Goal: Task Accomplishment & Management: Manage account settings

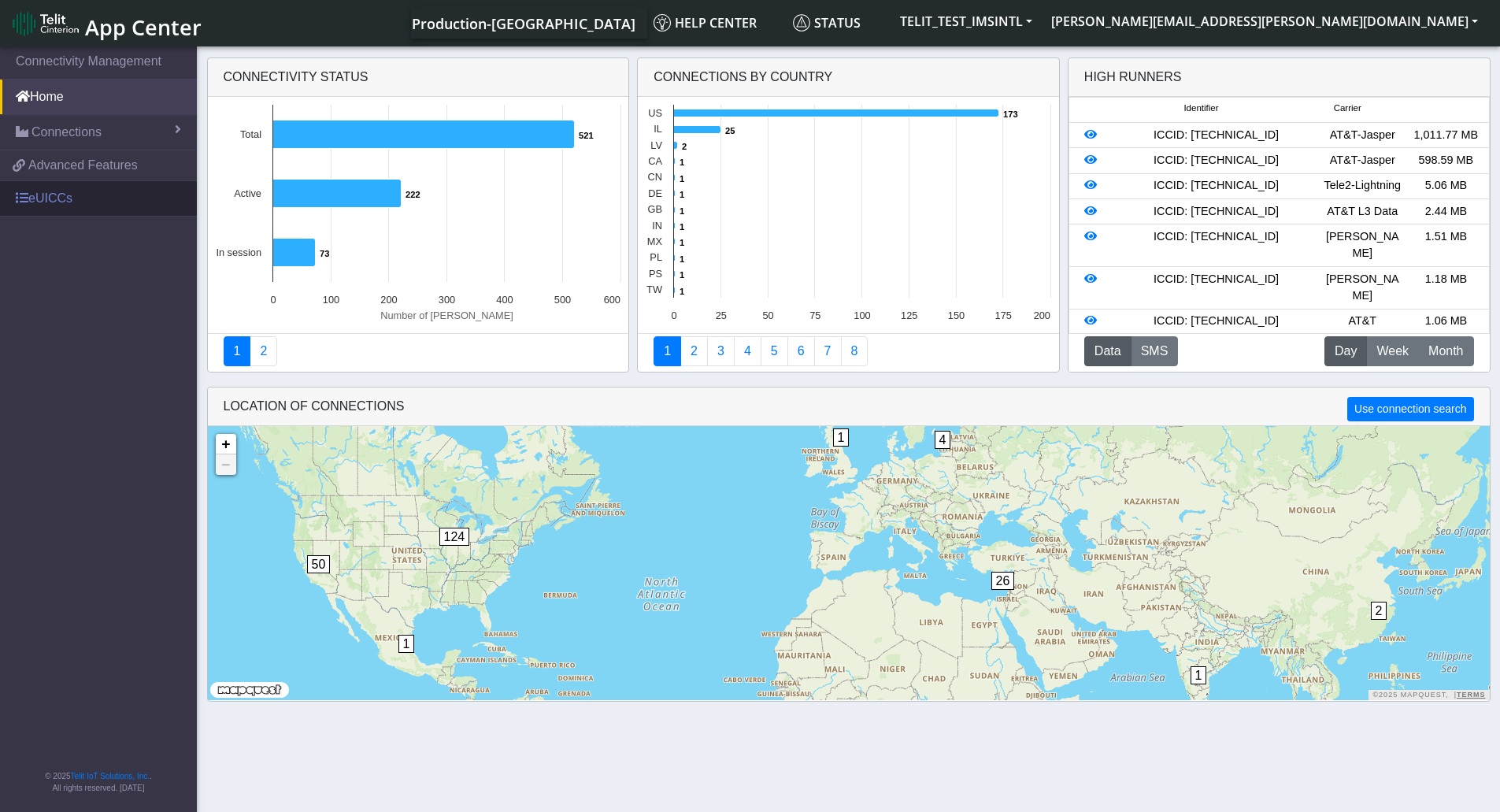
click at [51, 190] on link "eUICCs" at bounding box center [98, 198] width 197 height 35
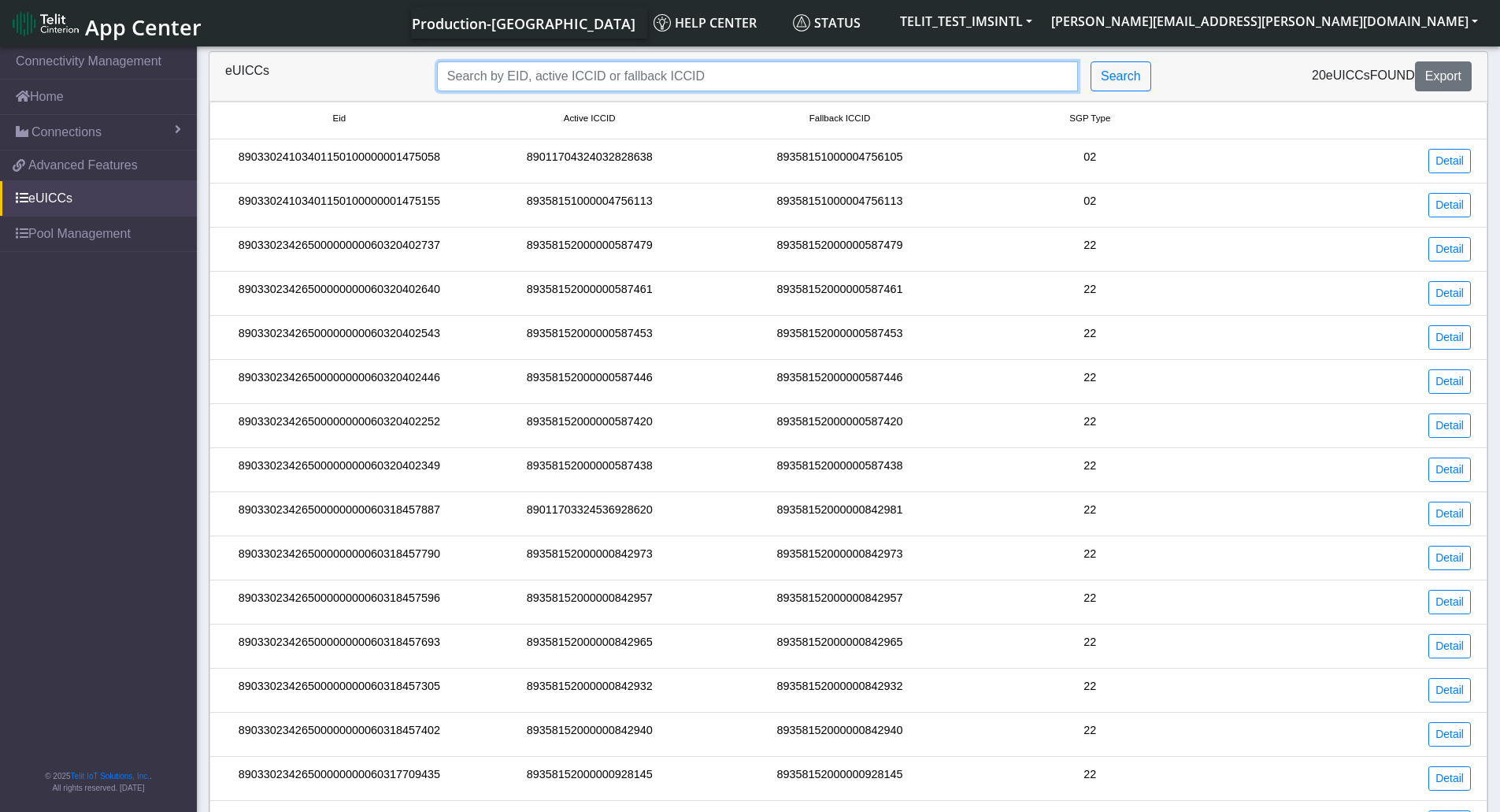
click at [700, 73] on input "Search..." at bounding box center [757, 76] width 641 height 30
type input "89358152000000928129"
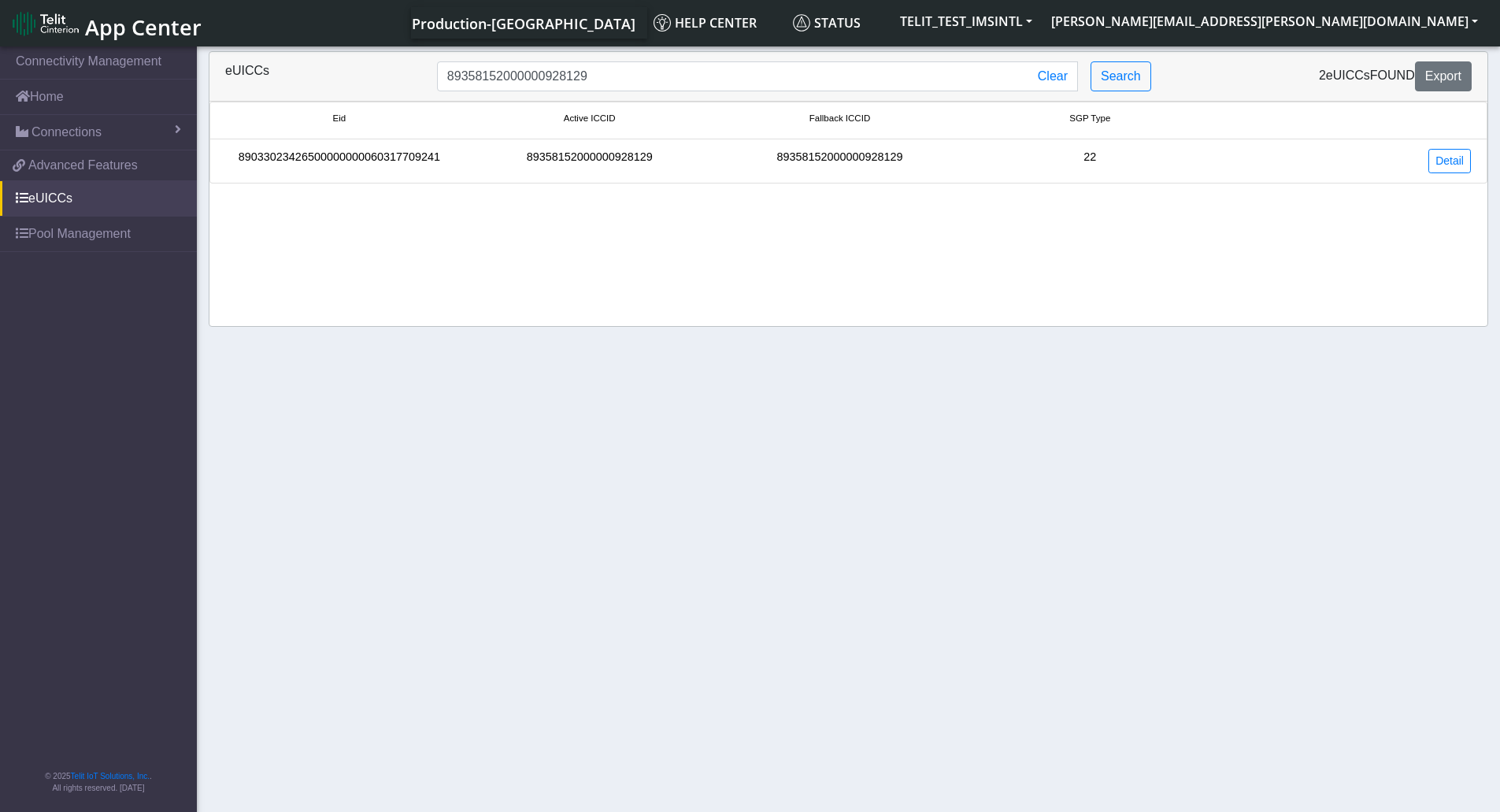
click at [353, 161] on div "89033023426500000000060317709241" at bounding box center [339, 161] width 250 height 24
click at [504, 135] on li "Eid Active ICCID Fallback ICCID SGP Type" at bounding box center [848, 120] width 1278 height 38
click at [504, 144] on li "89033023426500000000060317709241 89358152000000928129 89358152000000928129 22 D…" at bounding box center [848, 161] width 1278 height 44
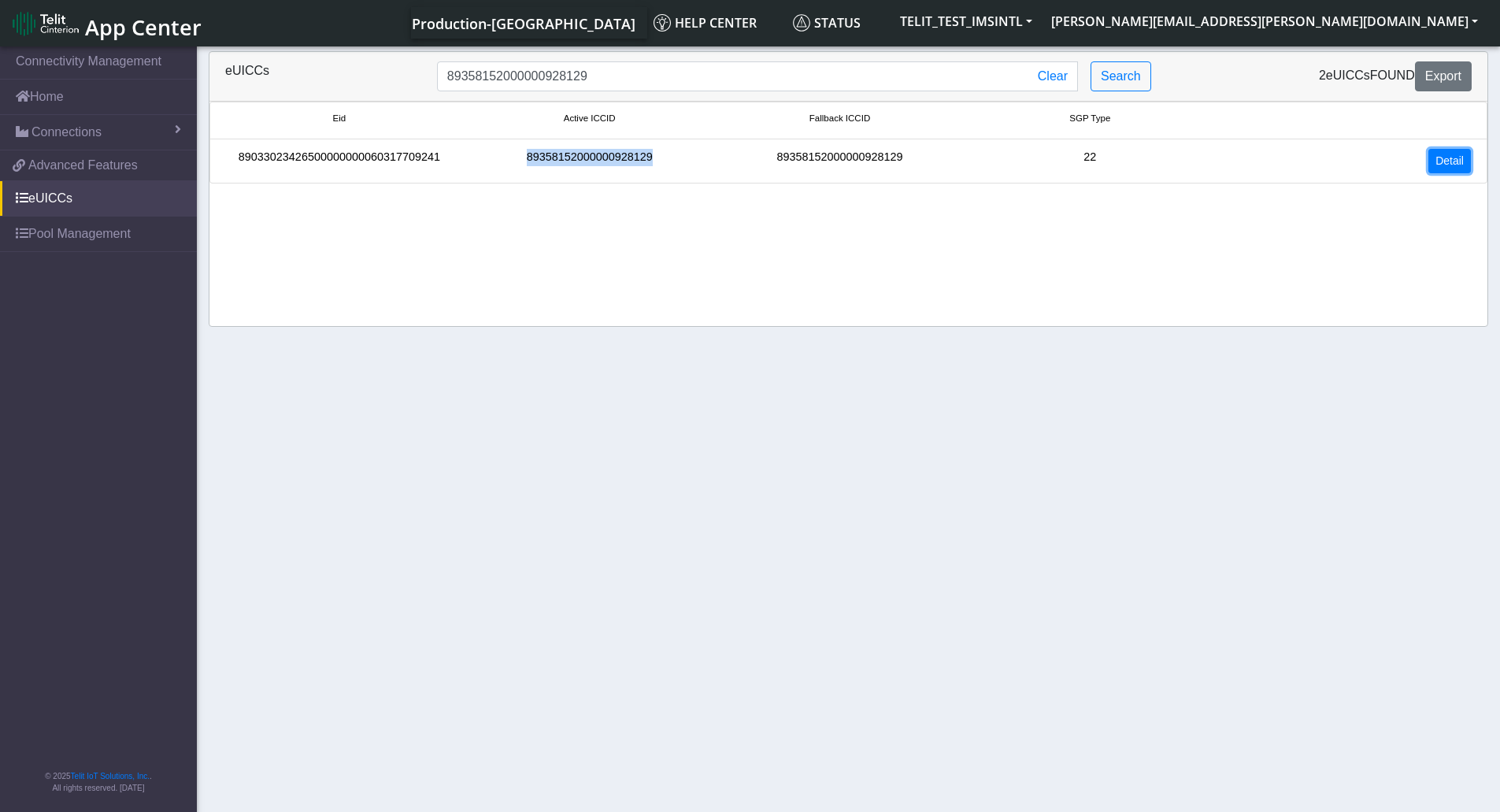
click at [1454, 160] on link "Detail" at bounding box center [1450, 161] width 42 height 24
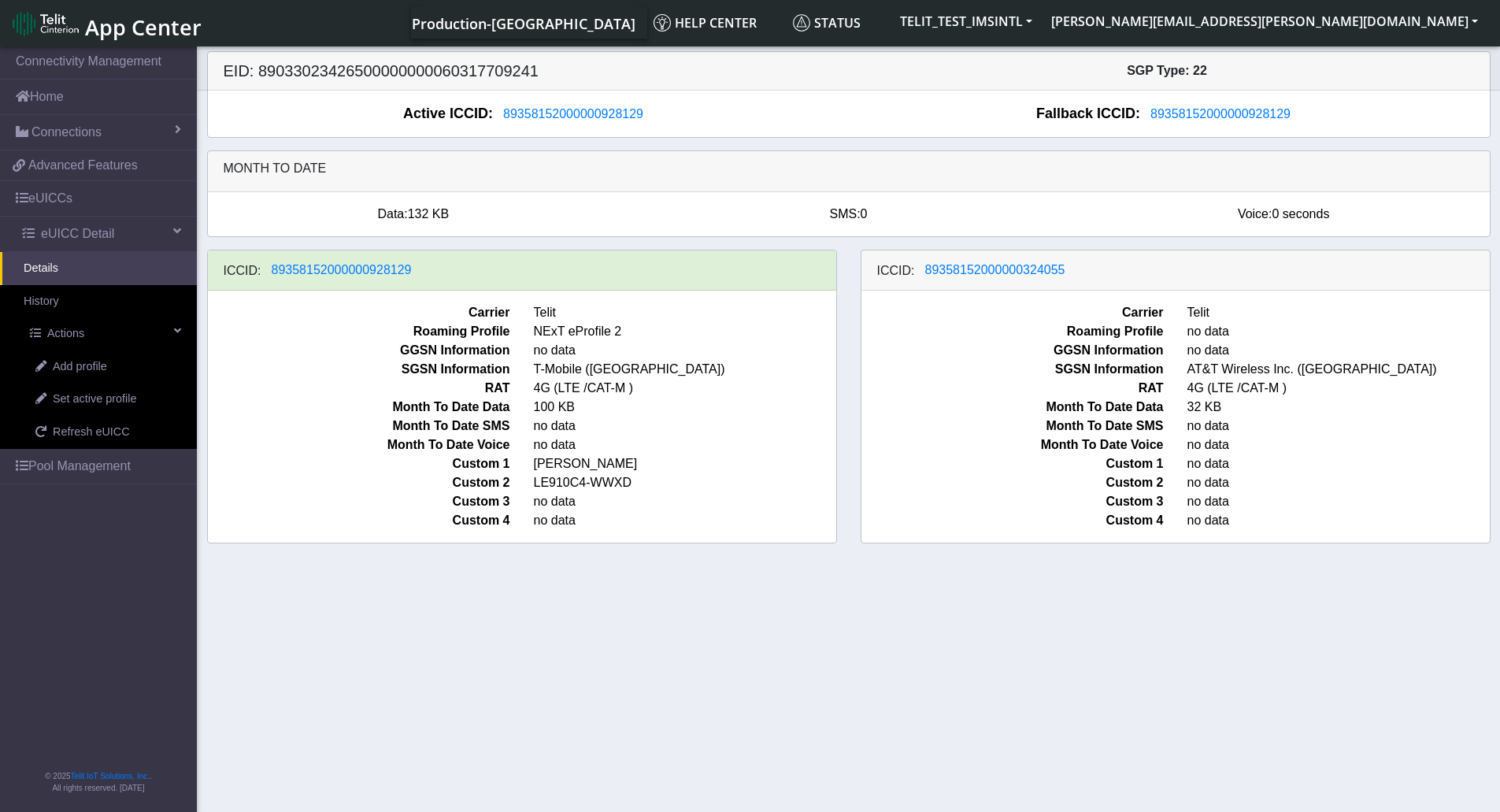
scroll to position [5, 0]
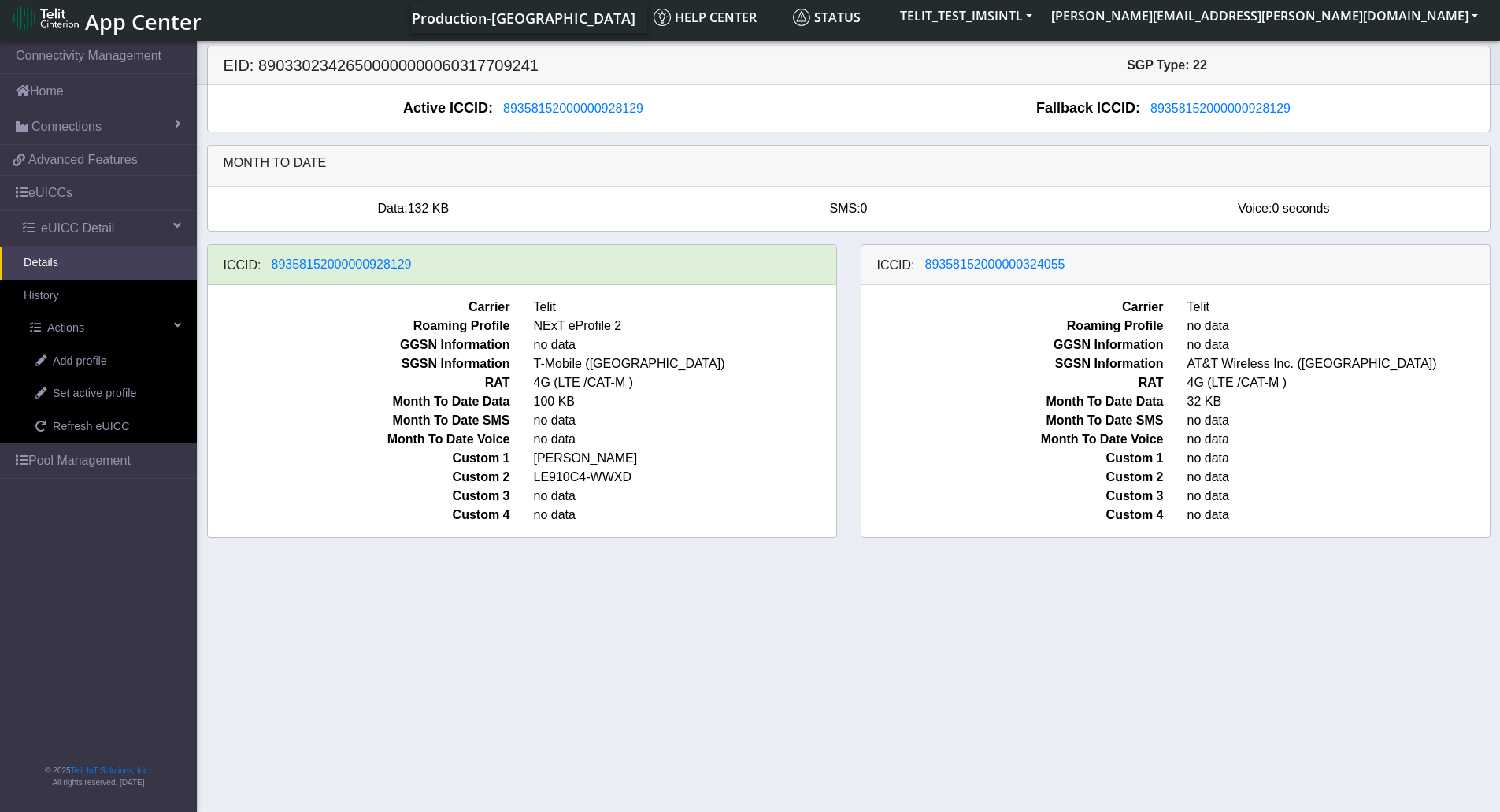
click at [481, 263] on div "ICCID: 89358152000000928129" at bounding box center [522, 264] width 629 height 40
click at [129, 364] on link "Add profile" at bounding box center [104, 361] width 185 height 33
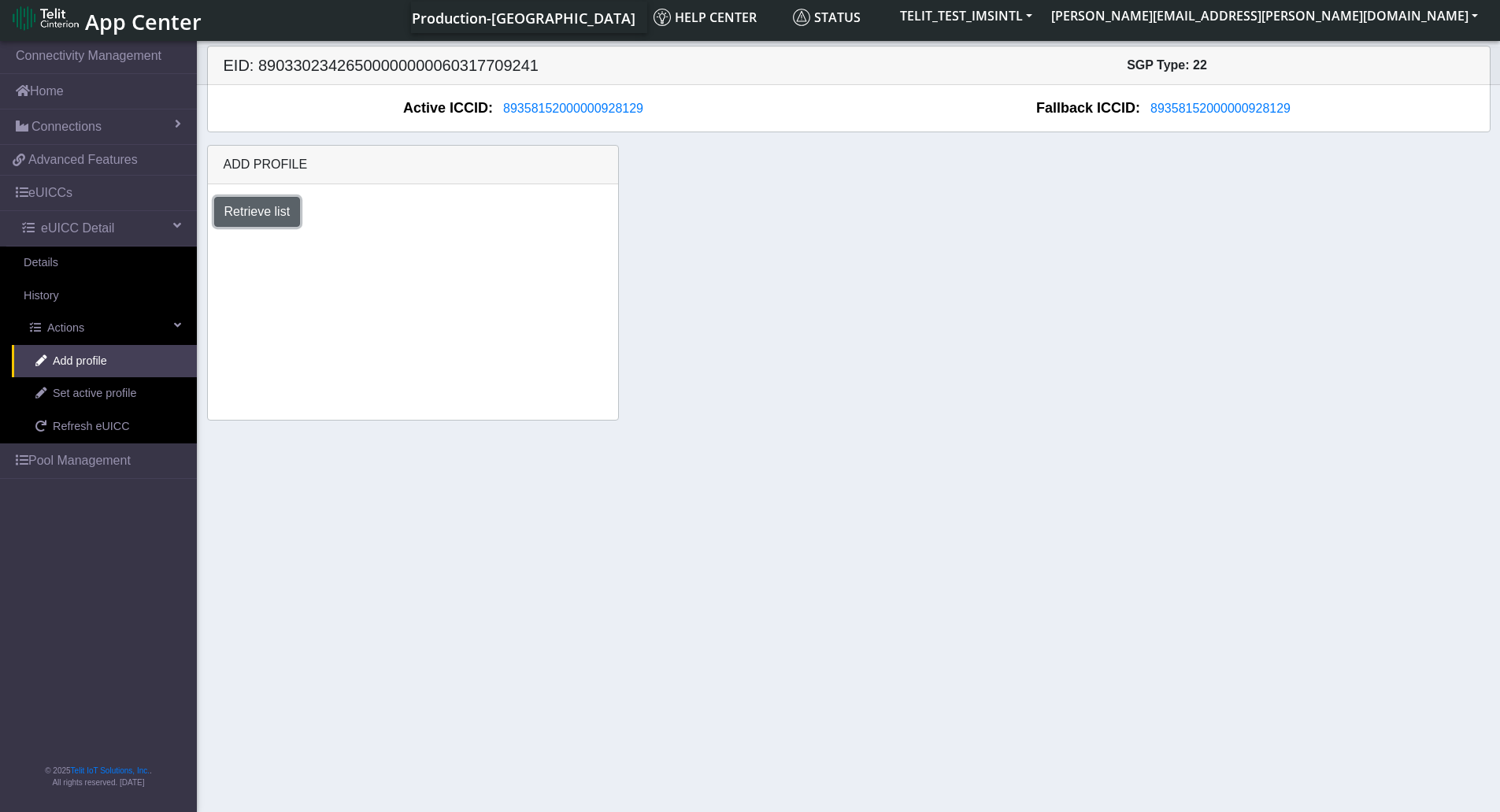
click at [279, 223] on button "Retrieve list" at bounding box center [257, 211] width 86 height 30
click at [426, 254] on select "Select profile to add OTHER-nxt23.net_ATT DNLD-nxt23.net-USC_test OTHER-Verizon…" at bounding box center [326, 254] width 224 height 30
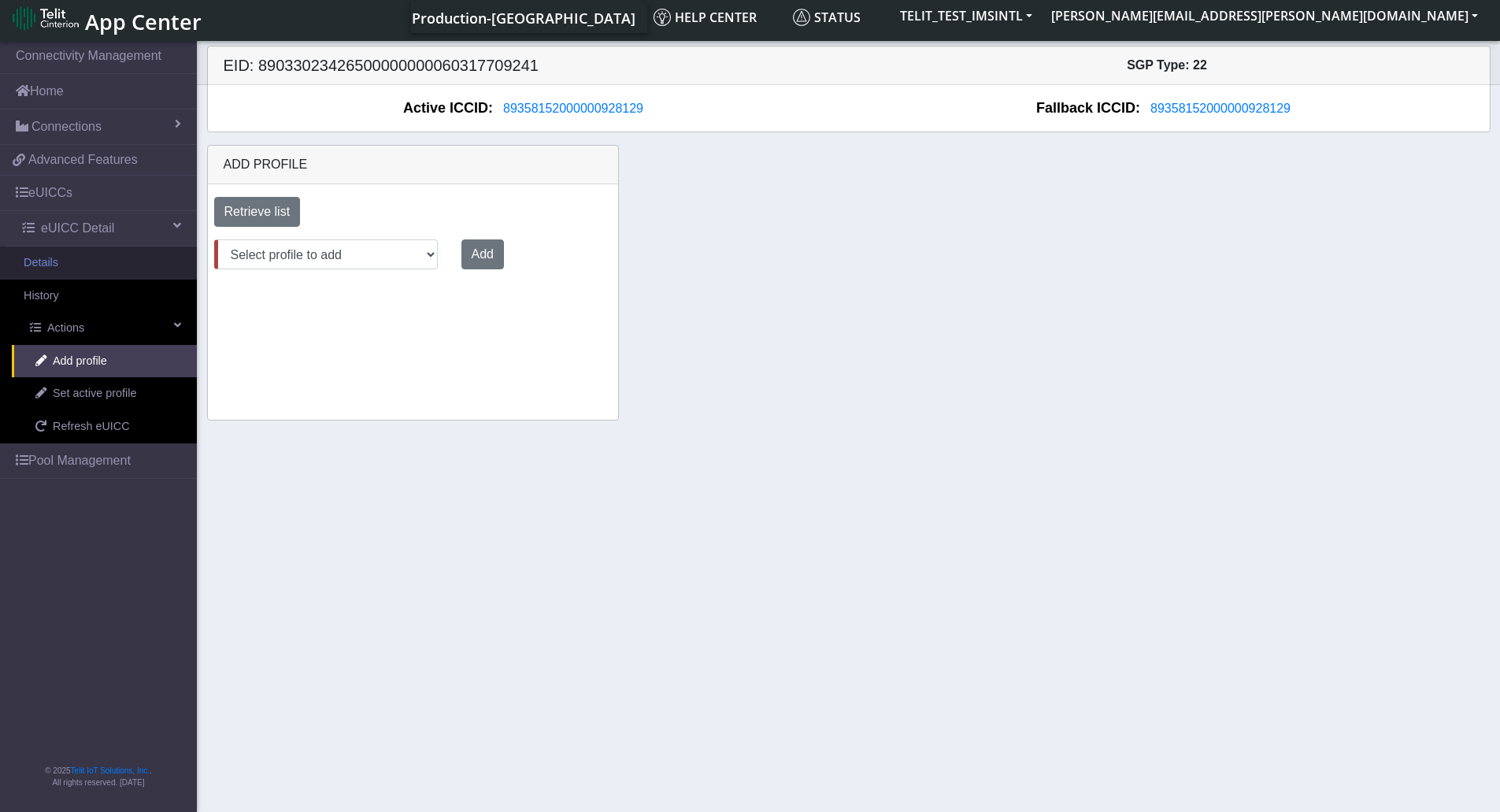
click at [78, 256] on link "Details" at bounding box center [98, 263] width 197 height 33
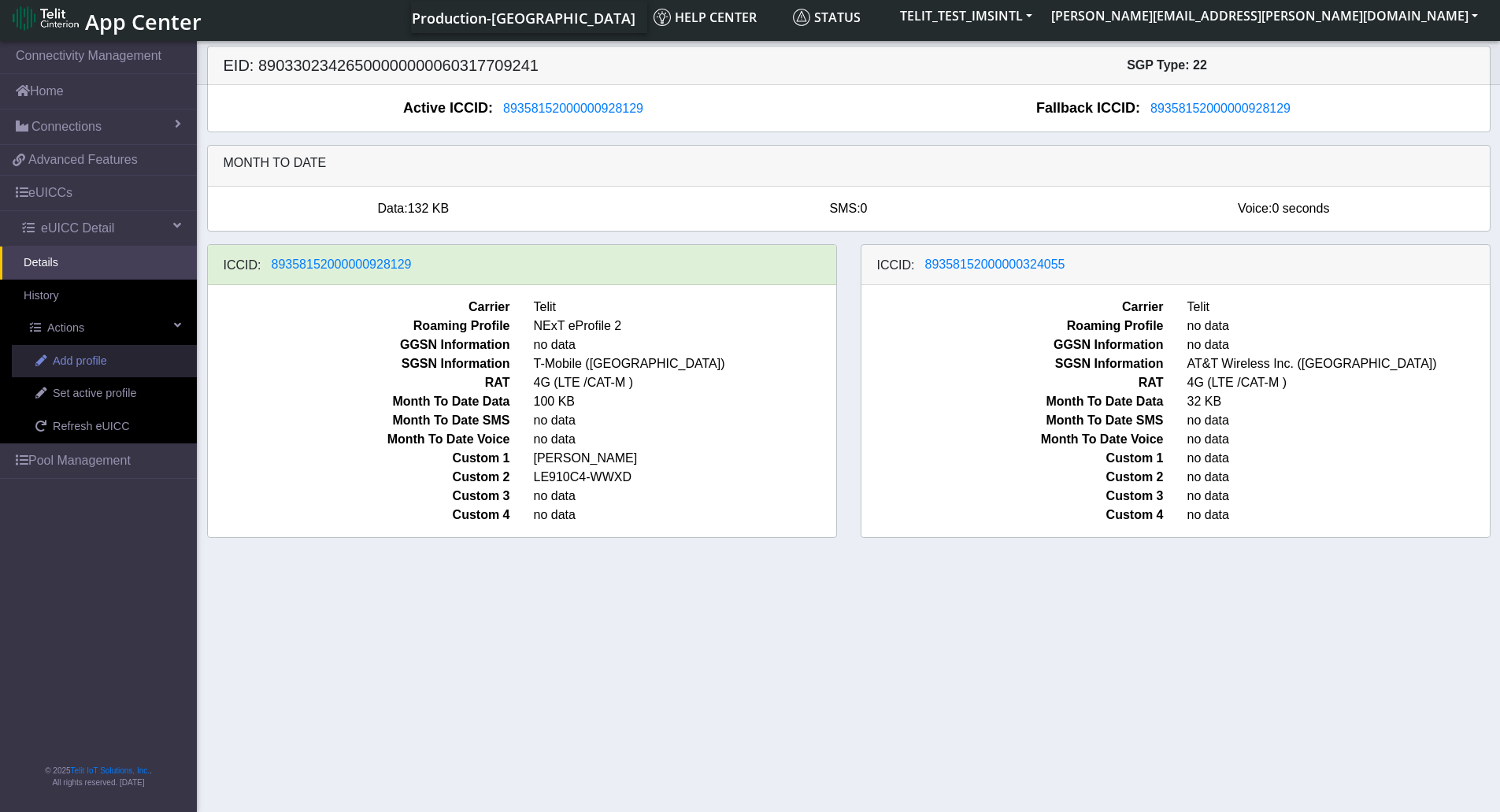
click at [96, 368] on span "Add profile" at bounding box center [80, 361] width 54 height 17
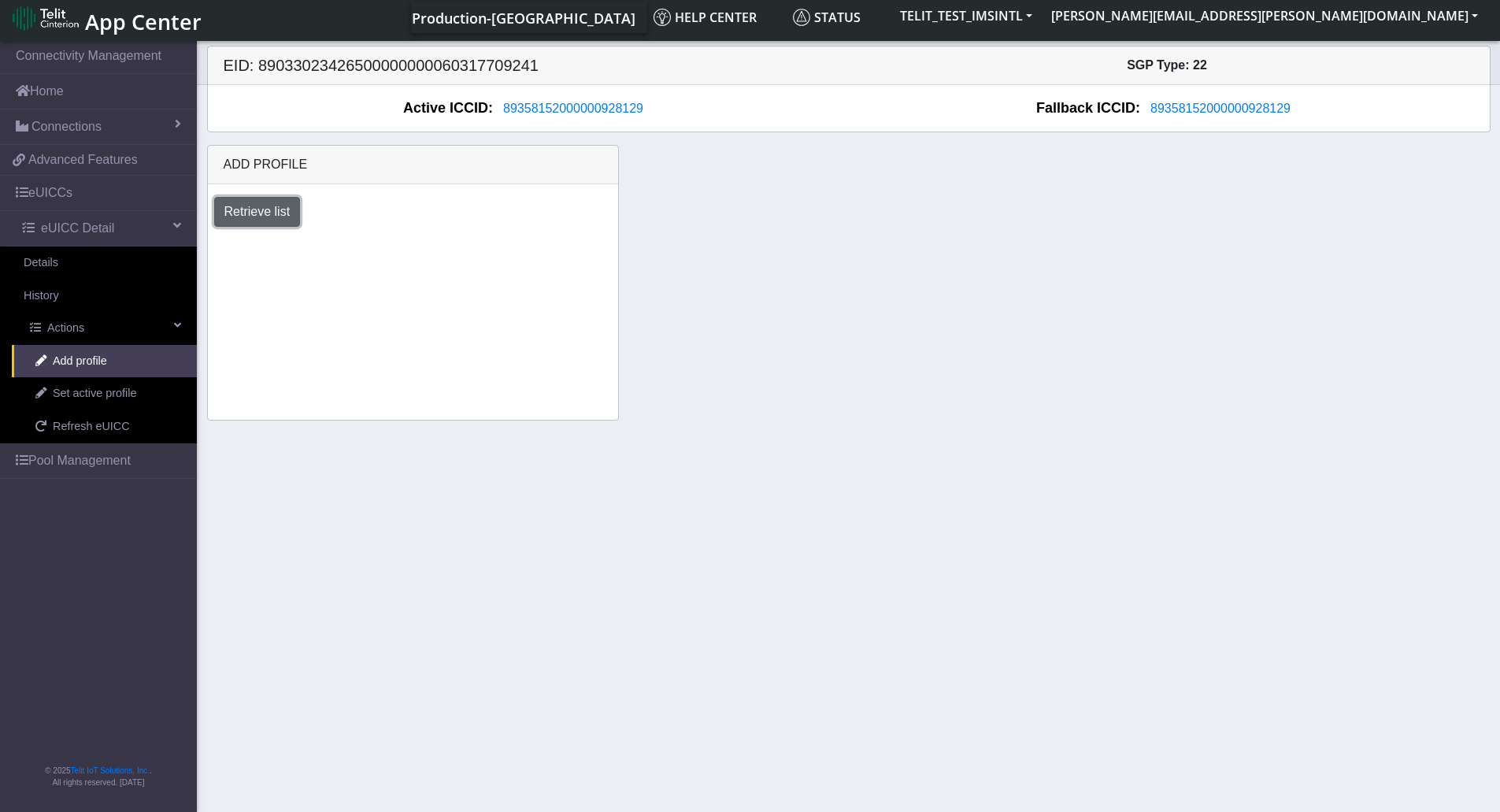
click at [250, 215] on button "Retrieve list" at bounding box center [257, 211] width 86 height 30
click at [424, 246] on select "Select profile to add OTHER-nxt23.net_ATT DNLD-nxt23.net-USC_test OTHER-Verizon…" at bounding box center [326, 254] width 224 height 30
click at [510, 320] on div "Add profile Retrieve list Select profile to add OTHER-nxt23.net_ATT DNLD-nxt23.…" at bounding box center [413, 282] width 412 height 276
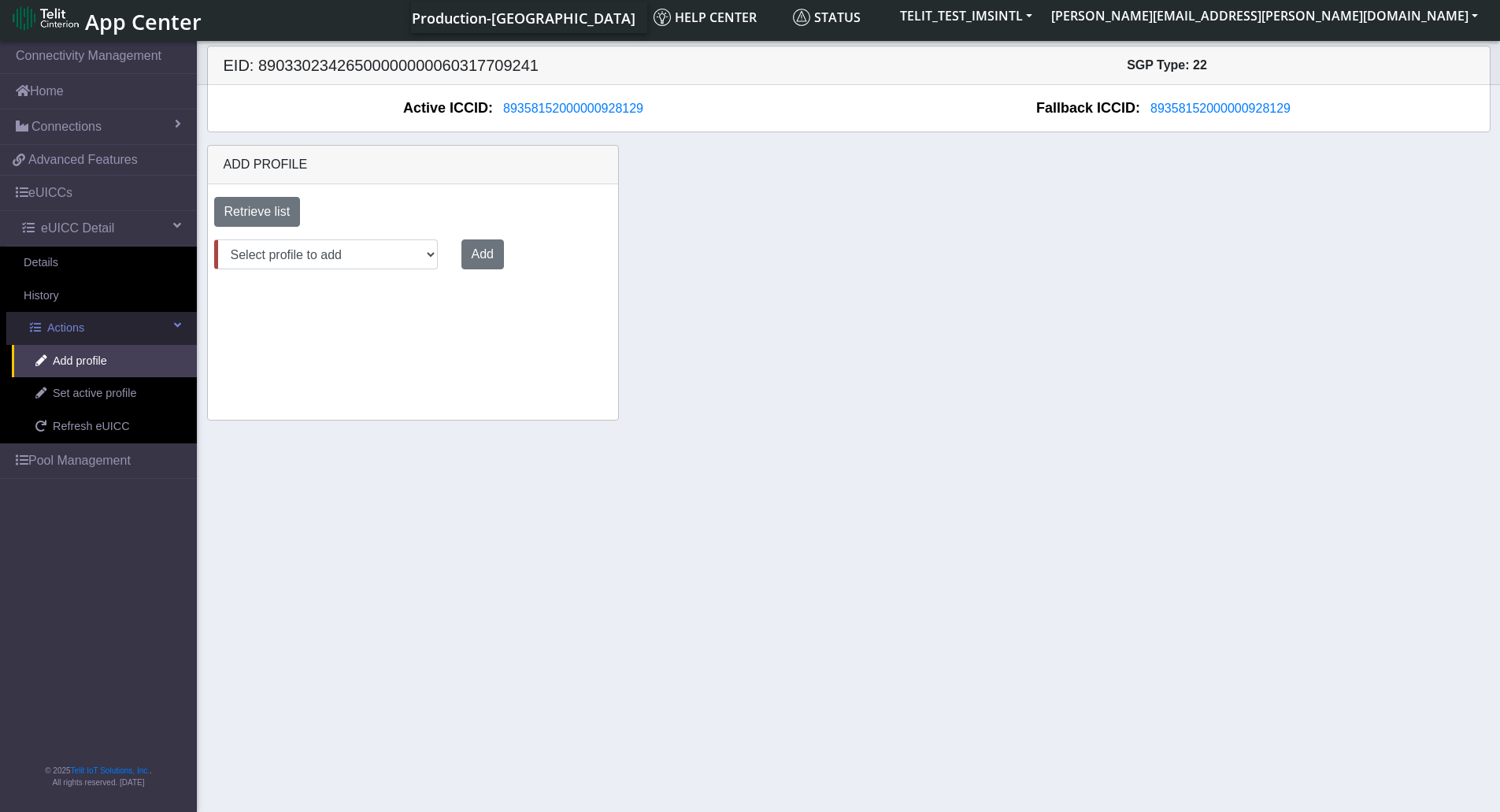
click at [123, 331] on link "Actions" at bounding box center [102, 328] width 191 height 33
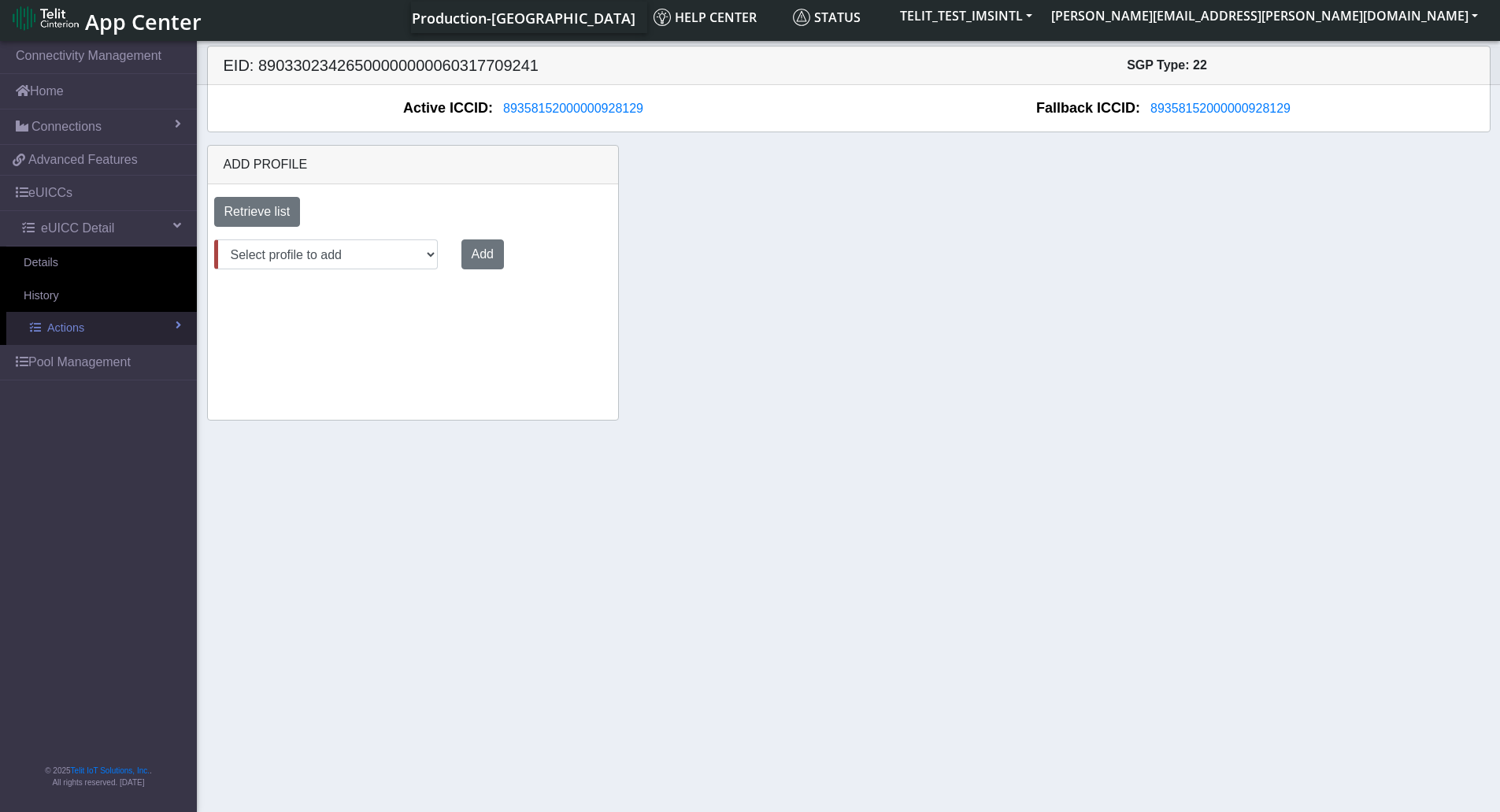
click at [123, 331] on link "Actions" at bounding box center [102, 328] width 191 height 33
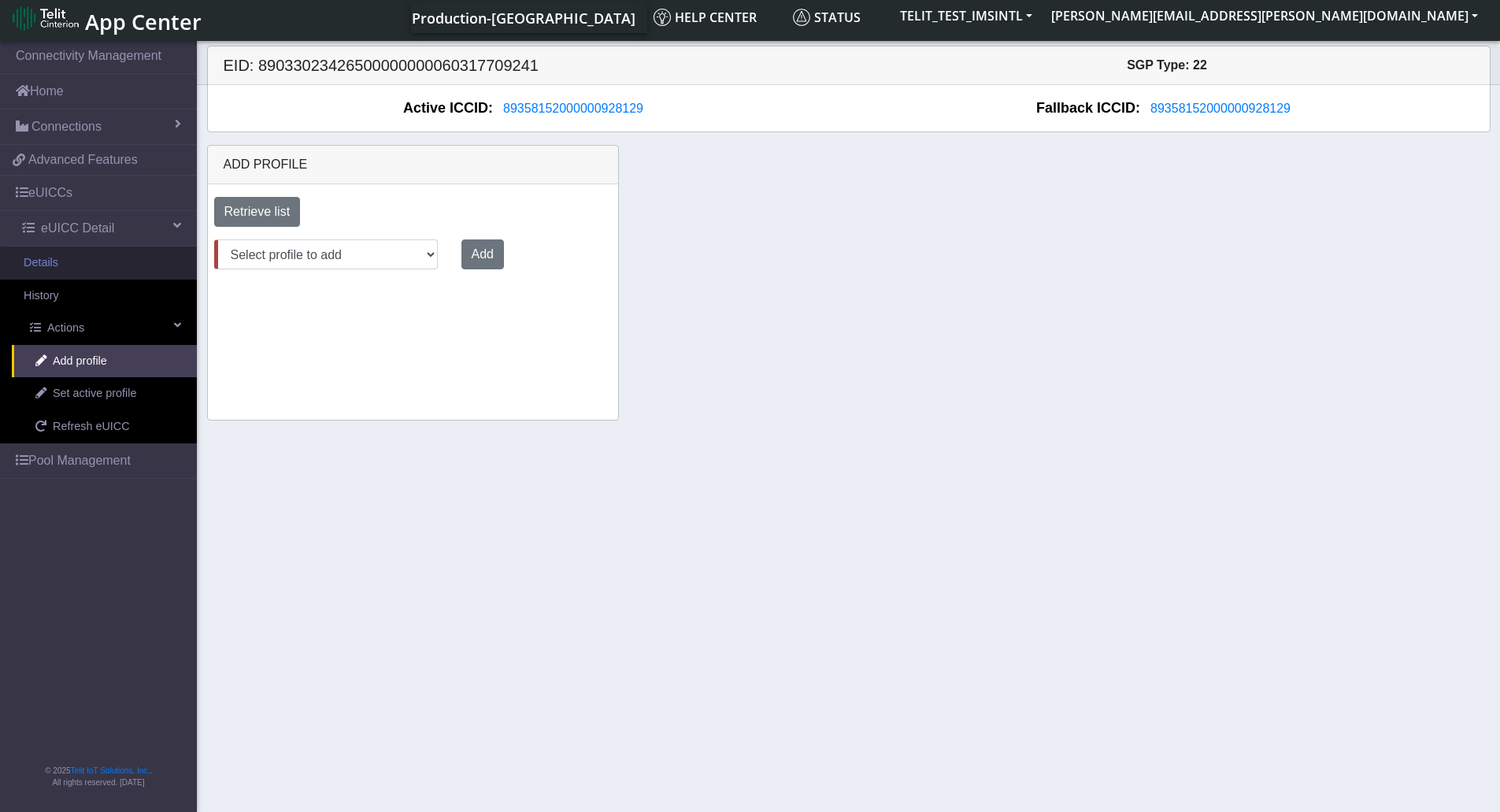
click at [104, 263] on link "Details" at bounding box center [98, 263] width 197 height 33
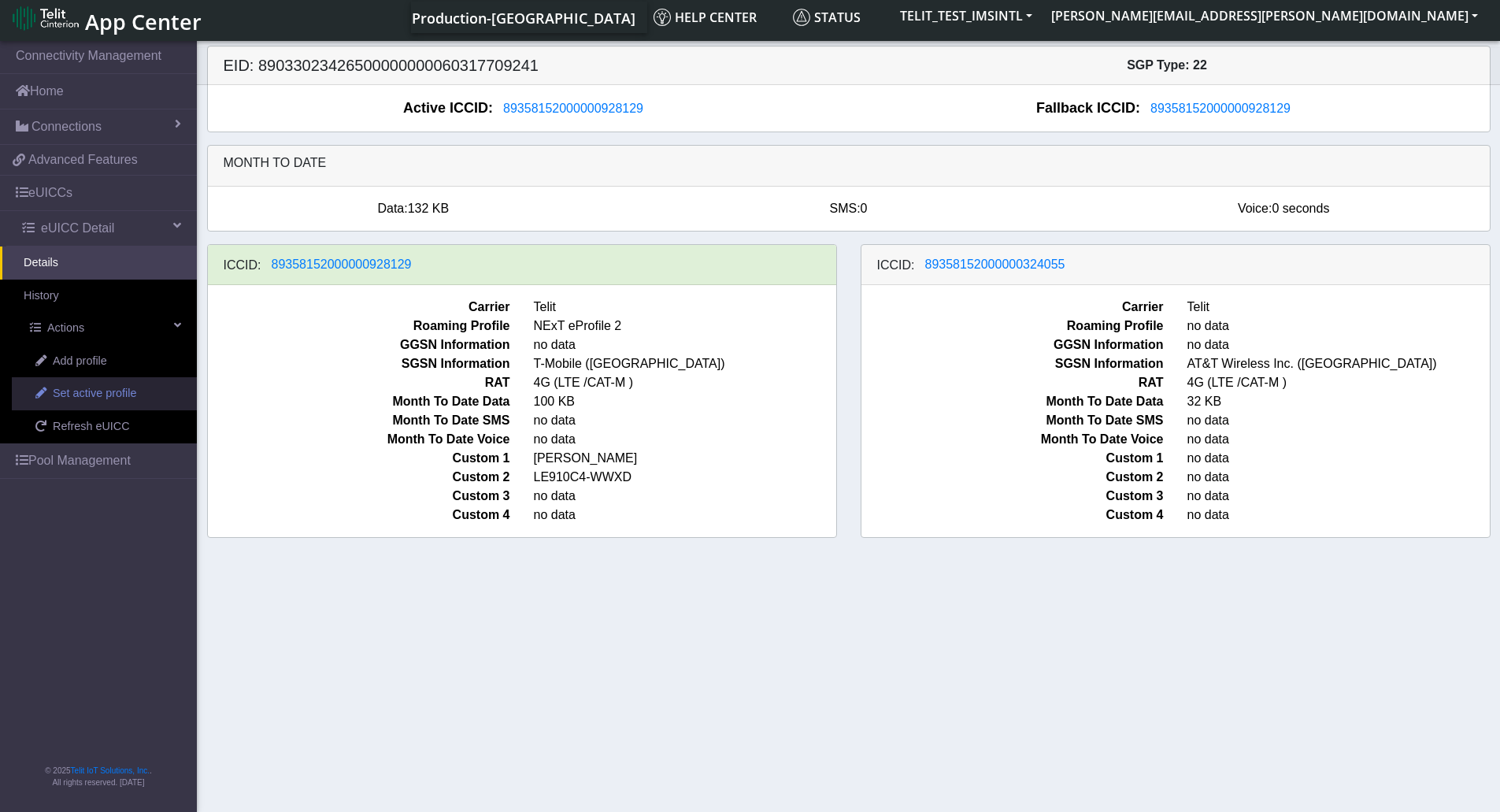
click at [92, 379] on link "Set active profile" at bounding box center [104, 393] width 185 height 33
select select
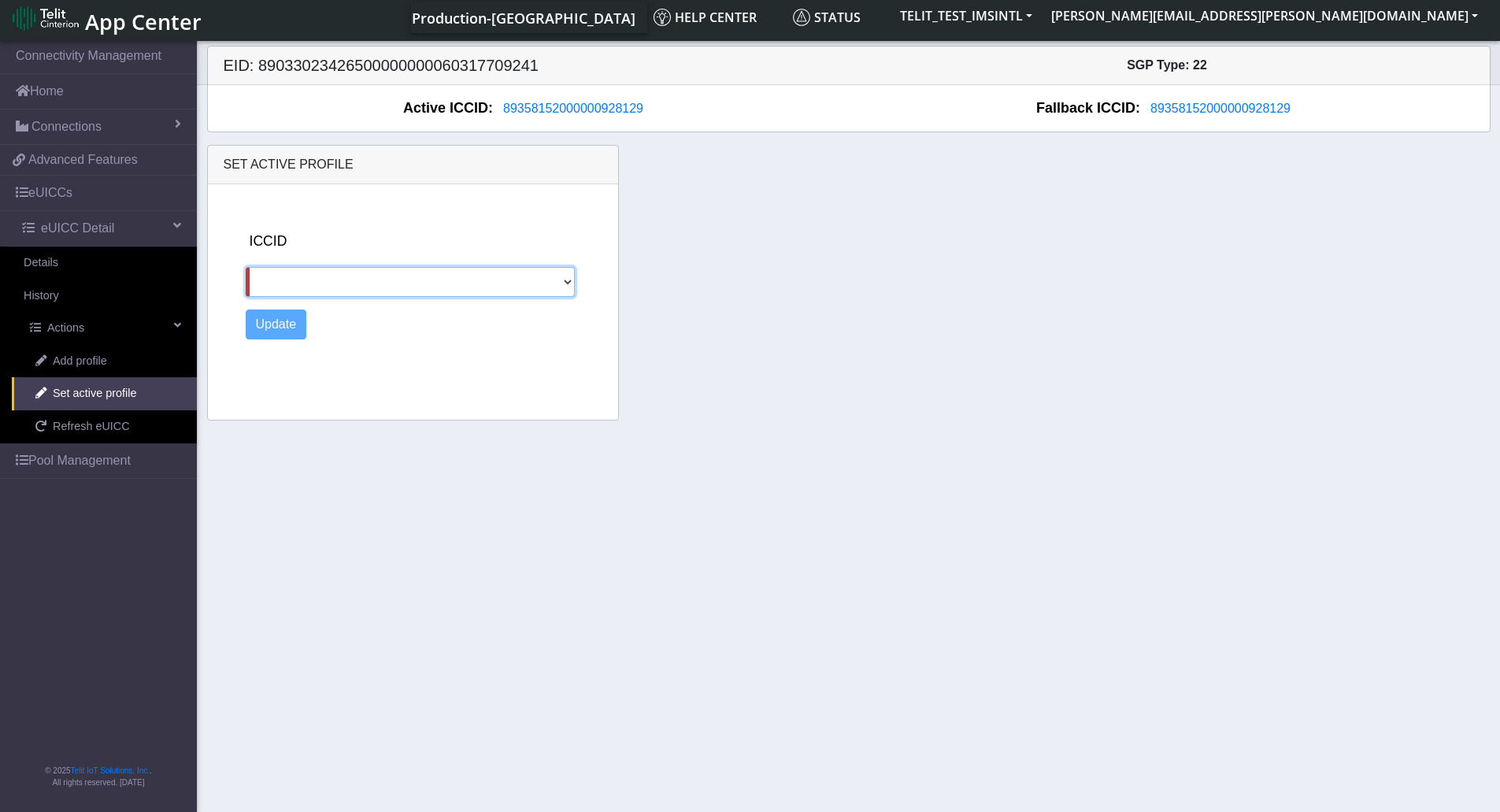
click at [396, 280] on select "89358152000000324055" at bounding box center [410, 281] width 330 height 30
click at [370, 350] on div "ICCID 89358152000000324055 Update" at bounding box center [428, 299] width 379 height 229
click at [113, 323] on link "Actions" at bounding box center [102, 328] width 191 height 33
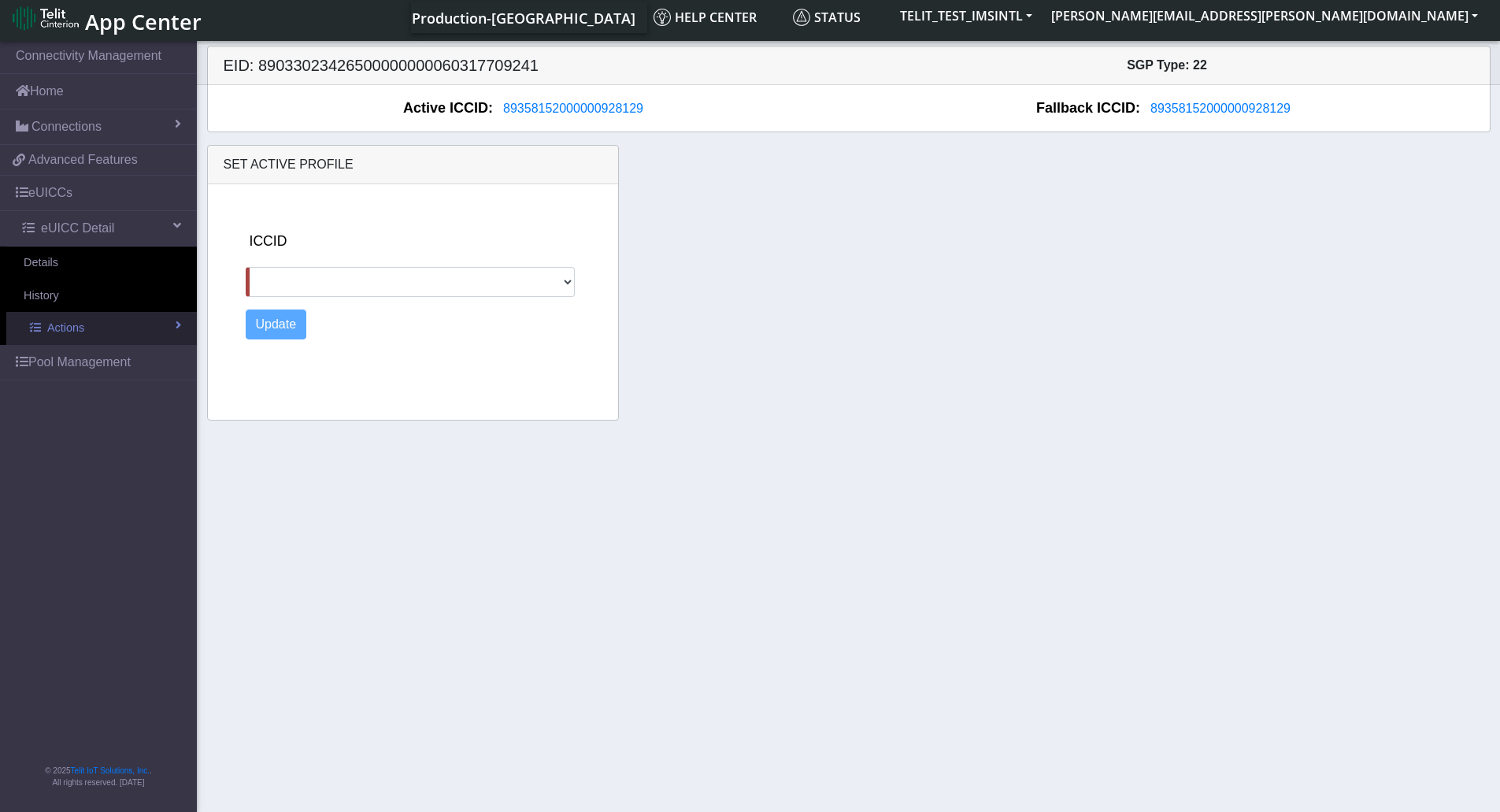
click at [113, 323] on link "Actions" at bounding box center [102, 328] width 191 height 33
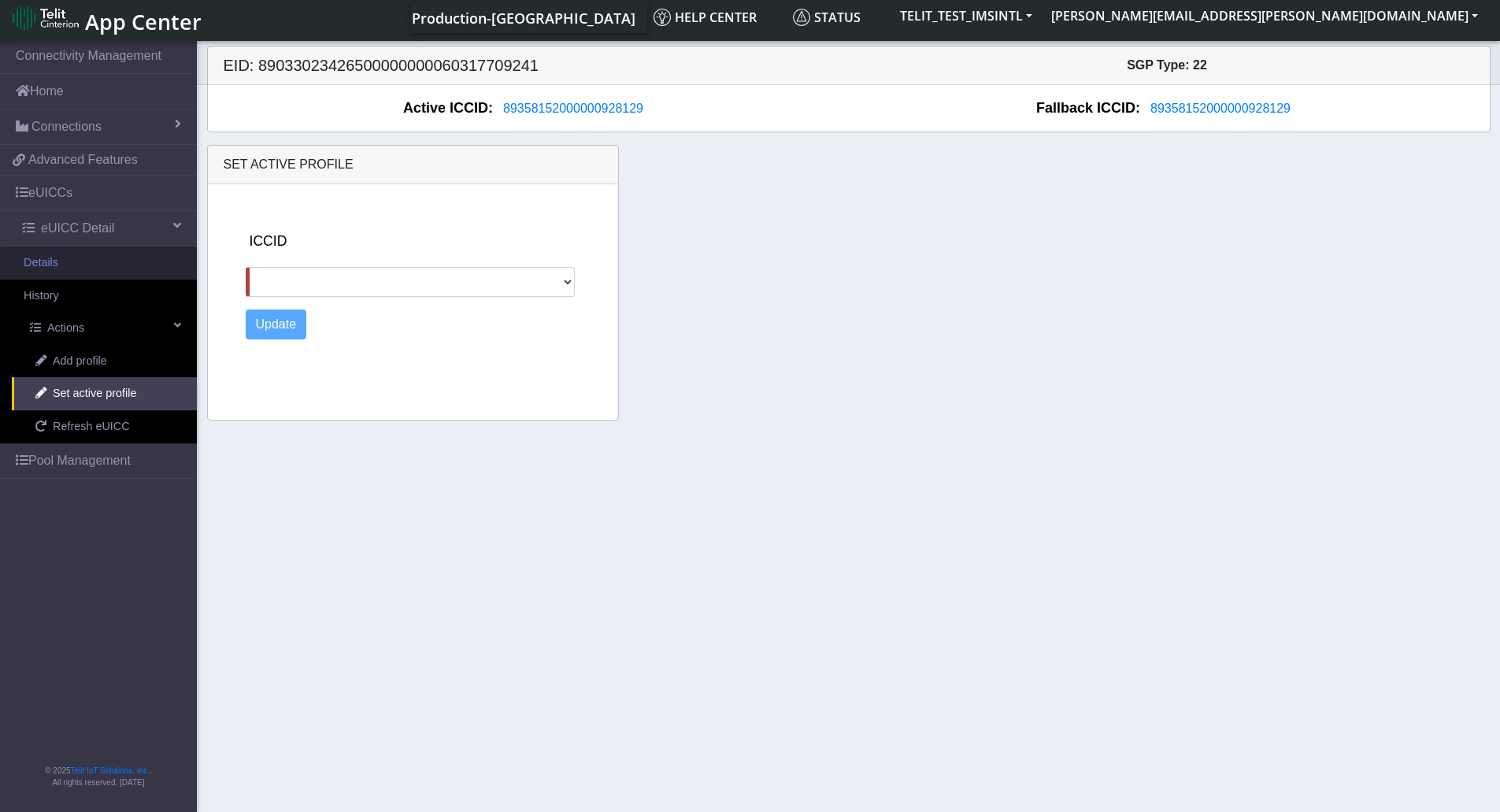
click at [121, 275] on link "Details" at bounding box center [98, 263] width 197 height 33
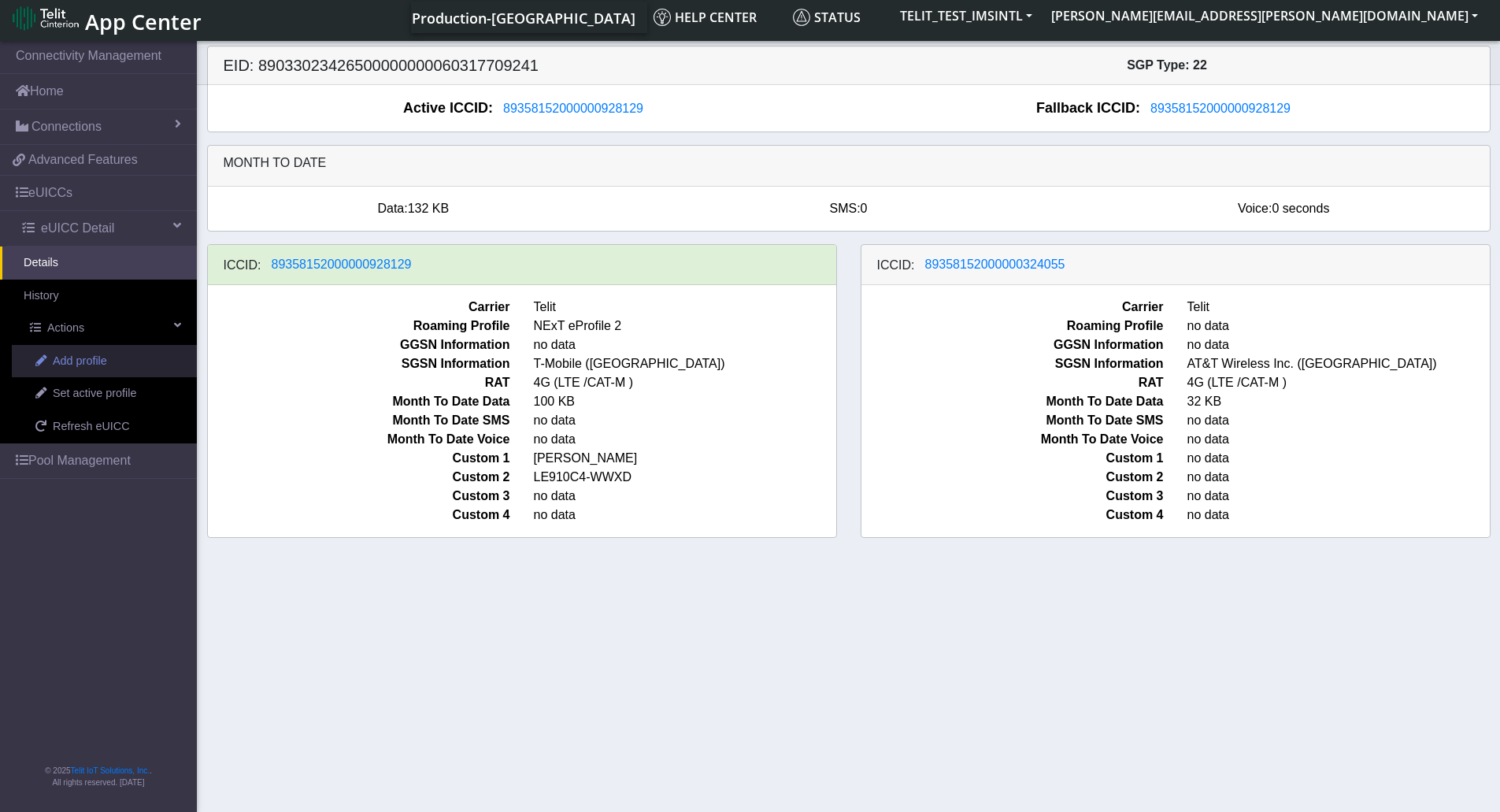
click at [123, 358] on link "Add profile" at bounding box center [104, 361] width 185 height 33
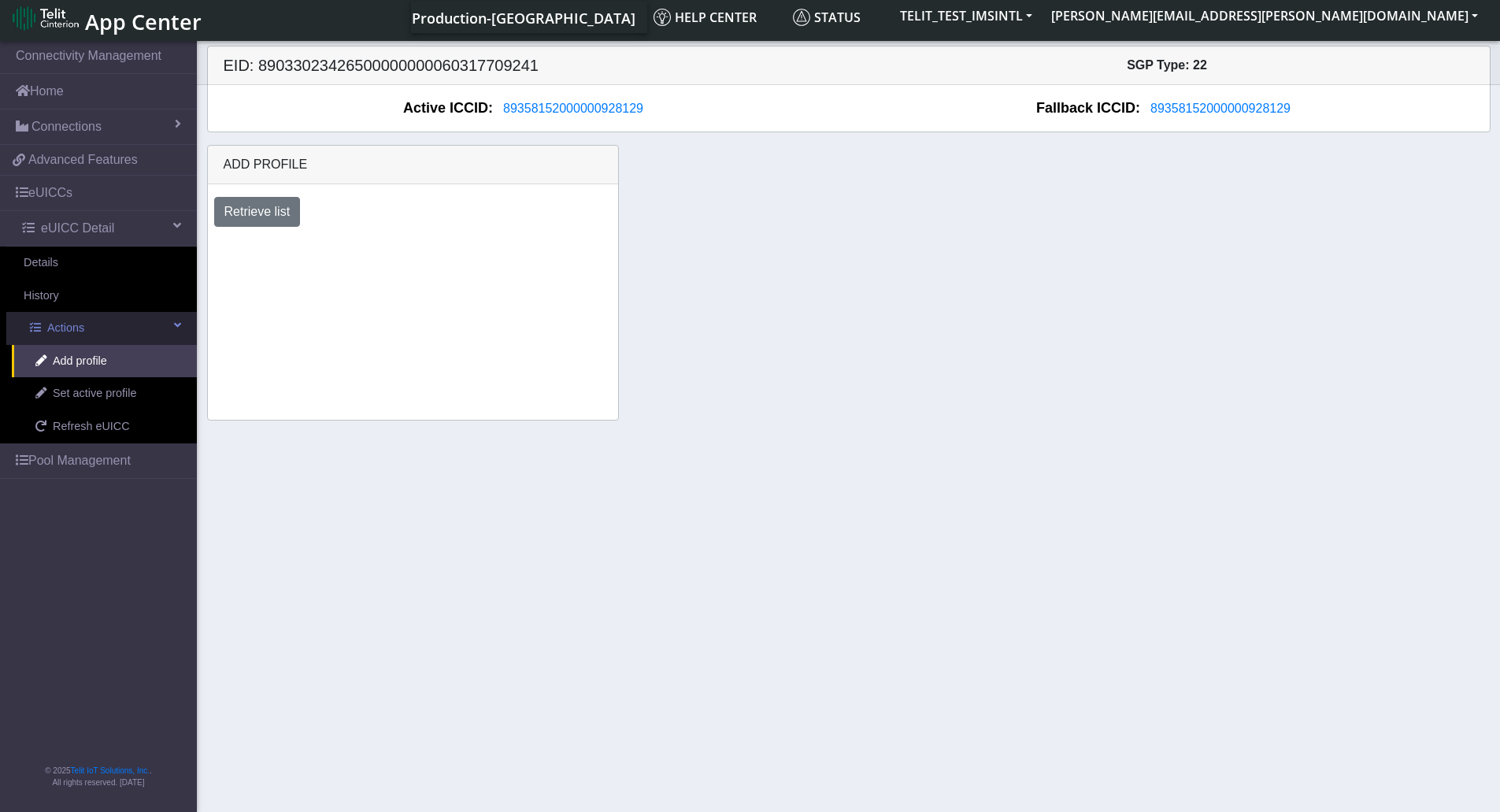
click at [117, 323] on link "Actions" at bounding box center [102, 328] width 191 height 33
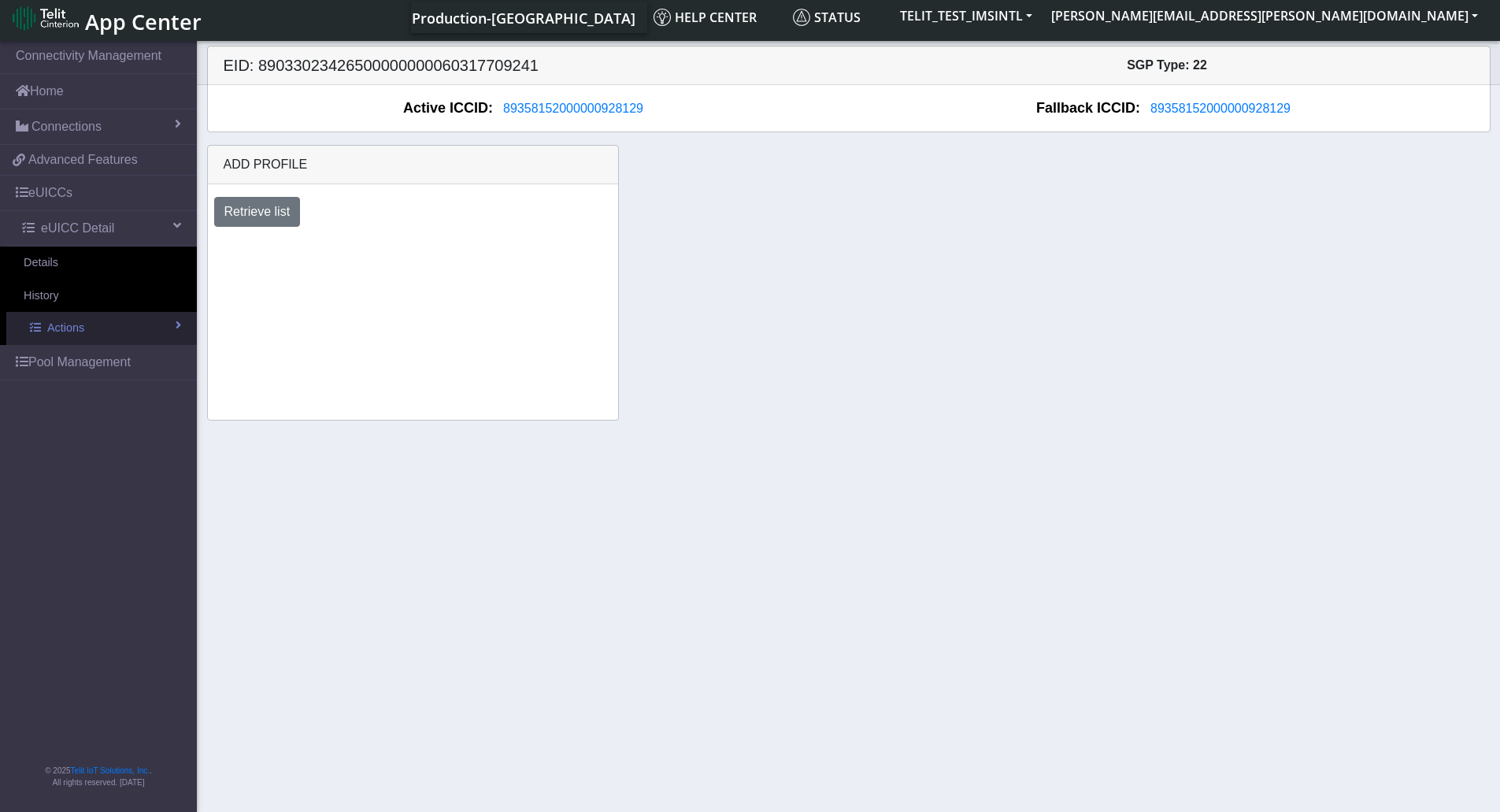
click at [117, 323] on link "Actions" at bounding box center [102, 328] width 191 height 33
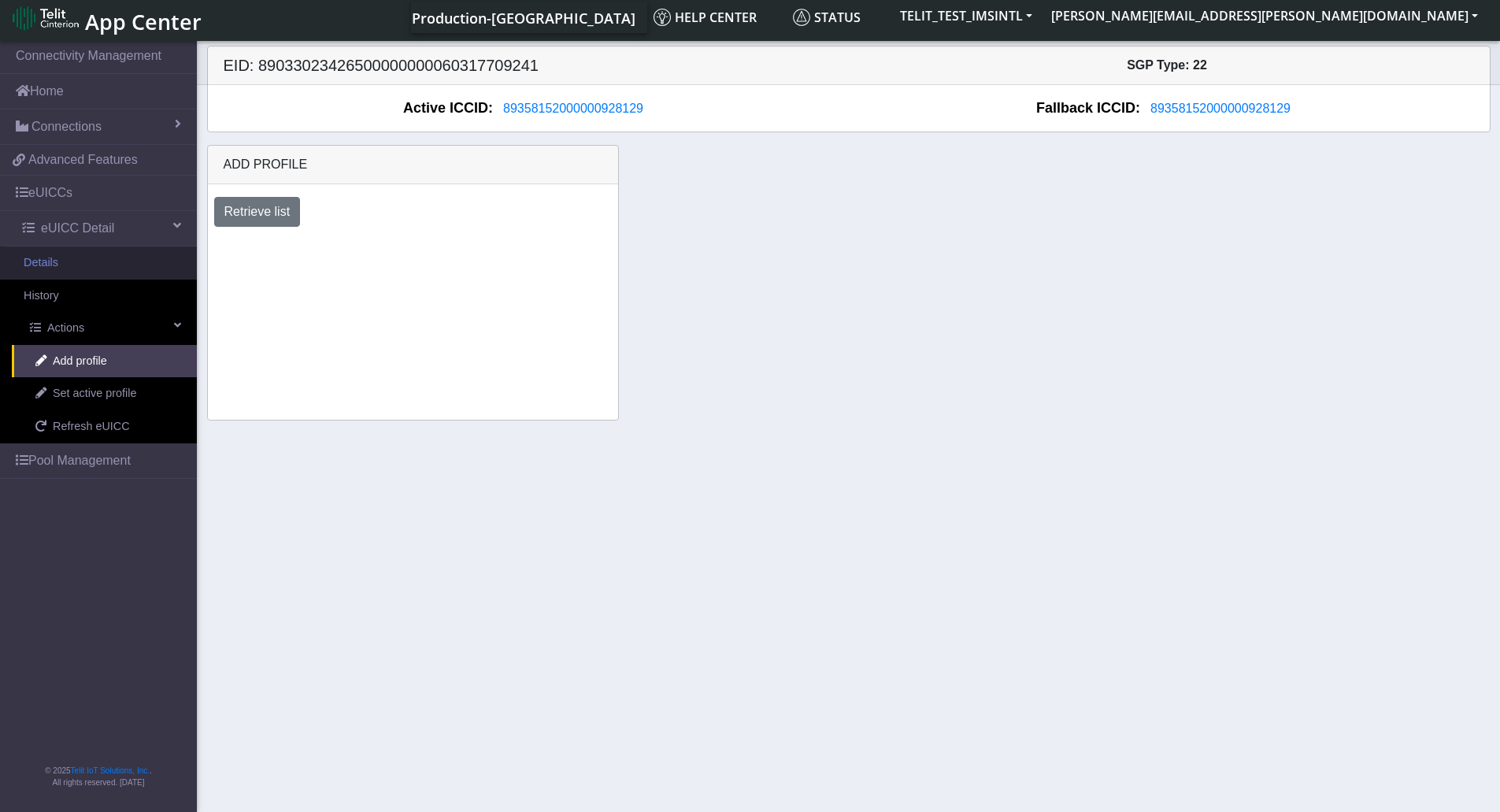
click at [117, 249] on link "Details" at bounding box center [98, 263] width 197 height 33
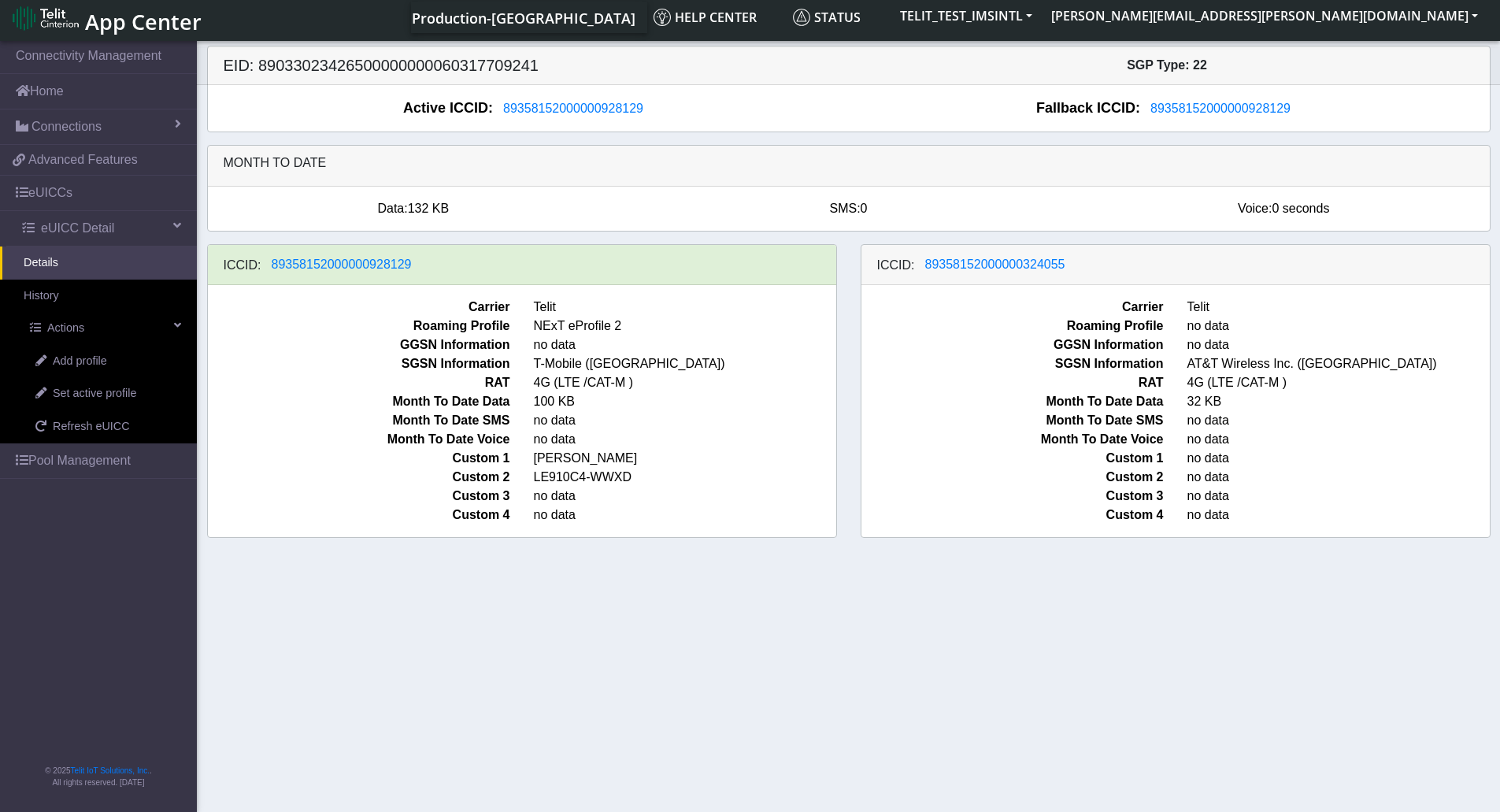
click at [1281, 599] on section "Connectivity Management Home Connections List Map 4072bcecc518312b991994f59ab07…" at bounding box center [750, 424] width 1500 height 774
drag, startPoint x: 1109, startPoint y: 705, endPoint x: 1051, endPoint y: 697, distance: 58.5
click at [1096, 700] on section "Connectivity Management Home Connections List Map 4072bcecc518312b991994f59ab07…" at bounding box center [750, 424] width 1500 height 774
click at [123, 355] on link "Add profile" at bounding box center [104, 361] width 185 height 33
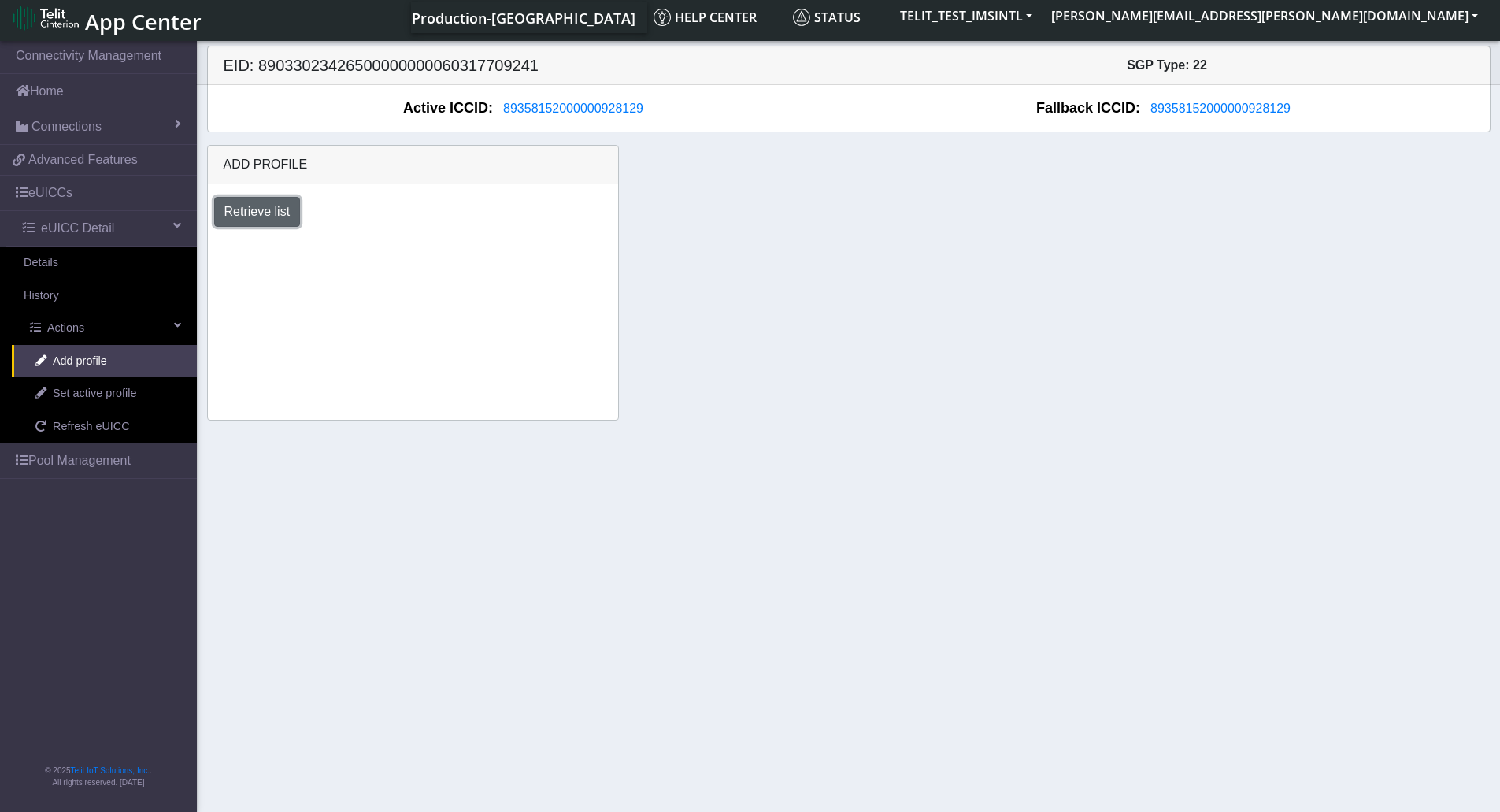
click at [239, 204] on button "Retrieve list" at bounding box center [257, 211] width 86 height 30
click at [383, 245] on select "Select profile to add OTHER-nxt23.net_ATT DNLD-nxt23.net-USC_test OTHER-Verizon…" at bounding box center [326, 254] width 224 height 30
drag, startPoint x: 561, startPoint y: 321, endPoint x: 511, endPoint y: 329, distance: 50.6
click at [561, 321] on div "Add profile Retrieve list Select profile to add OTHER-nxt23.net_ATT DNLD-nxt23.…" at bounding box center [413, 282] width 412 height 276
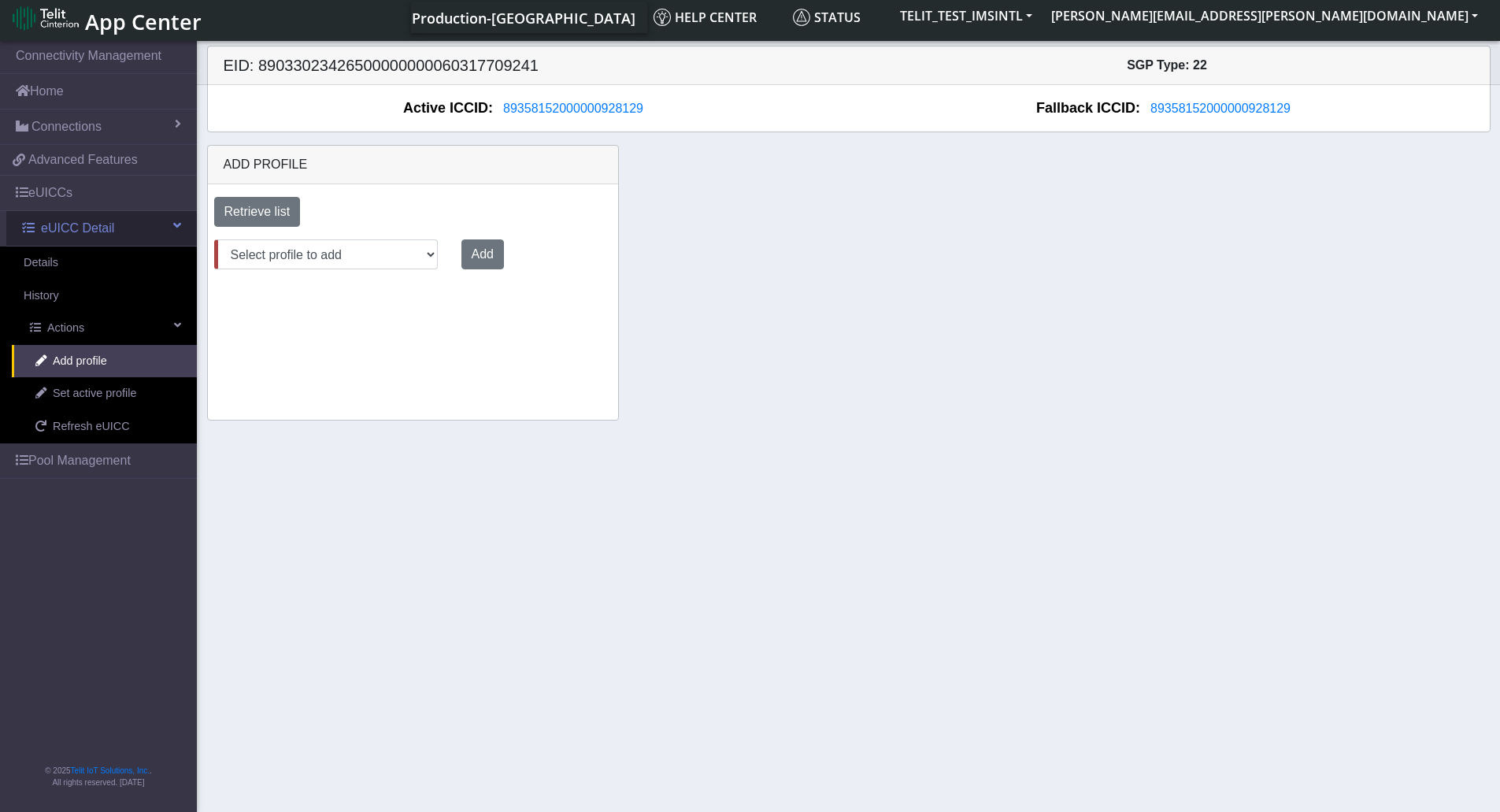
click at [92, 245] on link "eUICC Detail" at bounding box center [102, 228] width 191 height 35
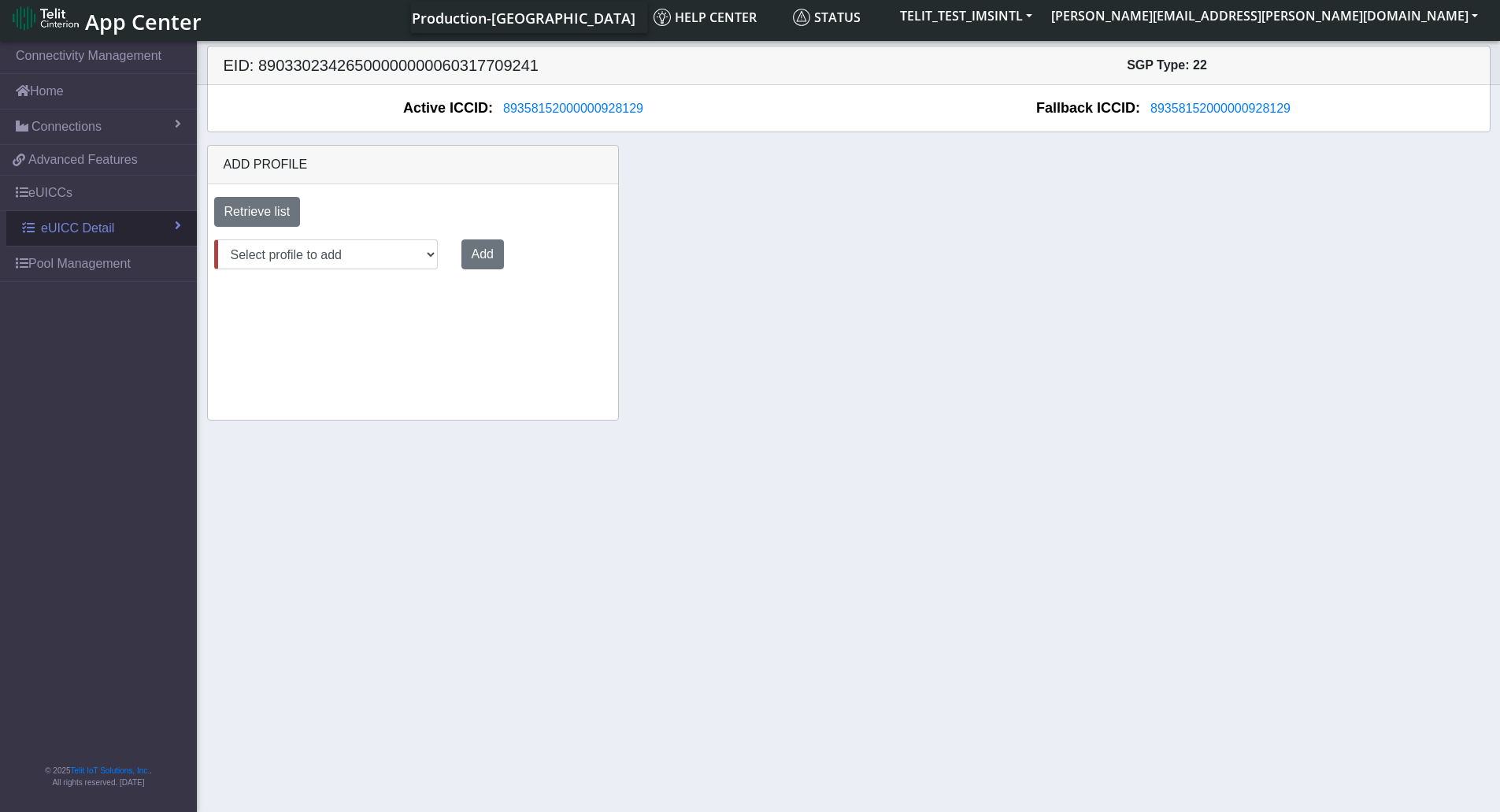
click at [94, 235] on span "eUICC Detail" at bounding box center [77, 228] width 73 height 19
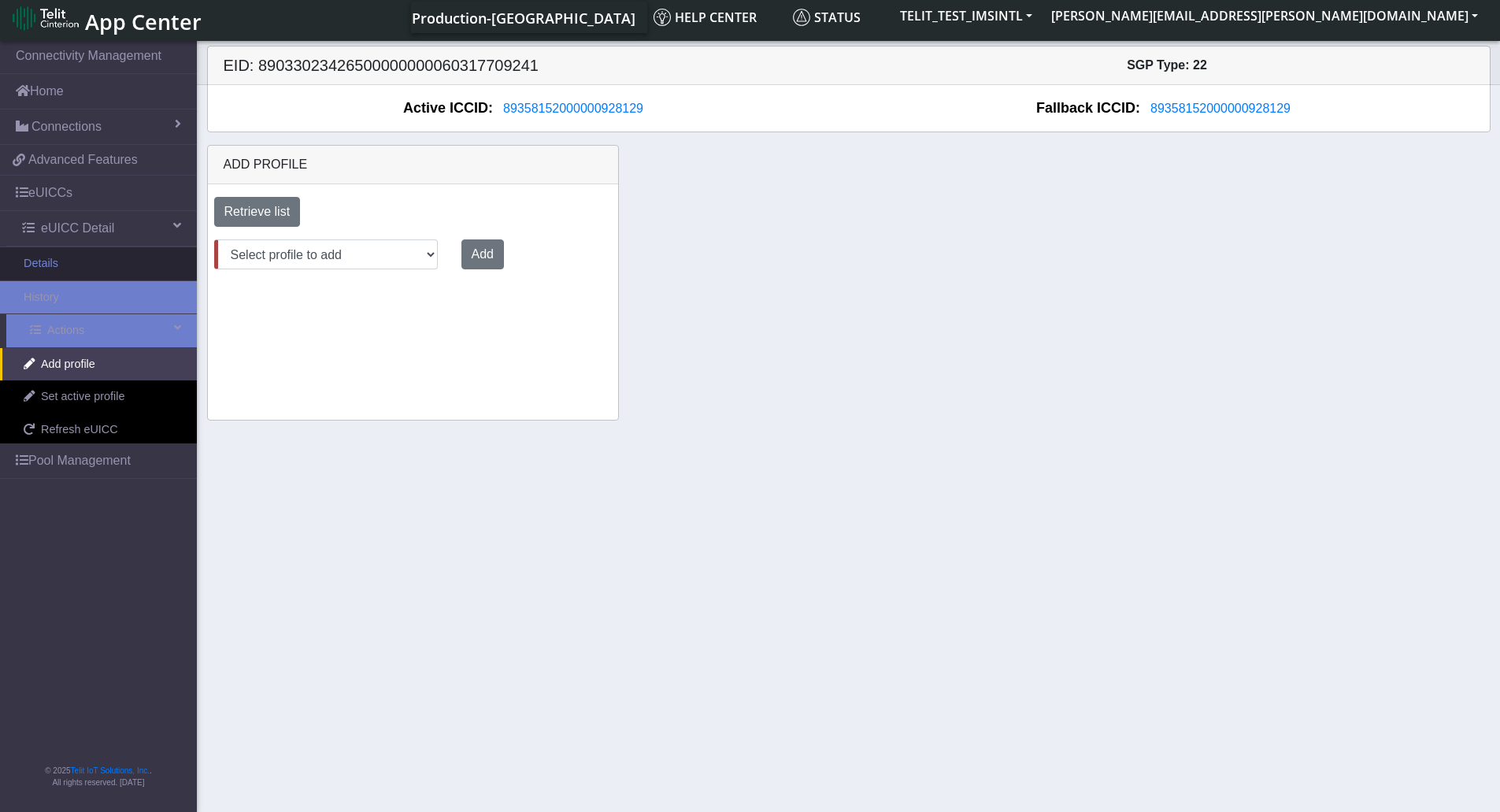
click at [85, 268] on link "Details" at bounding box center [98, 263] width 197 height 33
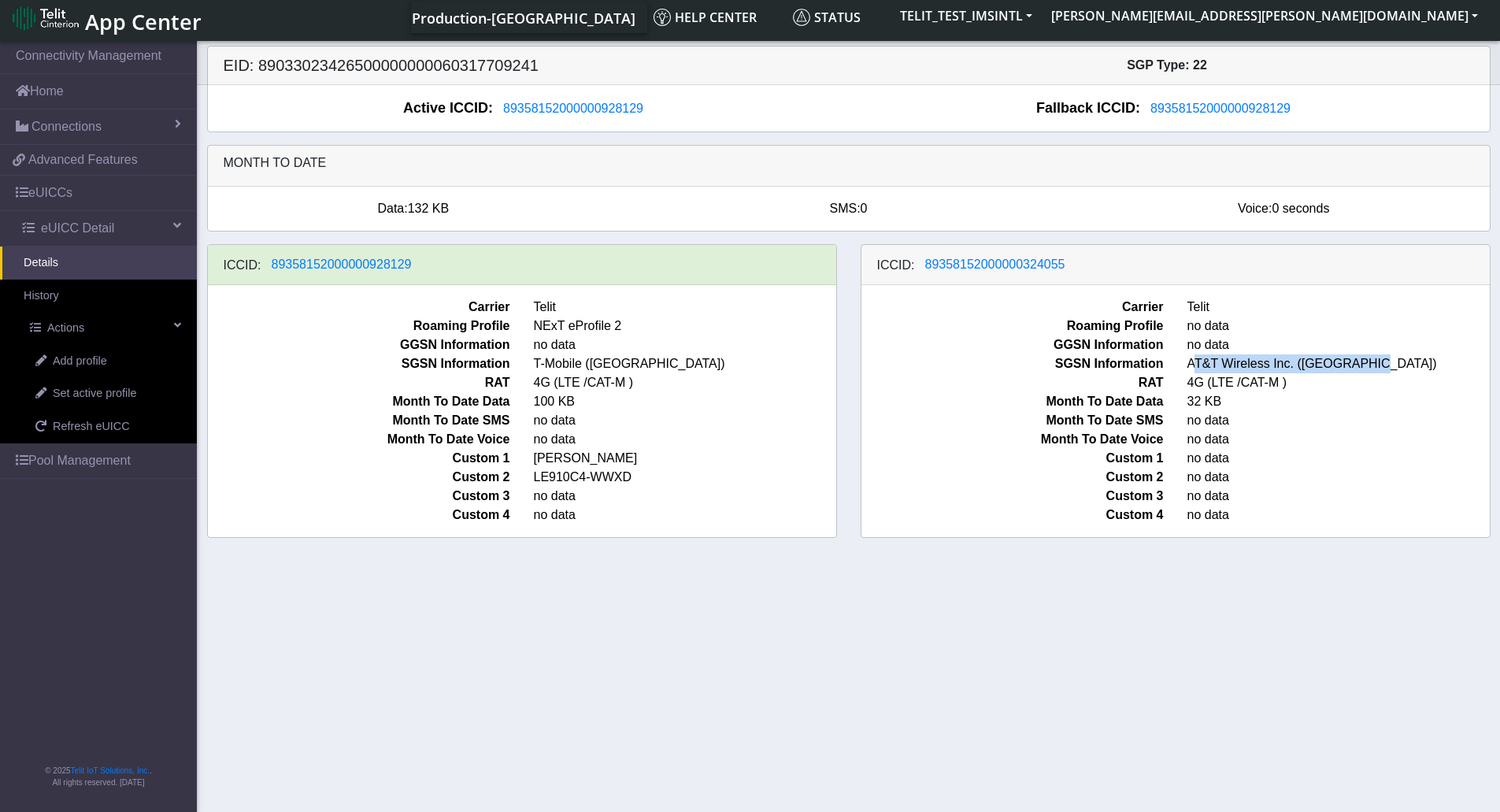
drag, startPoint x: 1192, startPoint y: 367, endPoint x: 1366, endPoint y: 363, distance: 174.0
click at [1365, 363] on span "AT&T Wireless Inc. ([GEOGRAPHIC_DATA])" at bounding box center [1338, 363] width 326 height 19
click at [1366, 364] on span "AT&T Wireless Inc. ([GEOGRAPHIC_DATA])" at bounding box center [1338, 363] width 326 height 19
drag, startPoint x: 1182, startPoint y: 364, endPoint x: 1370, endPoint y: 363, distance: 188.0
click at [1370, 363] on span "AT&T Wireless Inc. ([GEOGRAPHIC_DATA])" at bounding box center [1338, 363] width 326 height 19
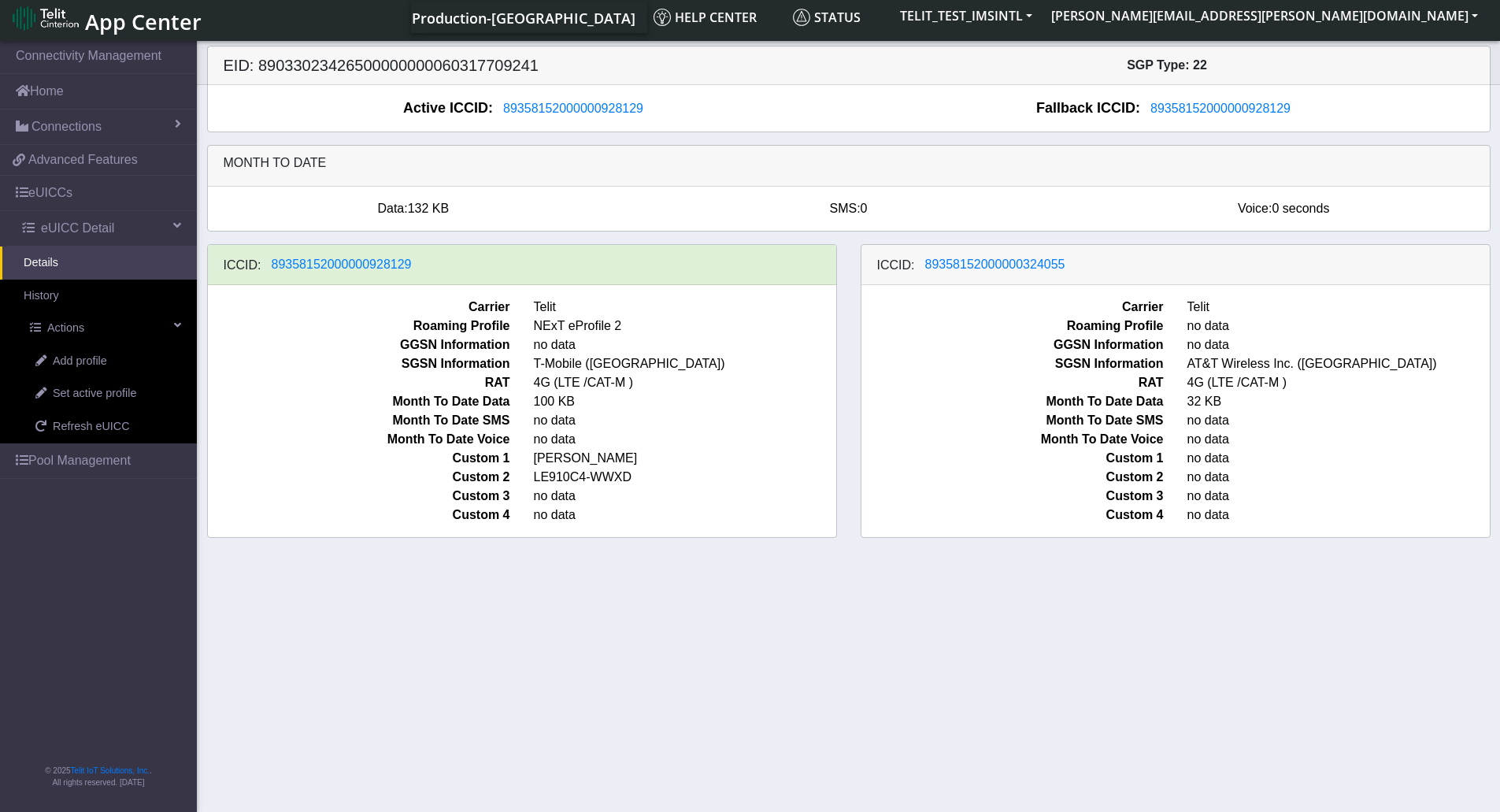
click at [1327, 389] on span "4G (LTE /CAT-M )" at bounding box center [1338, 382] width 326 height 19
drag, startPoint x: 1184, startPoint y: 369, endPoint x: 1401, endPoint y: 377, distance: 217.1
click at [1401, 377] on div "Carrier Telit Roaming Profile no data GGSN Information no data SGSN Information…" at bounding box center [1175, 411] width 629 height 252
drag, startPoint x: 531, startPoint y: 364, endPoint x: 706, endPoint y: 359, distance: 175.1
click at [704, 359] on span "T-Mobile ([GEOGRAPHIC_DATA])" at bounding box center [685, 363] width 326 height 19
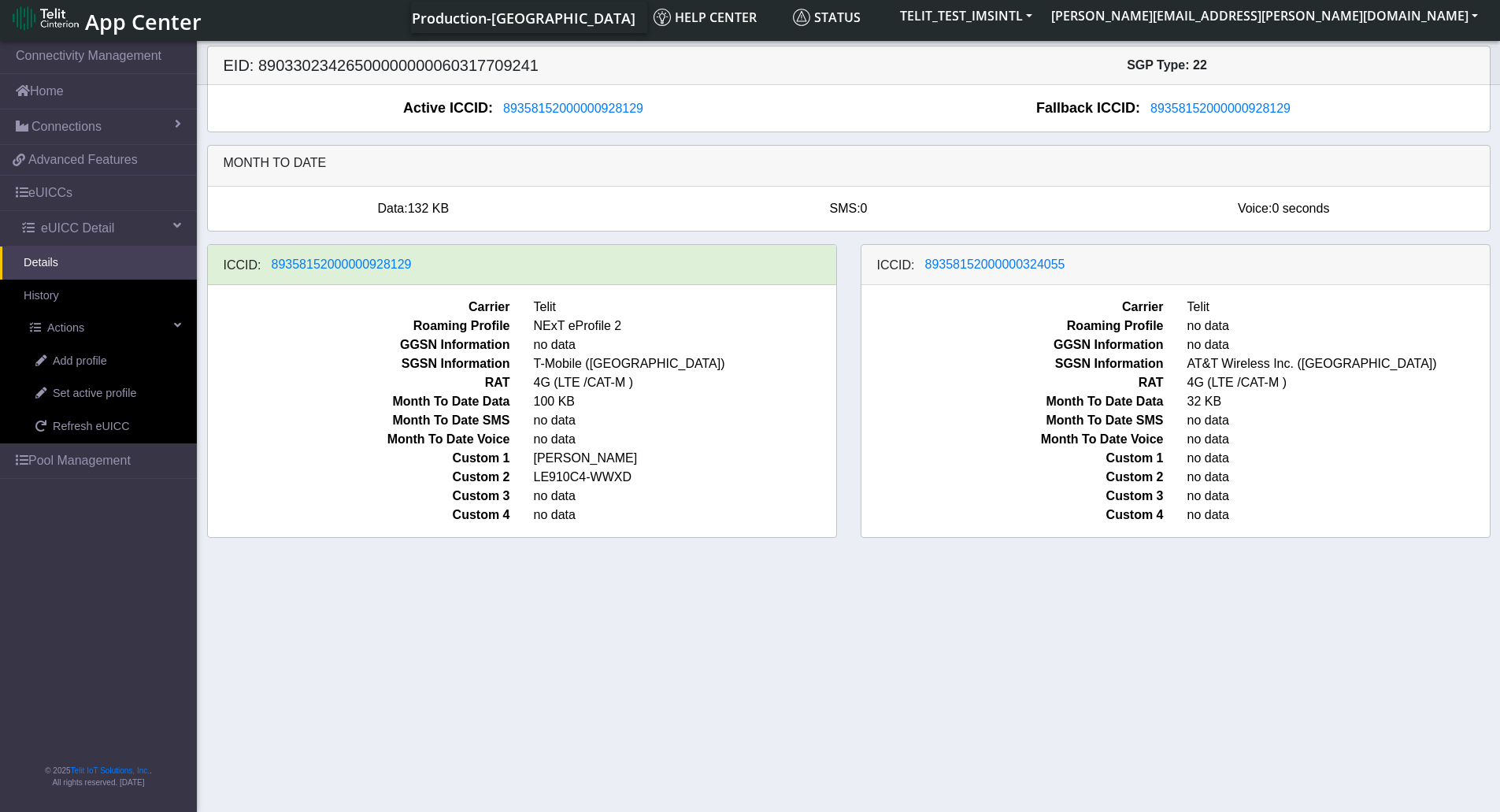
click at [956, 352] on span "GGSN Information" at bounding box center [1013, 344] width 326 height 19
click at [101, 358] on span "Add profile" at bounding box center [80, 361] width 54 height 17
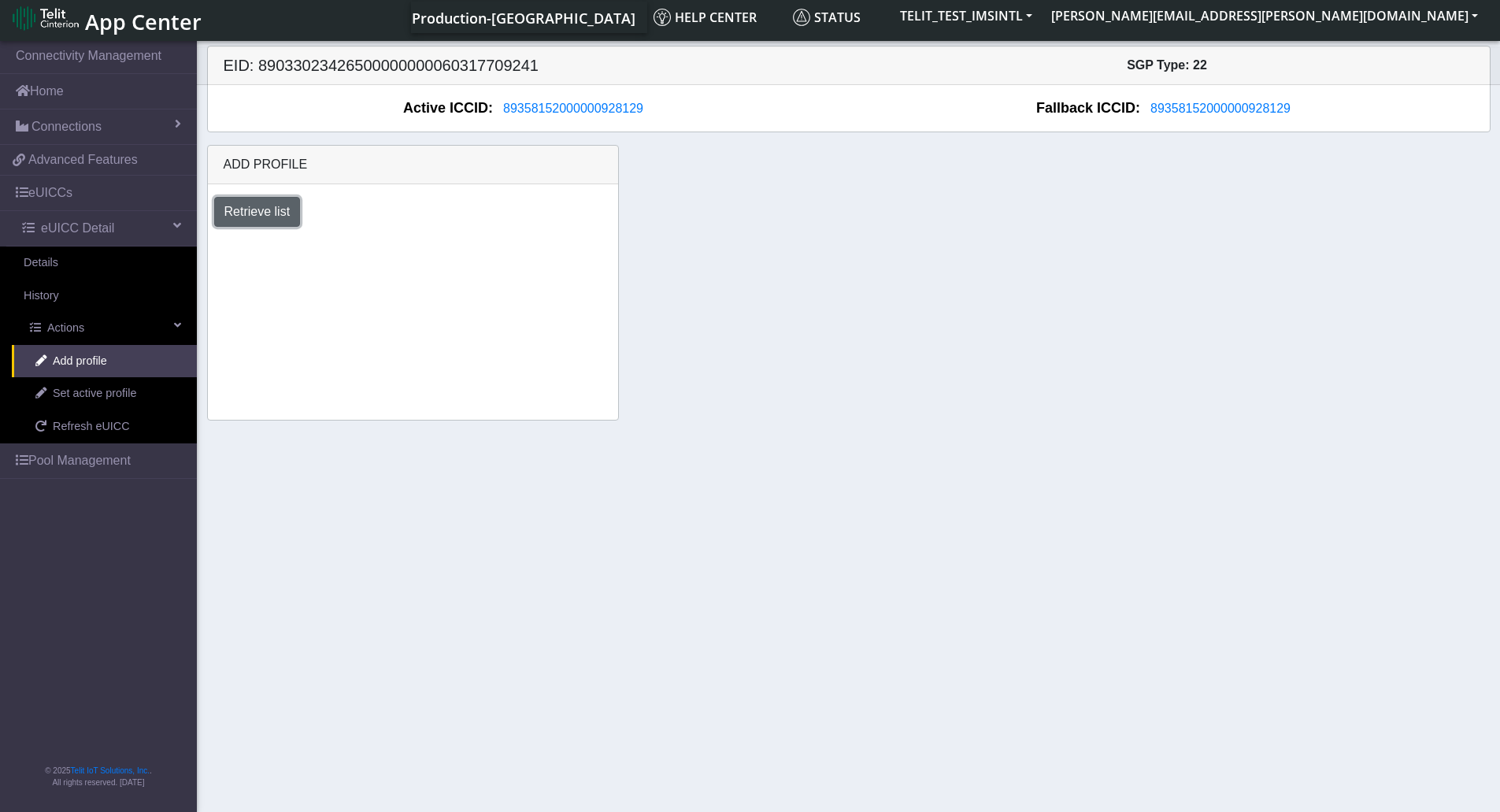
click at [269, 219] on button "Retrieve list" at bounding box center [257, 211] width 86 height 30
click at [372, 254] on select "Select profile to add OTHER-nxt23.net_ATT DNLD-nxt23.net-USC_test OTHER-Verizon…" at bounding box center [326, 254] width 224 height 30
select select "b45db35c-d63d-4434-a746-874259ad27d0"
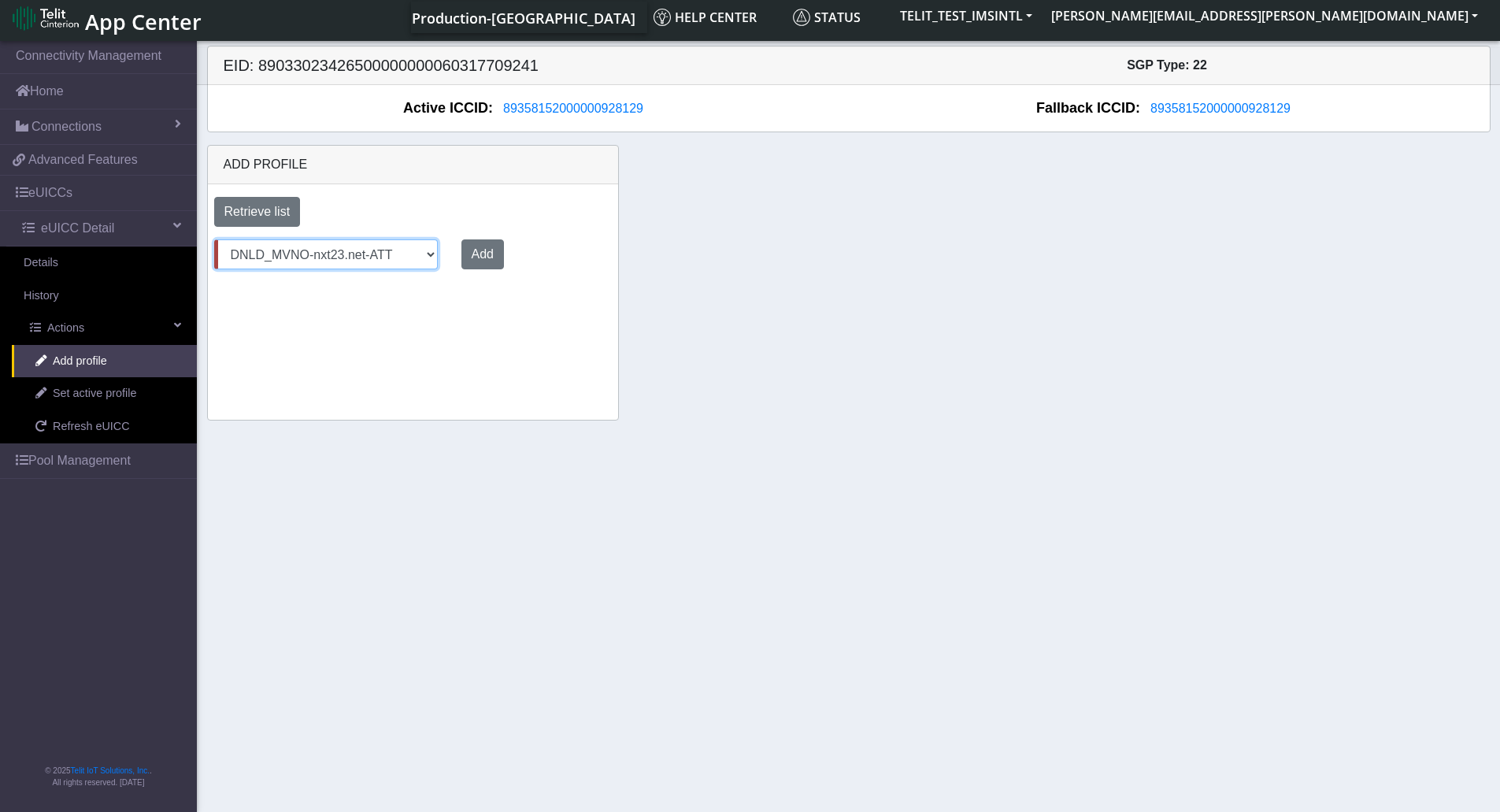
click at [214, 239] on select "Select profile to add OTHER-nxt23.net_ATT DNLD-nxt23.net-USC_test OTHER-Verizon…" at bounding box center [326, 254] width 224 height 30
click at [87, 458] on link "Pool Management" at bounding box center [98, 460] width 197 height 35
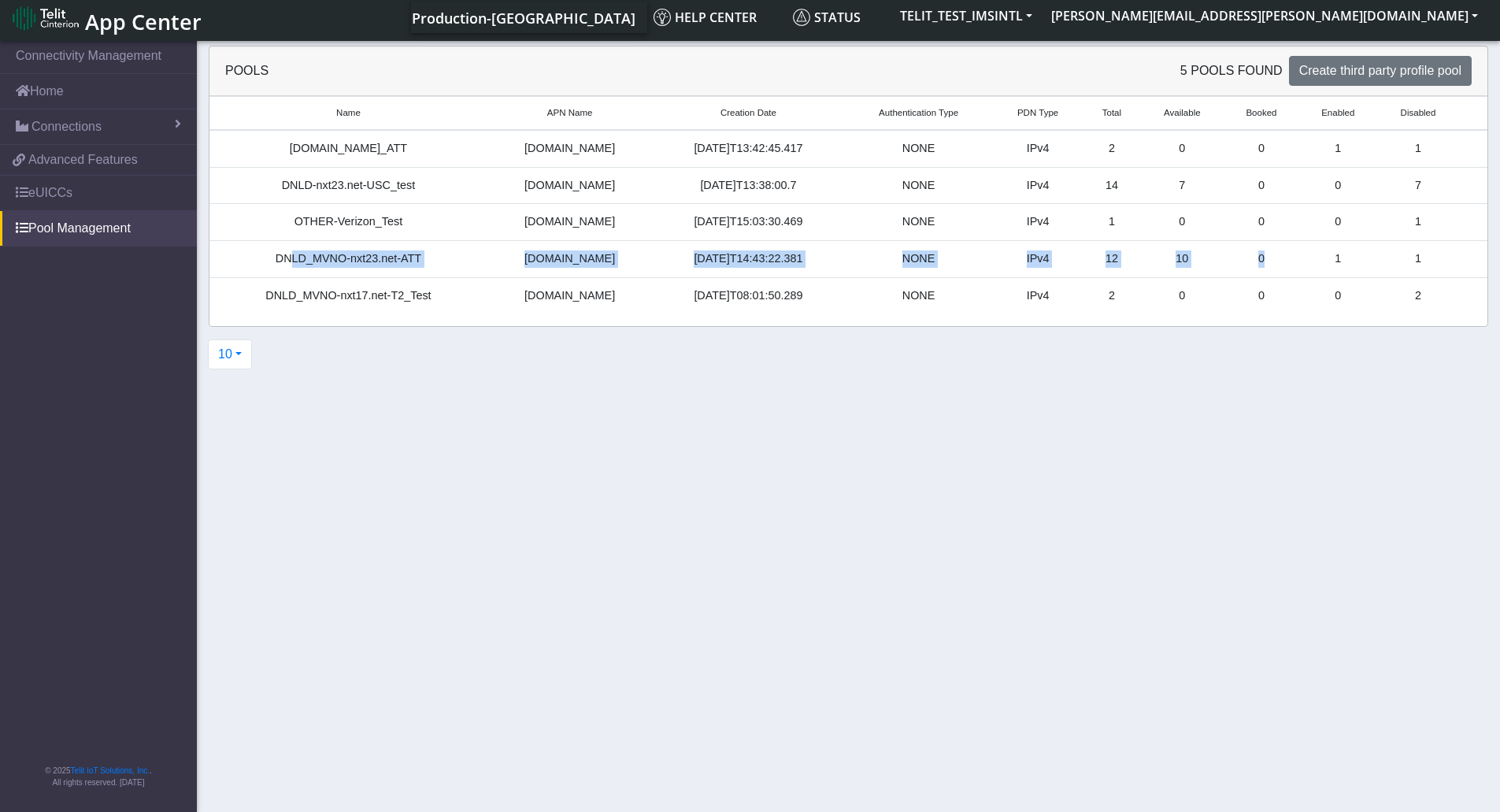
drag, startPoint x: 307, startPoint y: 259, endPoint x: 1287, endPoint y: 254, distance: 980.0
click at [1287, 254] on tr "DNLD_MVNO-nxt23.net-ATT nxt23.net 2025-08-26T14:43:22.381 NONE IPv4 12 10 0 1 1" at bounding box center [848, 259] width 1278 height 37
click at [1307, 254] on td "1" at bounding box center [1338, 259] width 79 height 37
drag, startPoint x: 1423, startPoint y: 248, endPoint x: 1262, endPoint y: 250, distance: 161.0
click at [1268, 250] on tr "DNLD_MVNO-nxt23.net-ATT nxt23.net 2025-08-26T14:43:22.381 NONE IPv4 12 10 0 1 1" at bounding box center [848, 259] width 1278 height 37
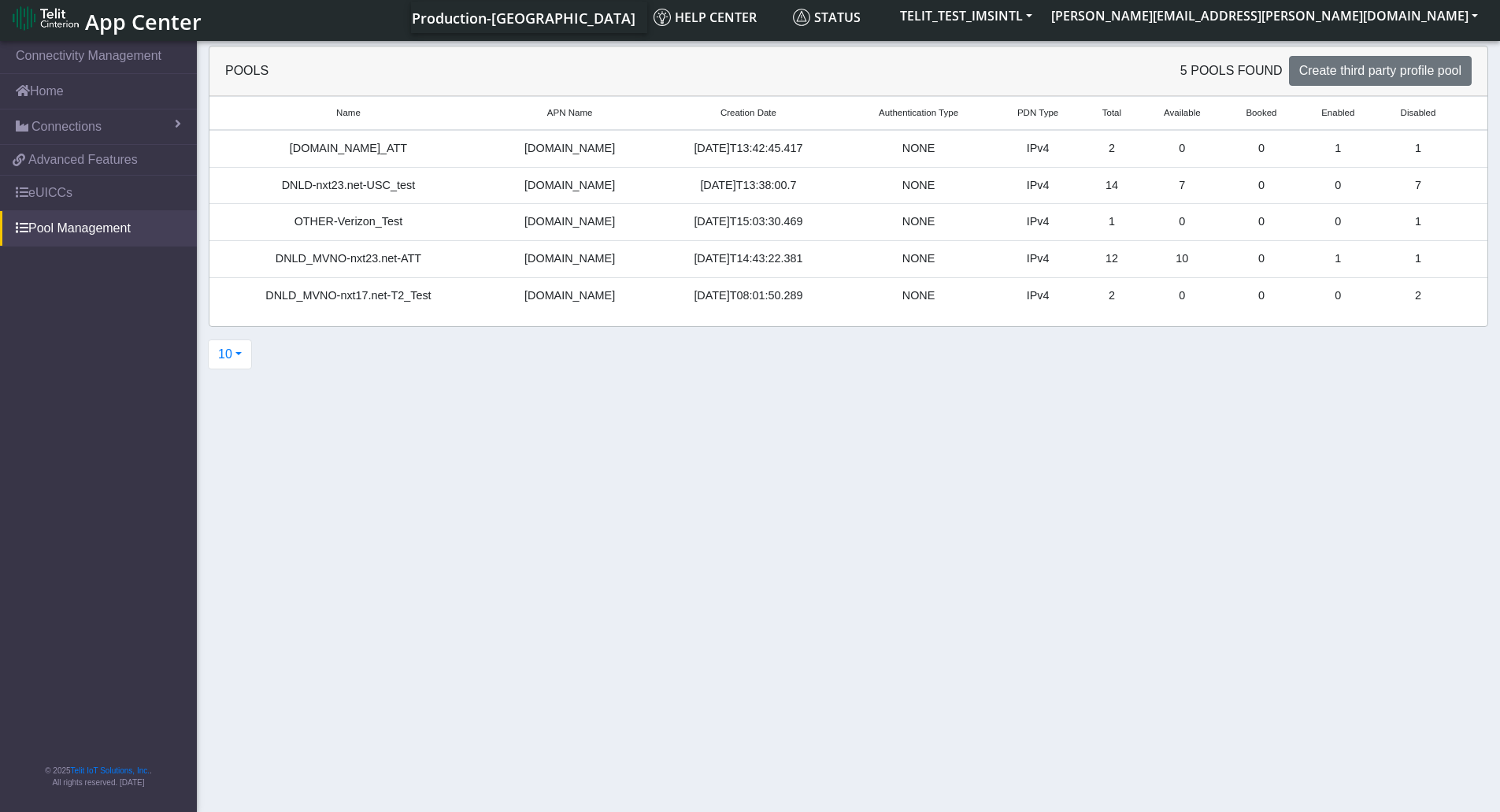
click at [1121, 256] on td "12" at bounding box center [1112, 259] width 58 height 37
drag, startPoint x: 1067, startPoint y: 256, endPoint x: 1207, endPoint y: 256, distance: 140.0
click at [1207, 256] on tr "DNLD_MVNO-nxt23.net-ATT nxt23.net 2025-08-26T14:43:22.381 NONE IPv4 12 10 0 1 1" at bounding box center [848, 259] width 1278 height 37
drag, startPoint x: 1207, startPoint y: 256, endPoint x: 1175, endPoint y: 256, distance: 32.0
click at [1207, 256] on td "10" at bounding box center [1182, 259] width 84 height 37
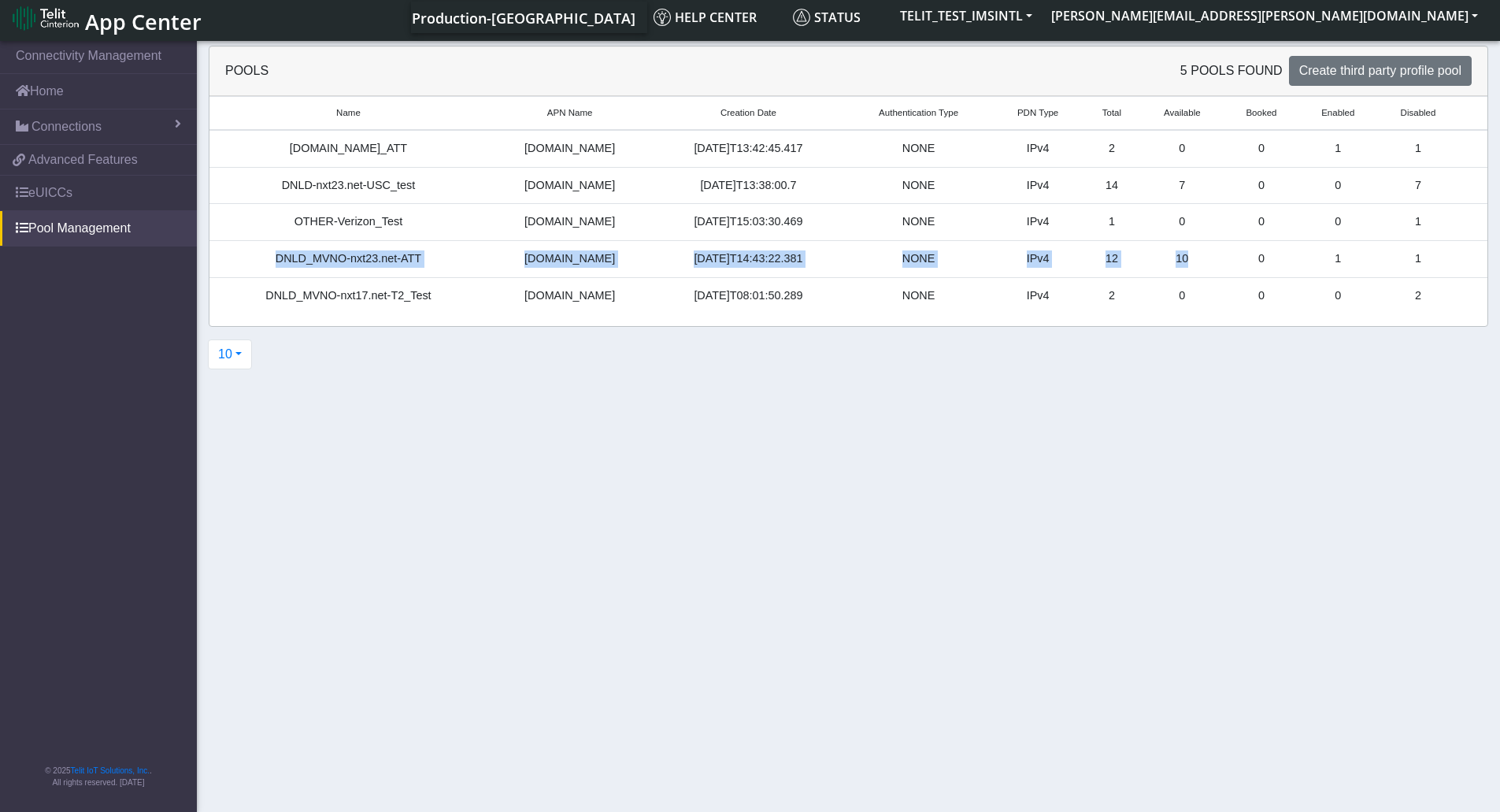
drag, startPoint x: 281, startPoint y: 261, endPoint x: 1217, endPoint y: 263, distance: 936.0
click at [1217, 263] on tr "DNLD_MVNO-nxt23.net-ATT nxt23.net 2025-08-26T14:43:22.381 NONE IPv4 12 10 0 1 1" at bounding box center [848, 259] width 1278 height 37
click at [1193, 263] on td "10" at bounding box center [1182, 259] width 84 height 37
drag, startPoint x: 1163, startPoint y: 253, endPoint x: 1224, endPoint y: 253, distance: 61.0
click at [1224, 253] on tr "DNLD_MVNO-nxt23.net-ATT nxt23.net 2025-08-26T14:43:22.381 NONE IPv4 12 10 0 1 1" at bounding box center [848, 259] width 1278 height 37
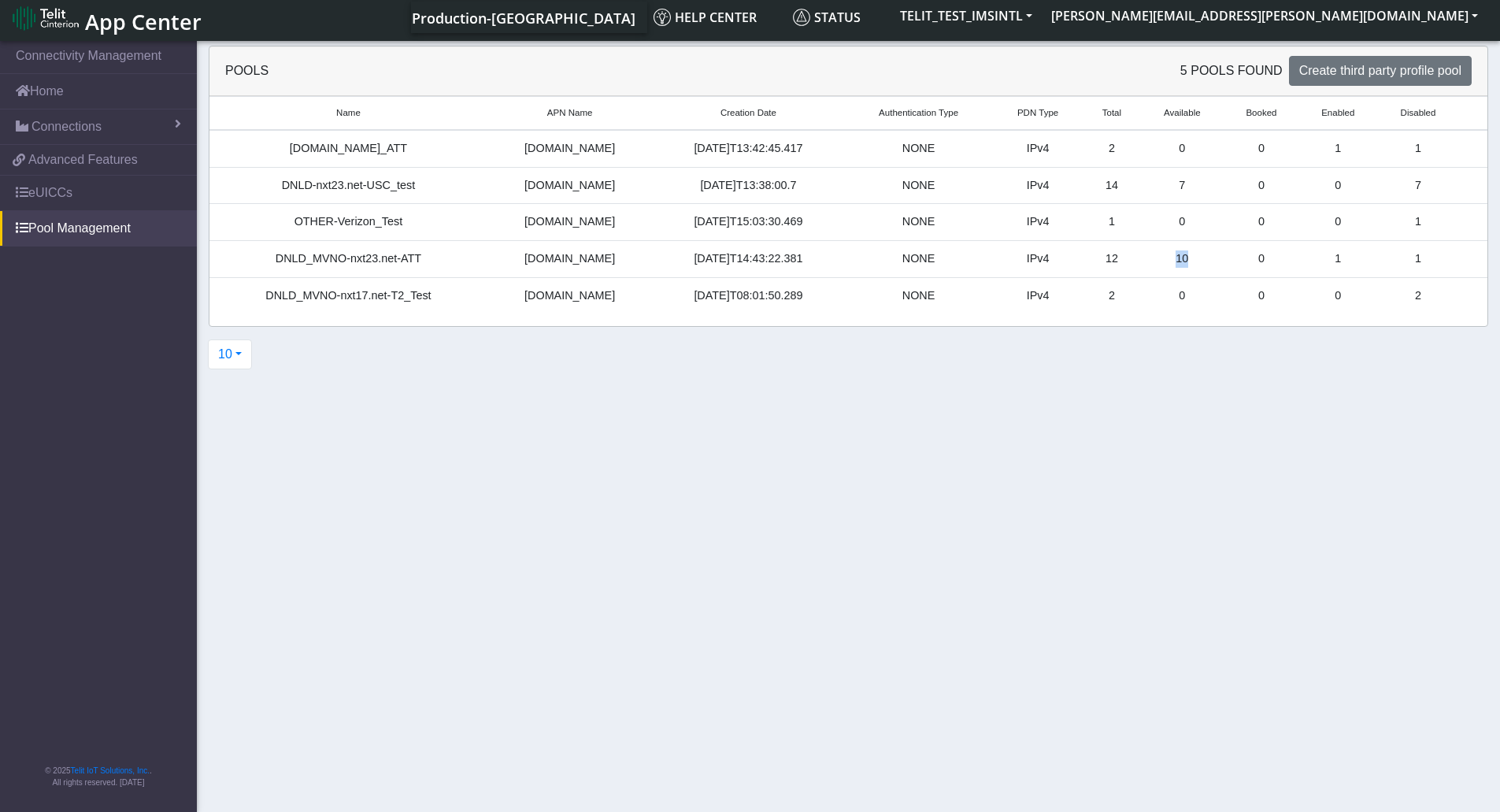
click at [1224, 255] on td "0" at bounding box center [1261, 259] width 75 height 37
drag, startPoint x: 1219, startPoint y: 256, endPoint x: 1129, endPoint y: 256, distance: 90.0
click at [1129, 256] on tr "DNLD_MVNO-nxt23.net-ATT nxt23.net 2025-08-26T14:43:22.381 NONE IPv4 12 10 0 1 1" at bounding box center [848, 259] width 1278 height 37
click at [1157, 254] on td "10" at bounding box center [1182, 259] width 84 height 37
drag, startPoint x: 1159, startPoint y: 254, endPoint x: 1196, endPoint y: 256, distance: 37.1
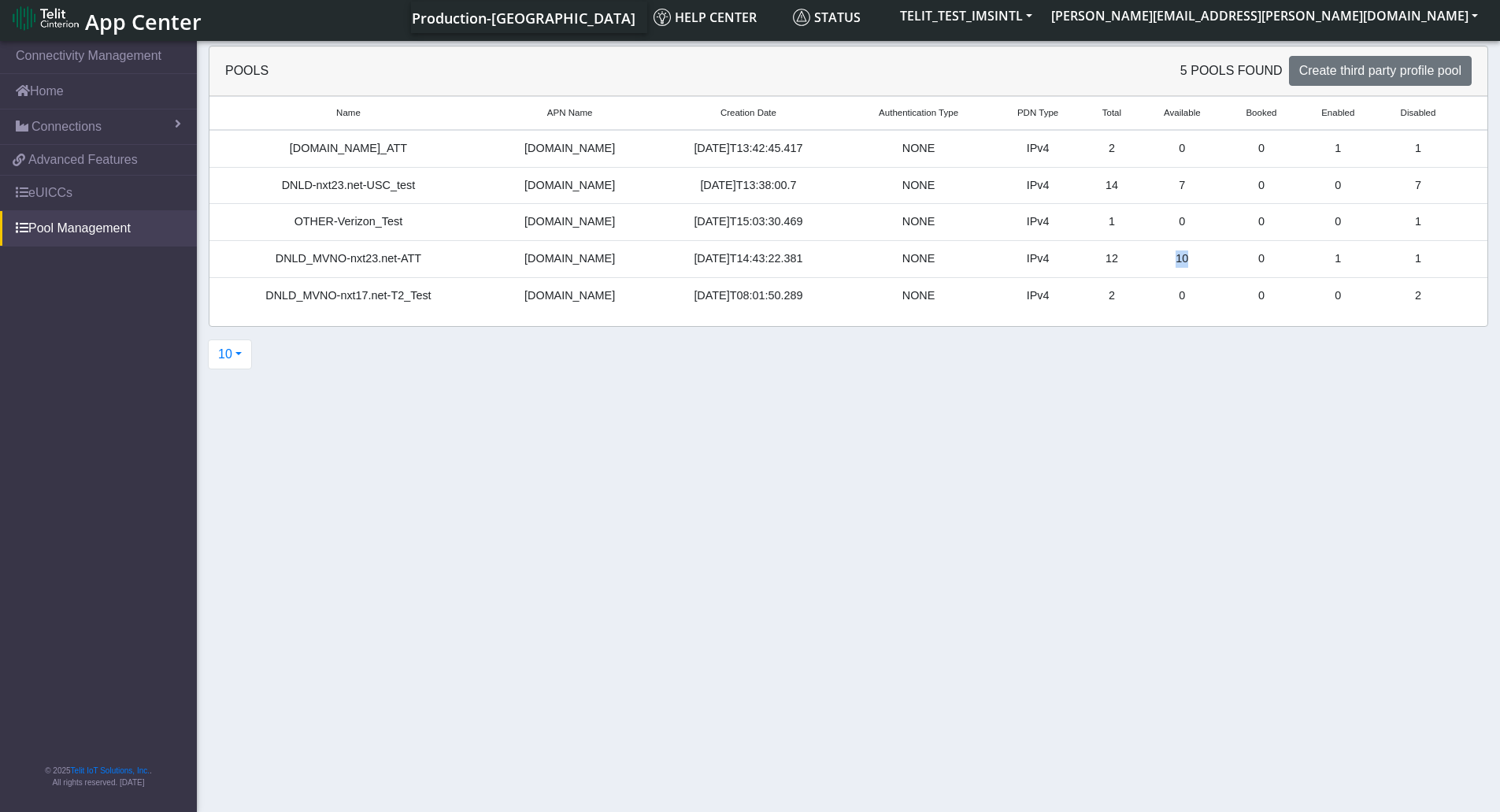
click at [1196, 256] on td "10" at bounding box center [1182, 259] width 84 height 37
click at [1207, 255] on td "10" at bounding box center [1182, 259] width 84 height 37
drag, startPoint x: 1199, startPoint y: 256, endPoint x: 1153, endPoint y: 256, distance: 46.0
click at [1153, 256] on td "10" at bounding box center [1182, 259] width 84 height 37
click at [109, 231] on link "Pool Management" at bounding box center [98, 228] width 197 height 35
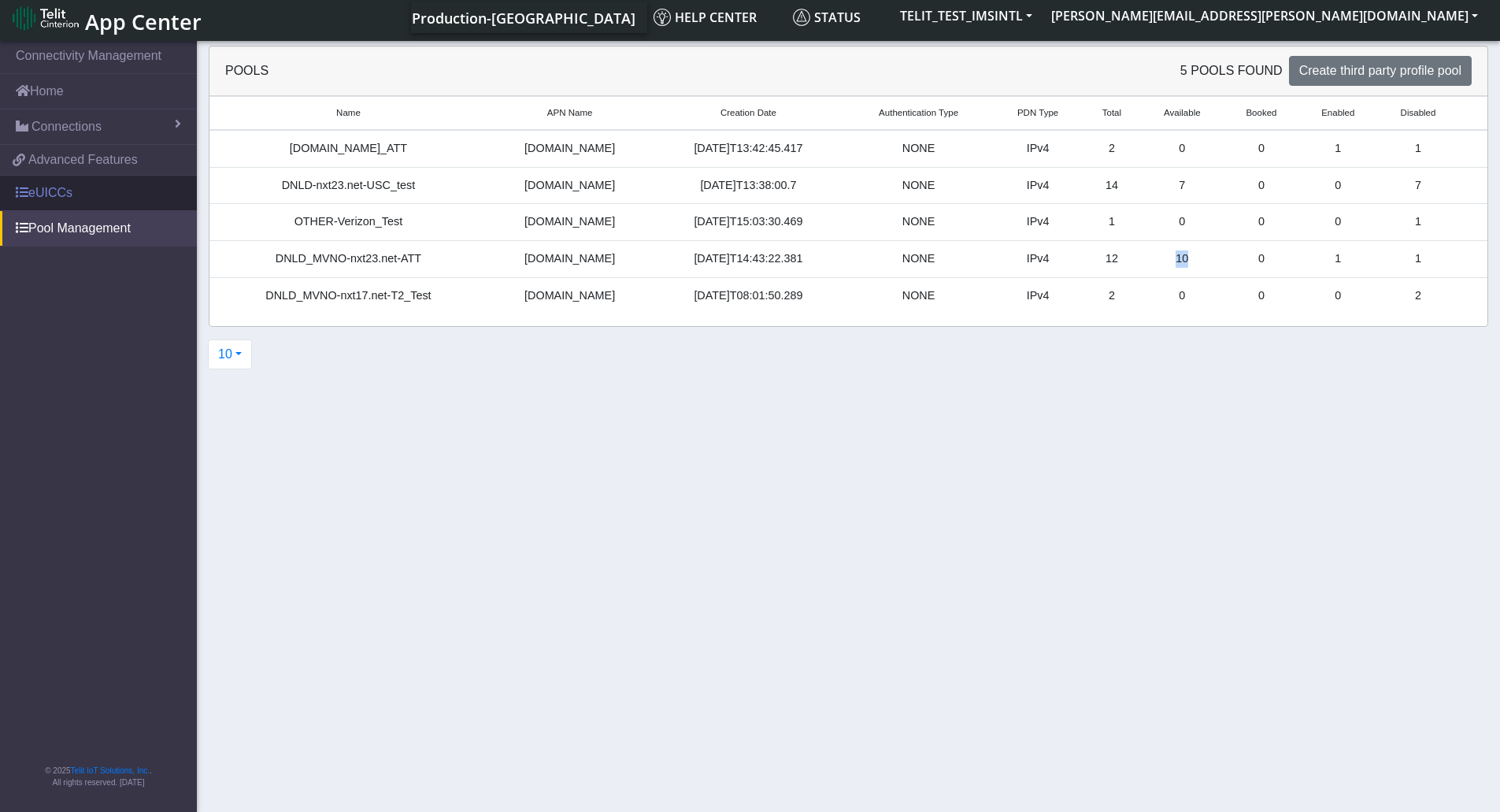
click at [115, 194] on link "eUICCs" at bounding box center [98, 192] width 197 height 35
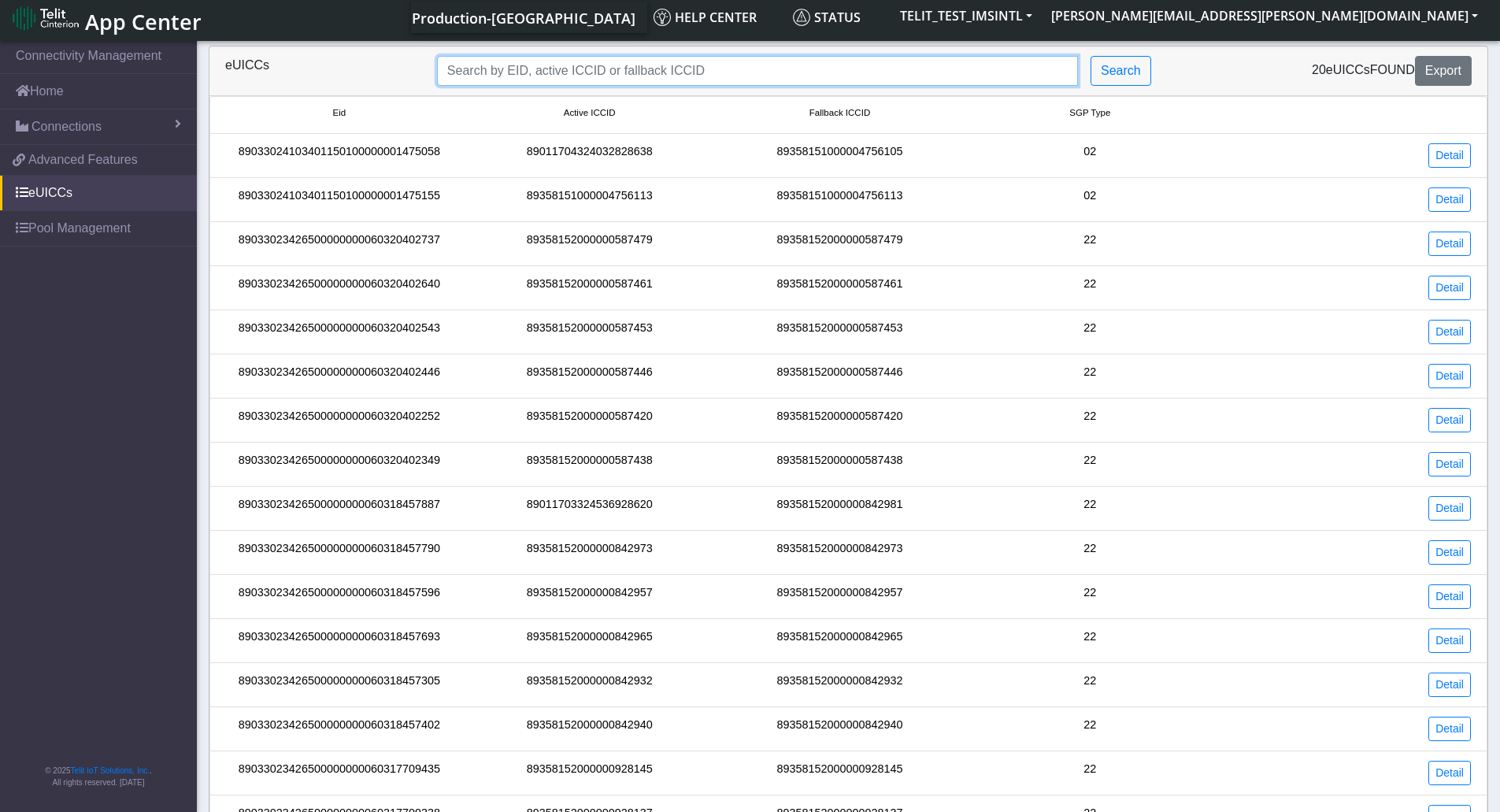
click at [567, 68] on input "Search..." at bounding box center [757, 70] width 641 height 30
type input "89358152000000928129"
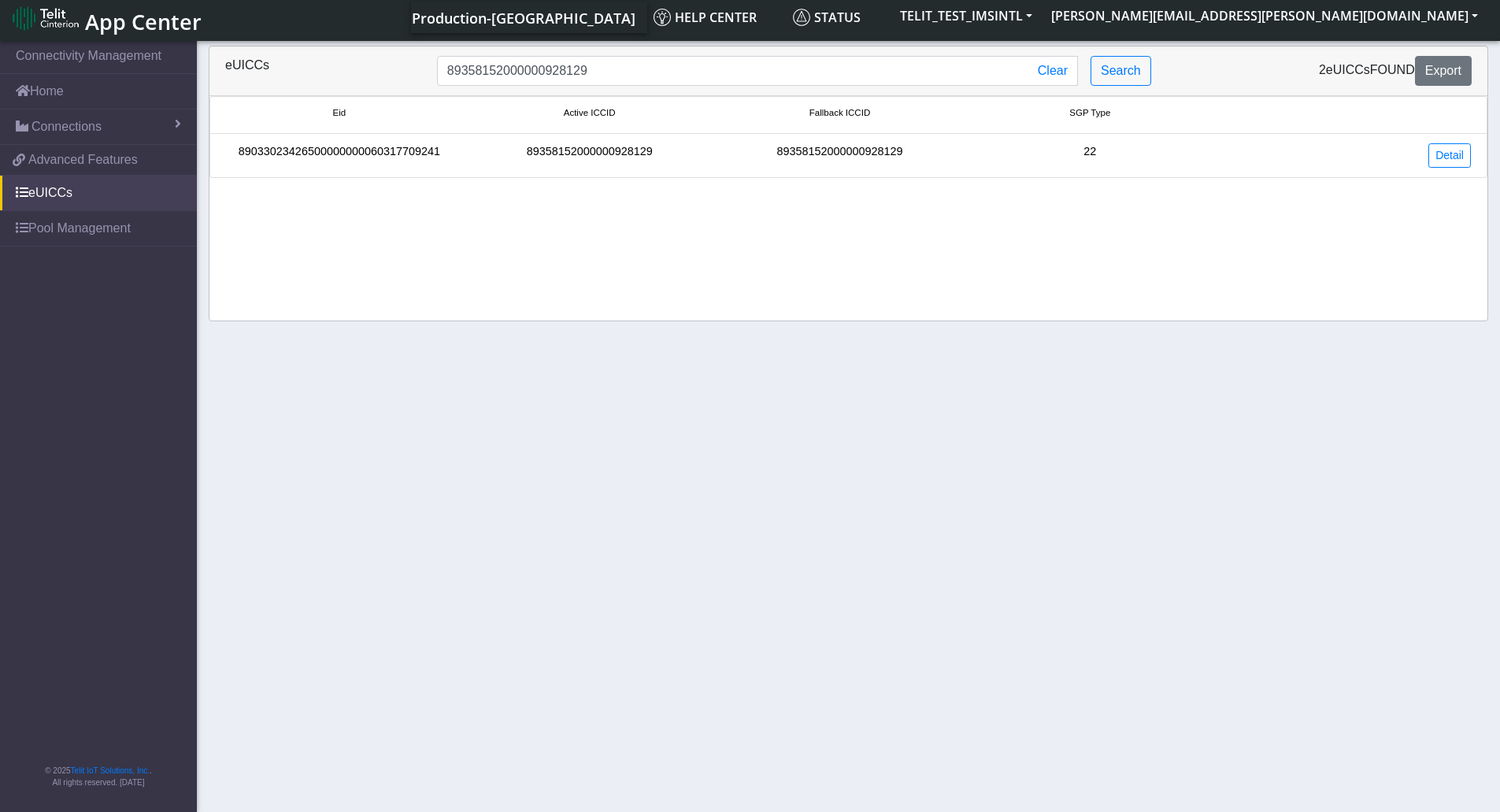
click at [501, 149] on div "89358152000000928129" at bounding box center [590, 155] width 250 height 24
click at [1438, 149] on link "Detail" at bounding box center [1450, 155] width 42 height 24
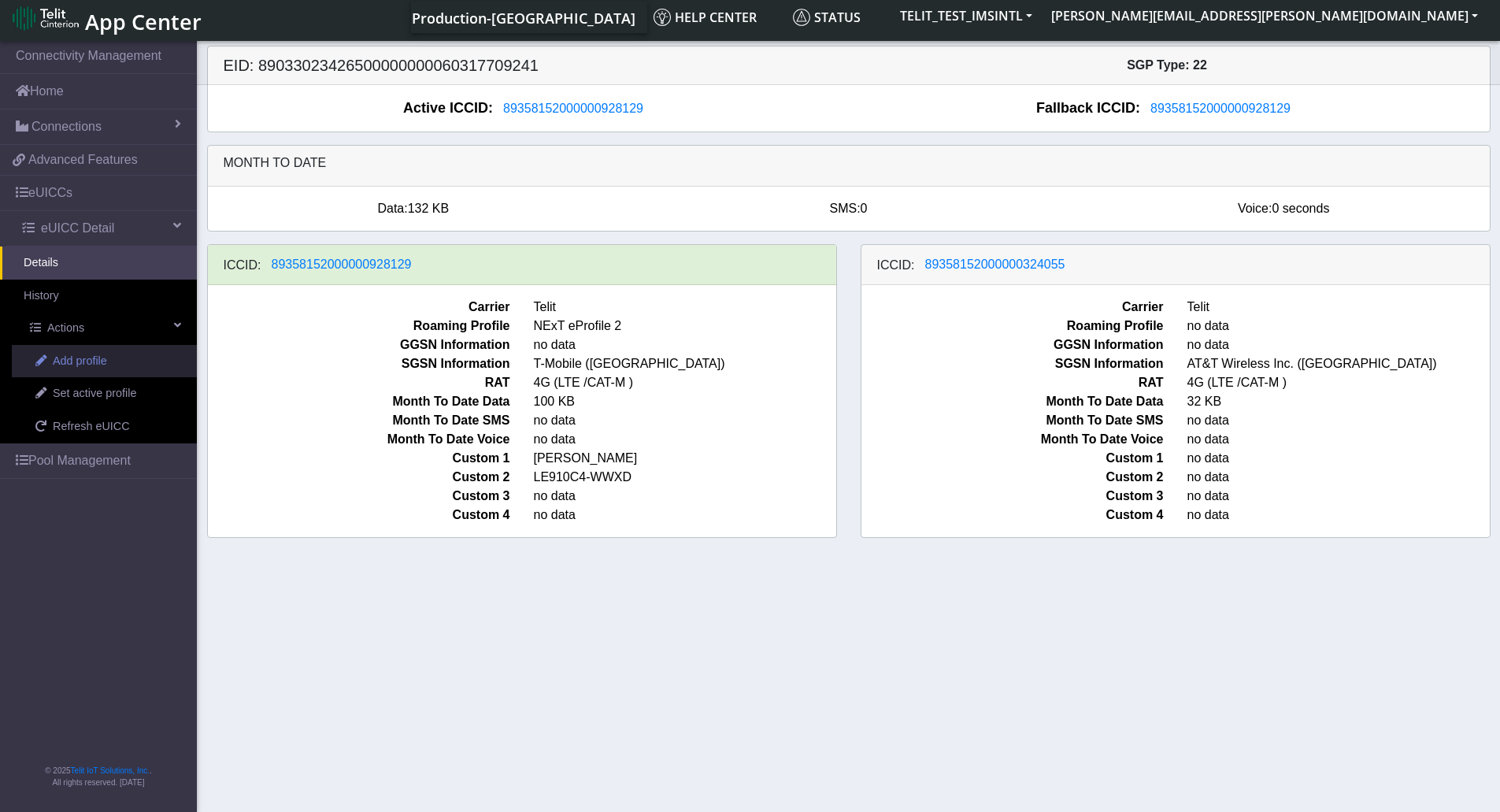
click at [92, 364] on span "Add profile" at bounding box center [80, 361] width 54 height 17
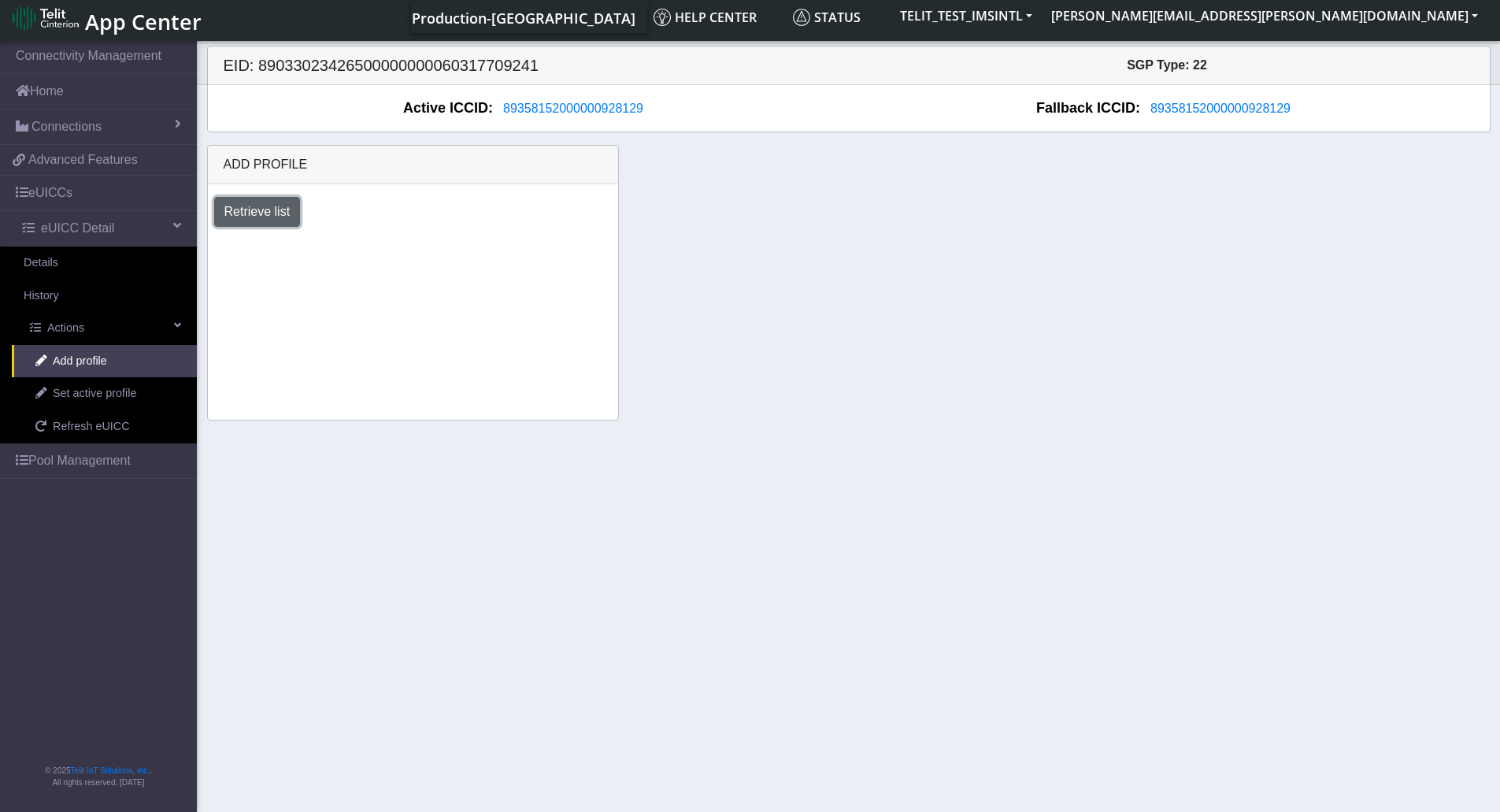
click at [257, 219] on button "Retrieve list" at bounding box center [257, 211] width 86 height 30
click at [398, 249] on select "Select profile to add OTHER-nxt23.net_ATT DNLD-nxt23.net-USC_test OTHER-Verizon…" at bounding box center [326, 254] width 224 height 30
select select "b45db35c-d63d-4434-a746-874259ad27d0"
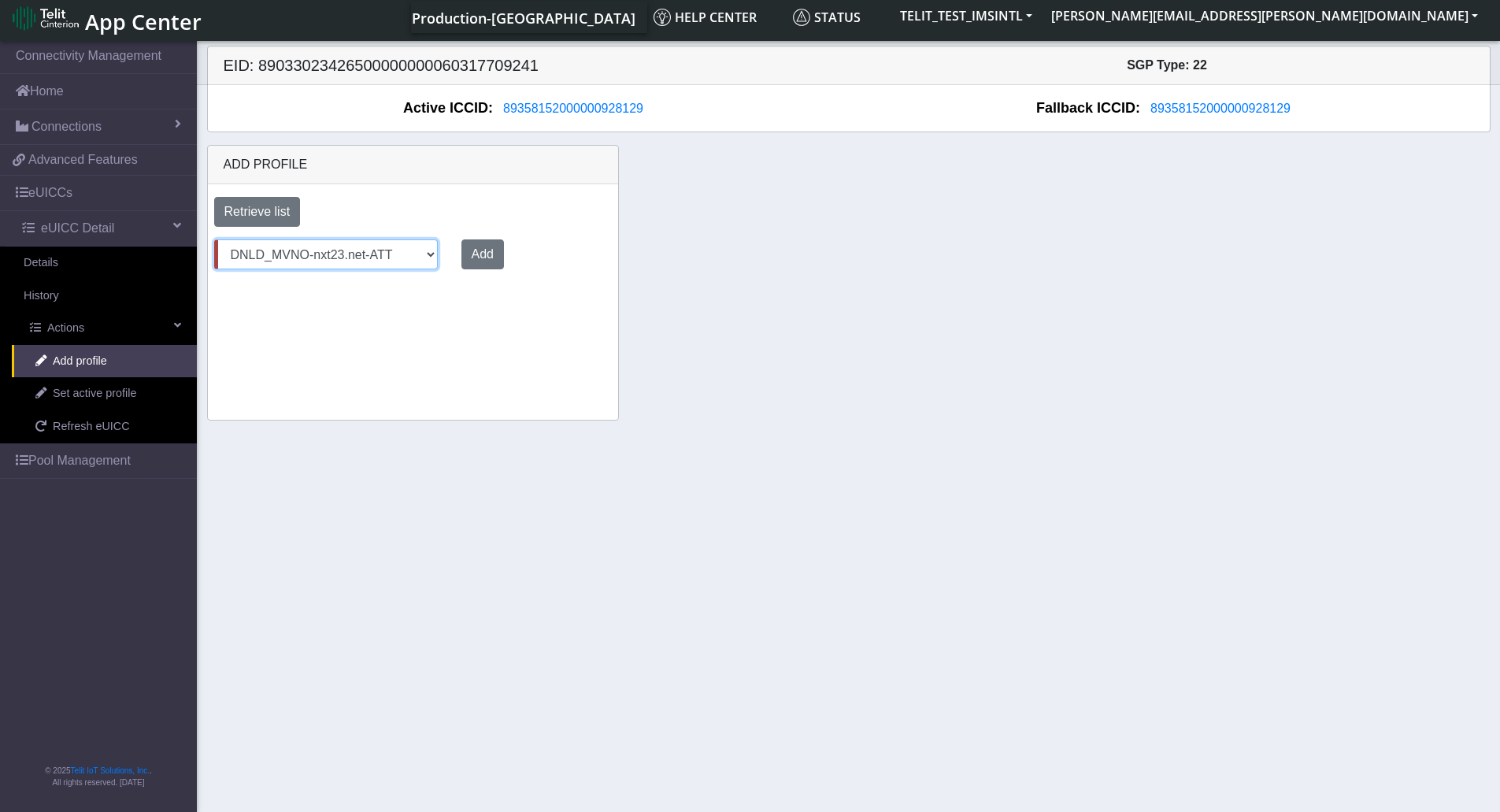
click at [214, 239] on select "Select profile to add OTHER-nxt23.net_ATT DNLD-nxt23.net-USC_test OTHER-Verizon…" at bounding box center [326, 254] width 224 height 30
click at [474, 265] on button "Add" at bounding box center [479, 254] width 42 height 30
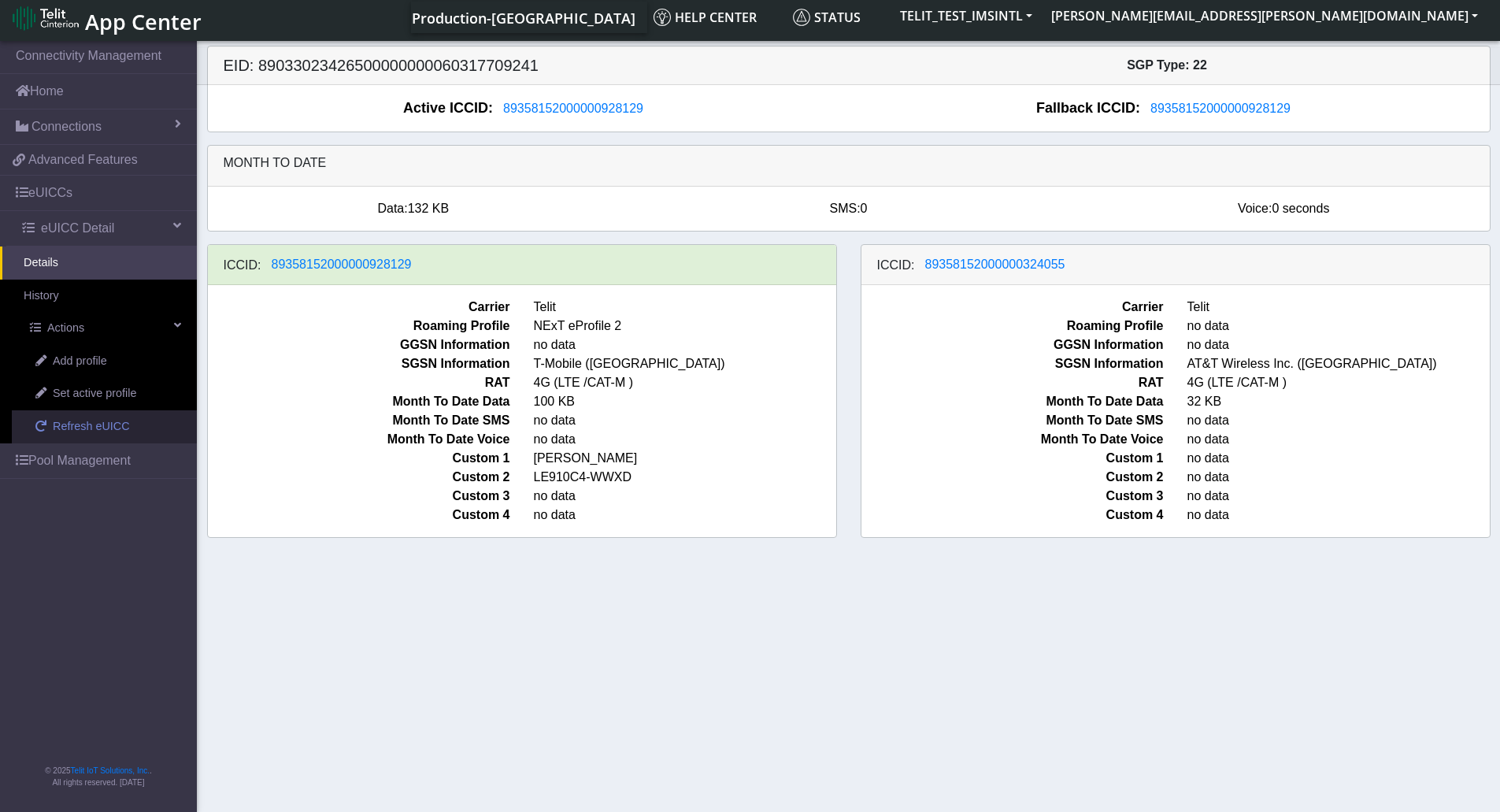
click at [98, 425] on span "Refresh eUICC" at bounding box center [92, 426] width 77 height 17
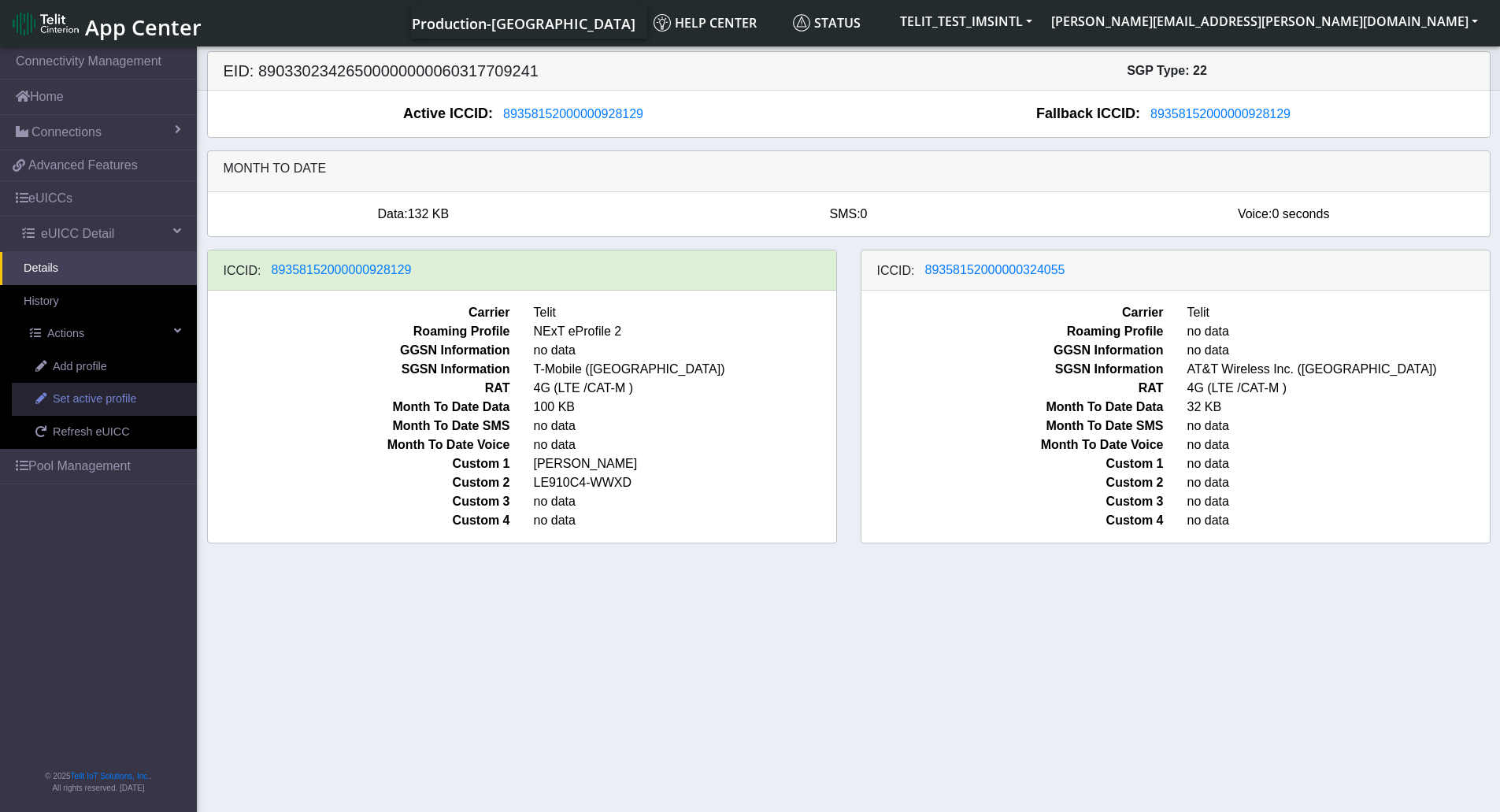
click at [129, 406] on span "Set active profile" at bounding box center [94, 398] width 84 height 17
select select
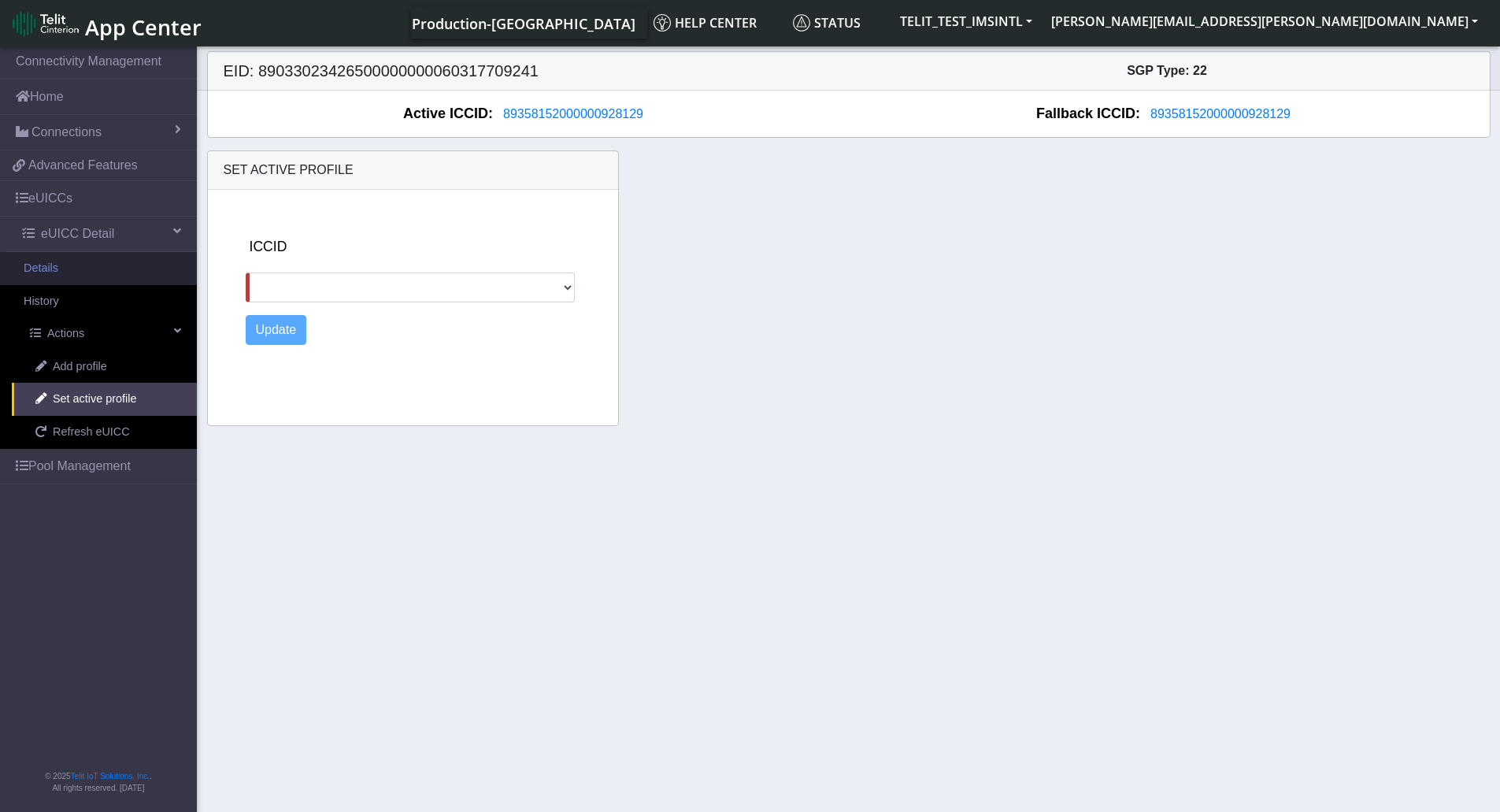
click at [87, 269] on link "Details" at bounding box center [98, 268] width 197 height 33
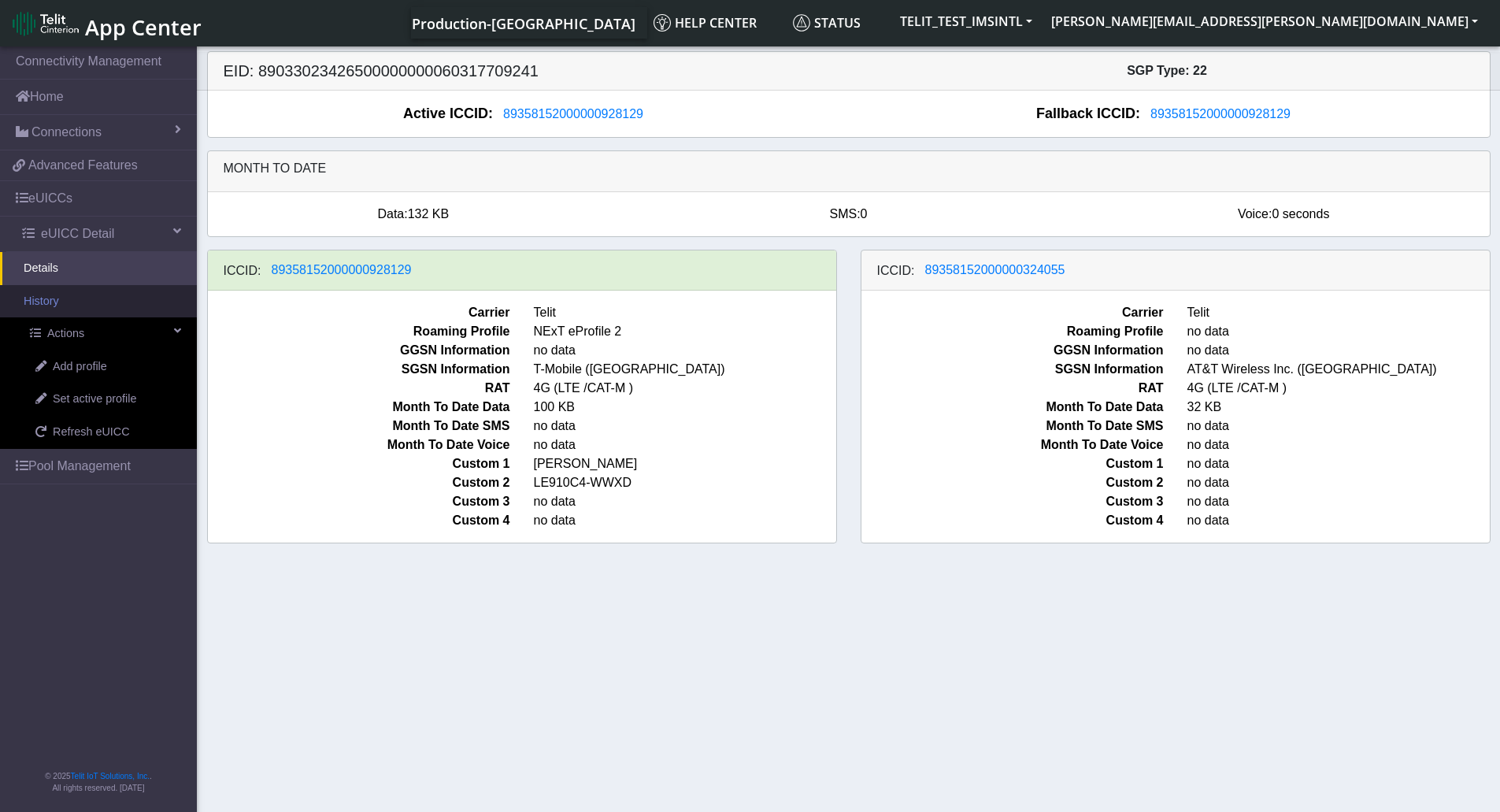
click at [99, 286] on link "History" at bounding box center [98, 301] width 197 height 33
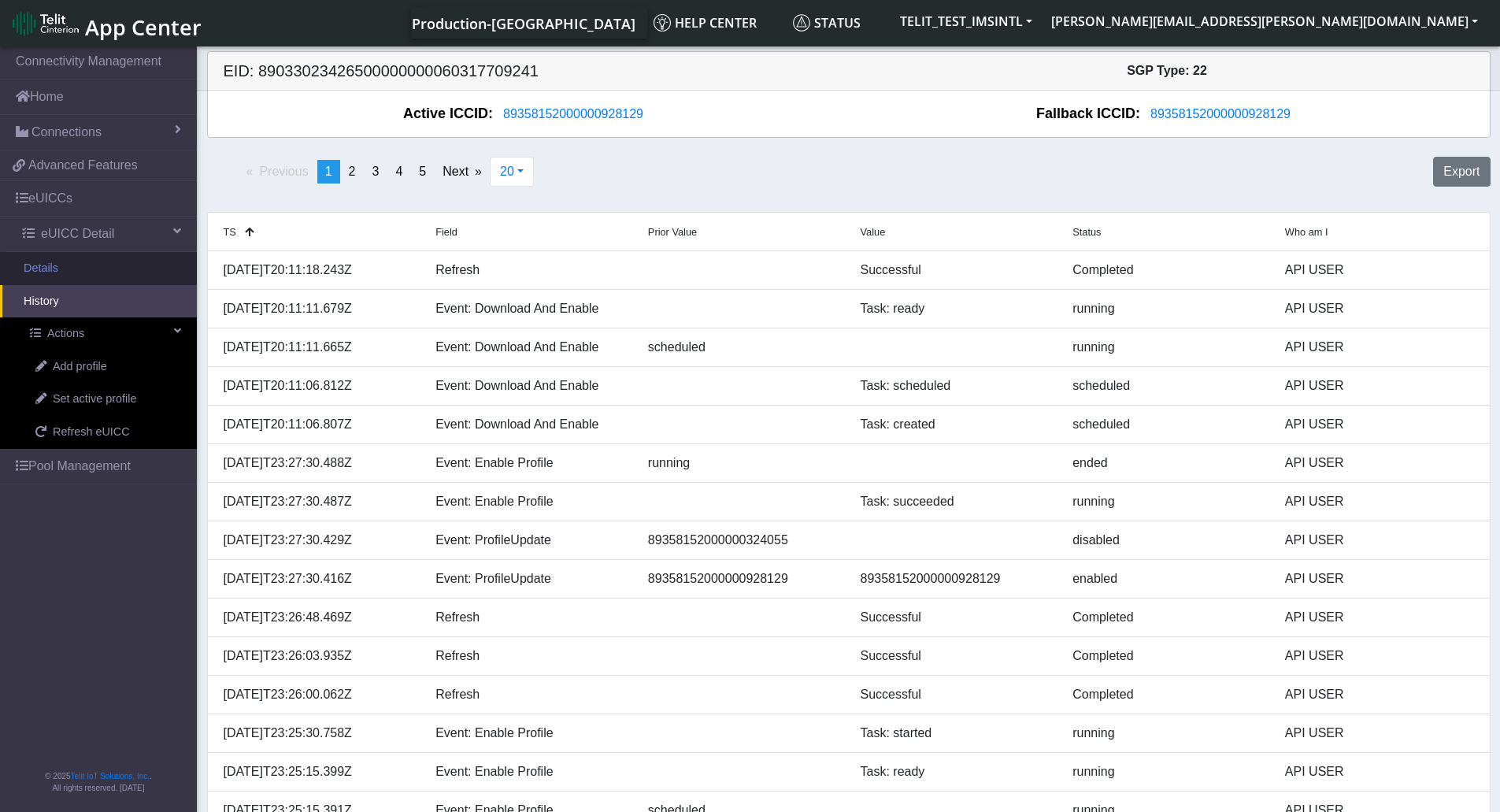
click at [106, 257] on link "Details" at bounding box center [98, 268] width 197 height 33
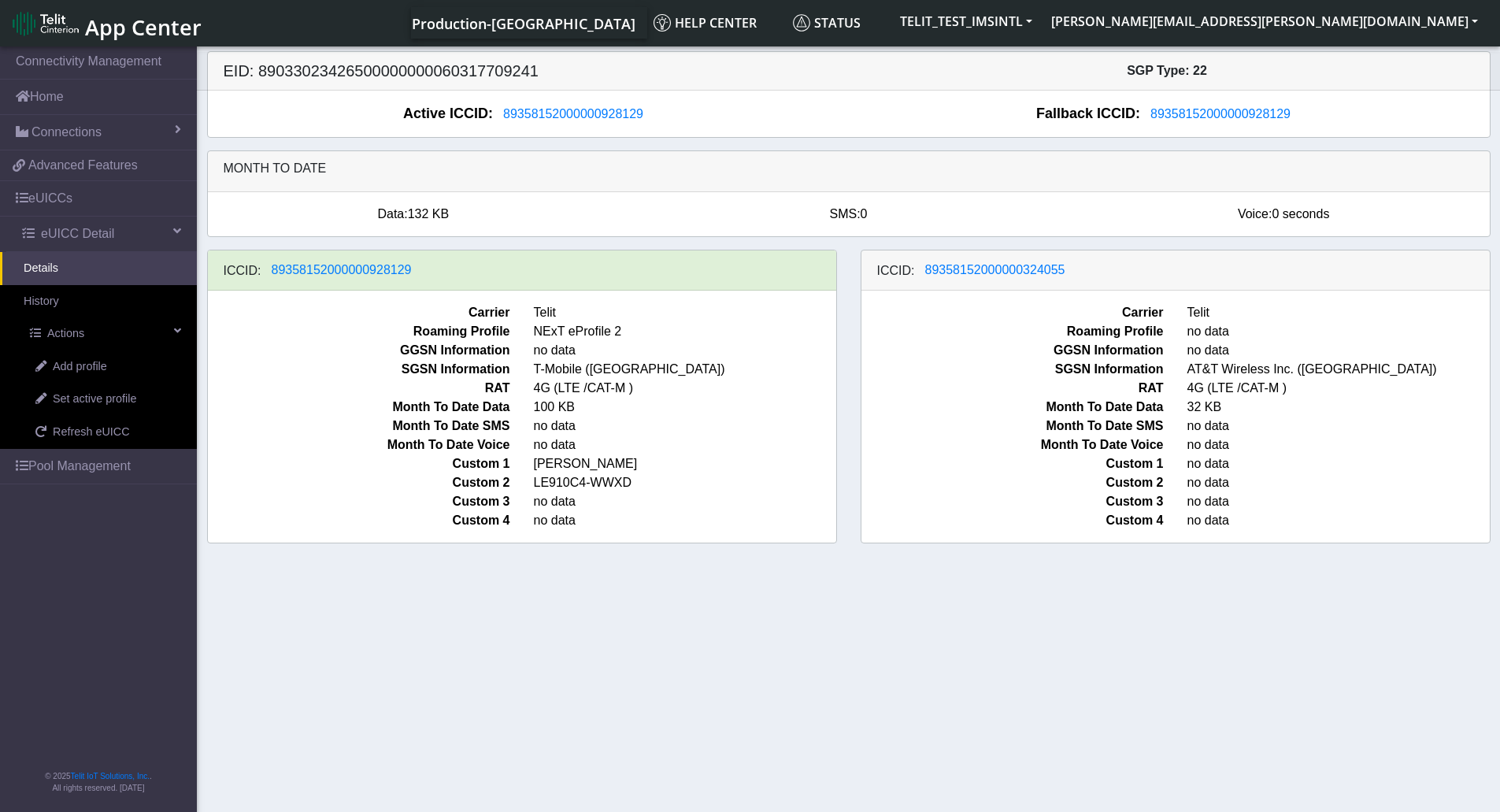
drag, startPoint x: 701, startPoint y: 585, endPoint x: 719, endPoint y: 611, distance: 31.6
click at [719, 611] on section "Connectivity Management Home Connections List Map 4072bcecc518312b991994f59ab07…" at bounding box center [750, 430] width 1500 height 774
click at [112, 424] on span "Refresh eUICC" at bounding box center [92, 432] width 77 height 17
click at [111, 307] on link "History" at bounding box center [98, 301] width 197 height 33
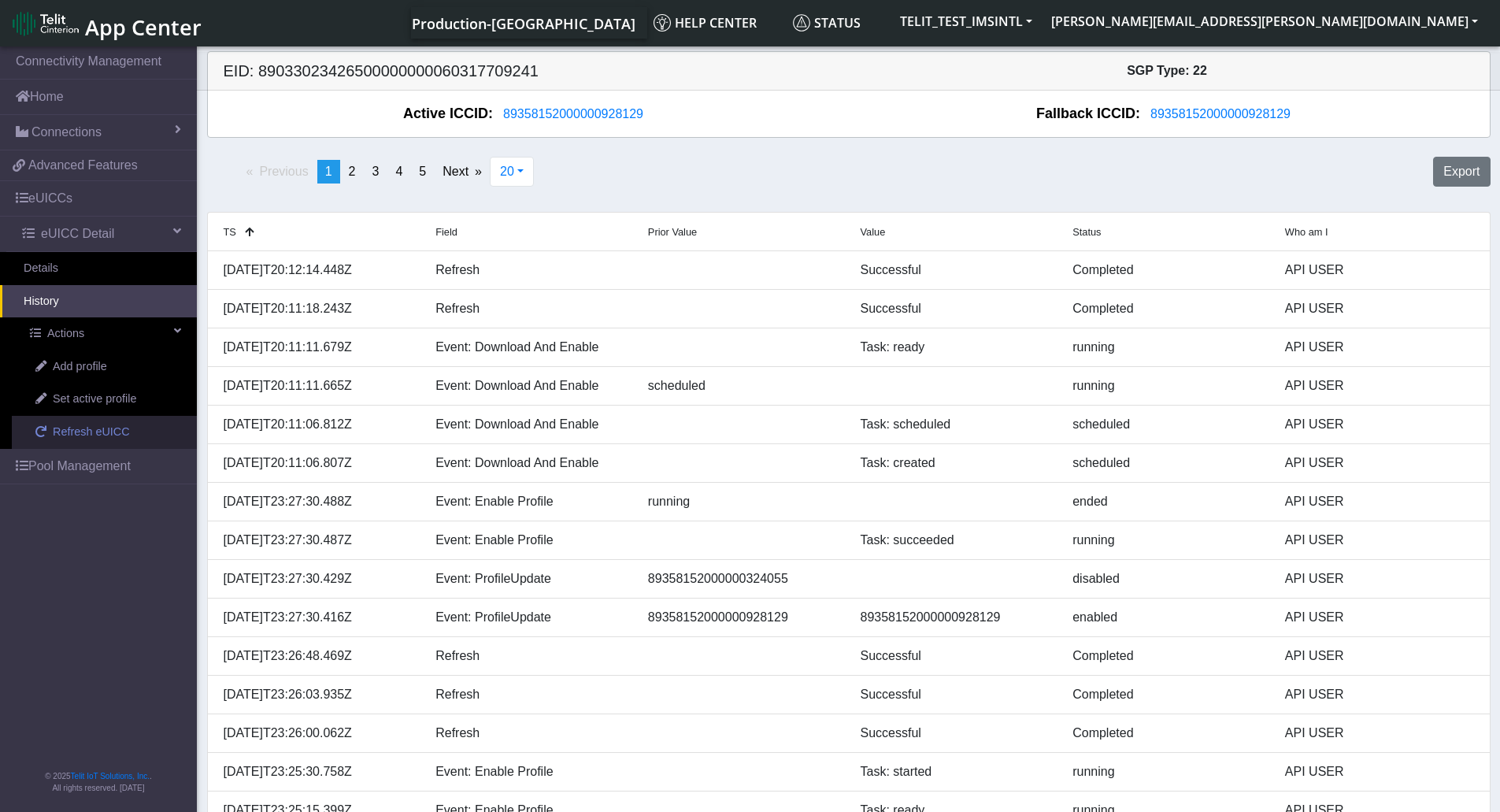
click at [92, 434] on span "Refresh eUICC" at bounding box center [92, 432] width 77 height 17
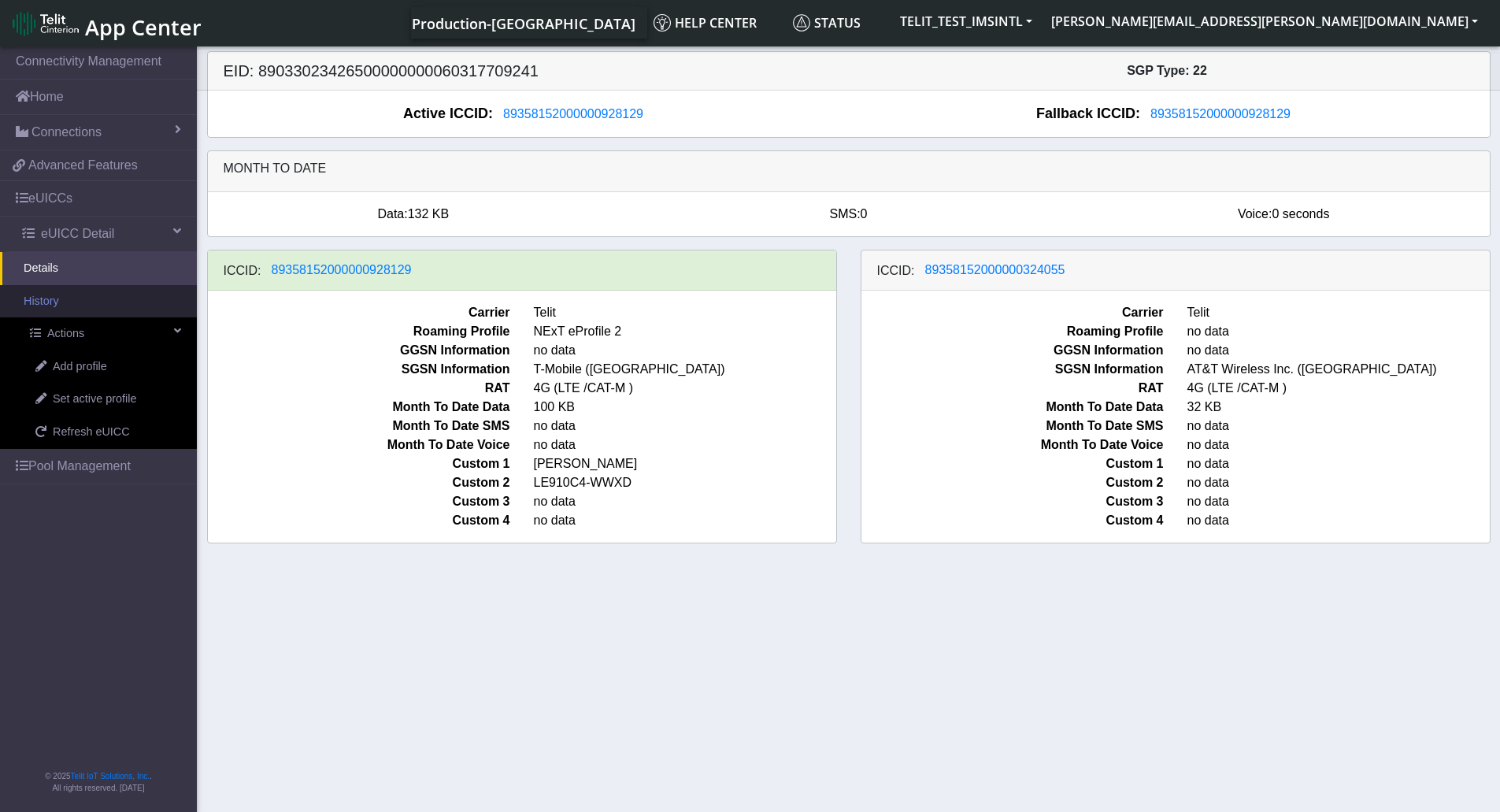
click at [91, 301] on link "History" at bounding box center [98, 301] width 197 height 33
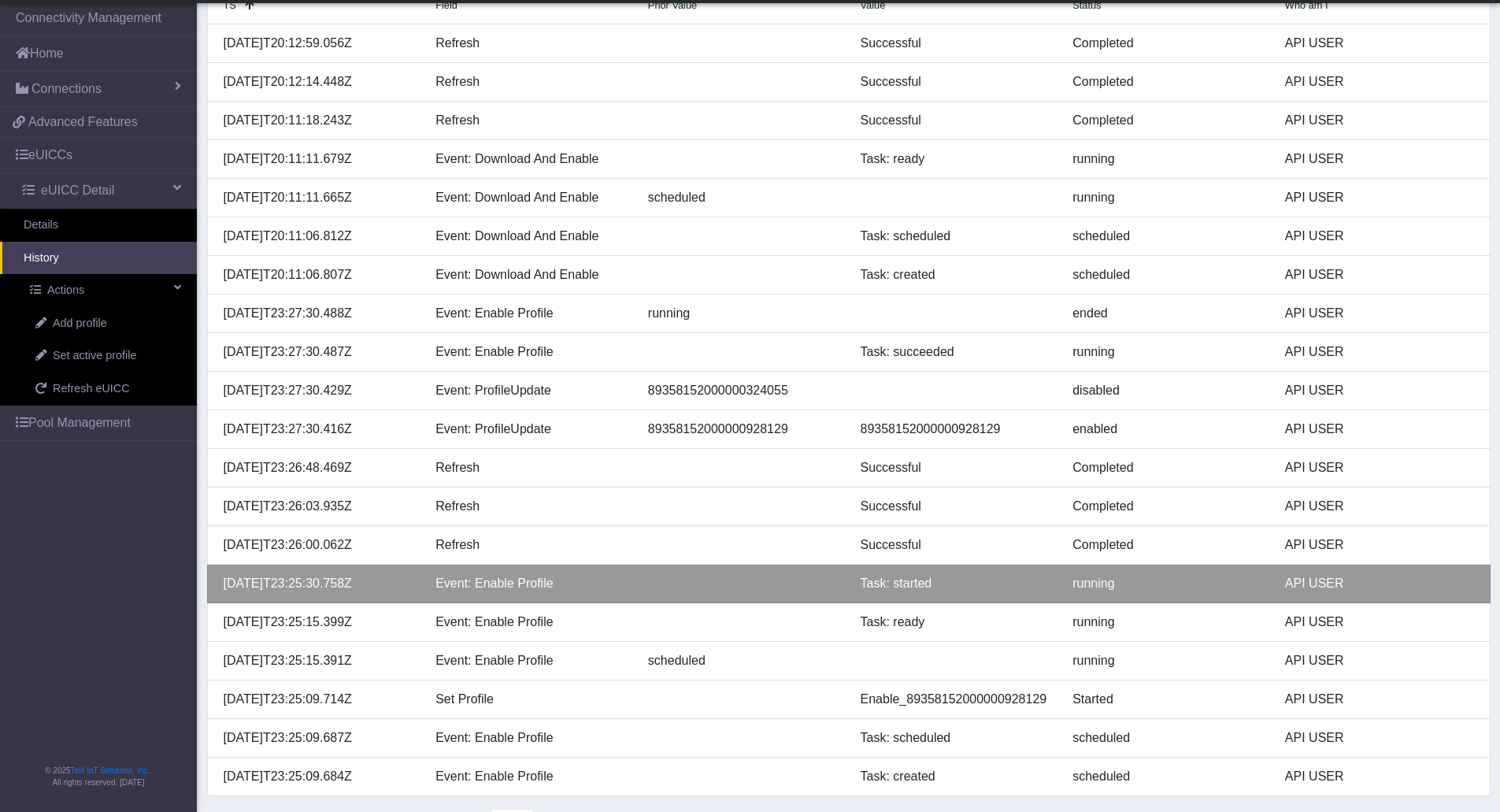
scroll to position [229, 0]
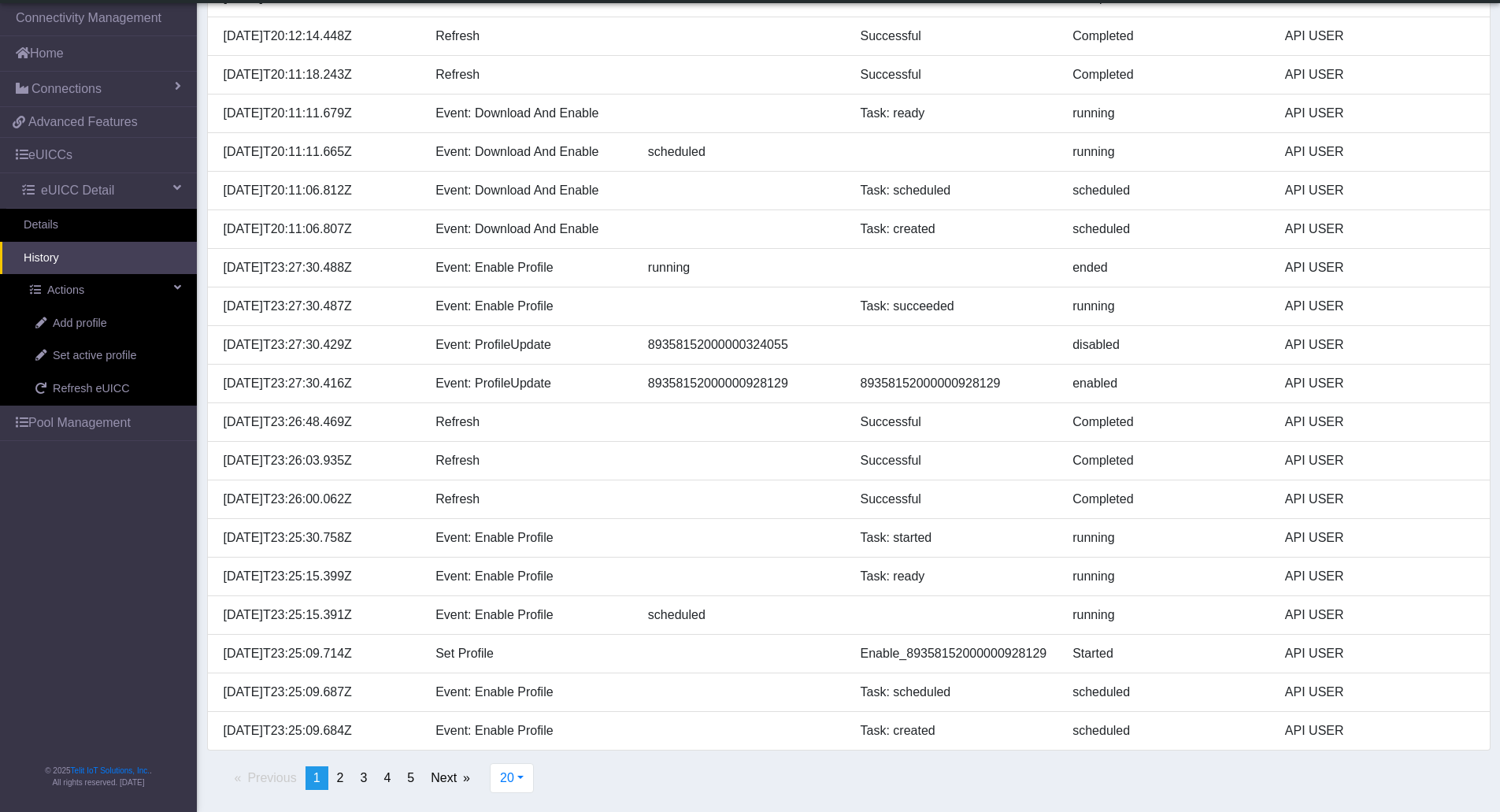
click at [540, 775] on div "20 20 50 100 500" at bounding box center [512, 784] width 67 height 42
click at [534, 779] on button "20" at bounding box center [512, 778] width 44 height 30
click at [553, 747] on button "500" at bounding box center [553, 742] width 124 height 25
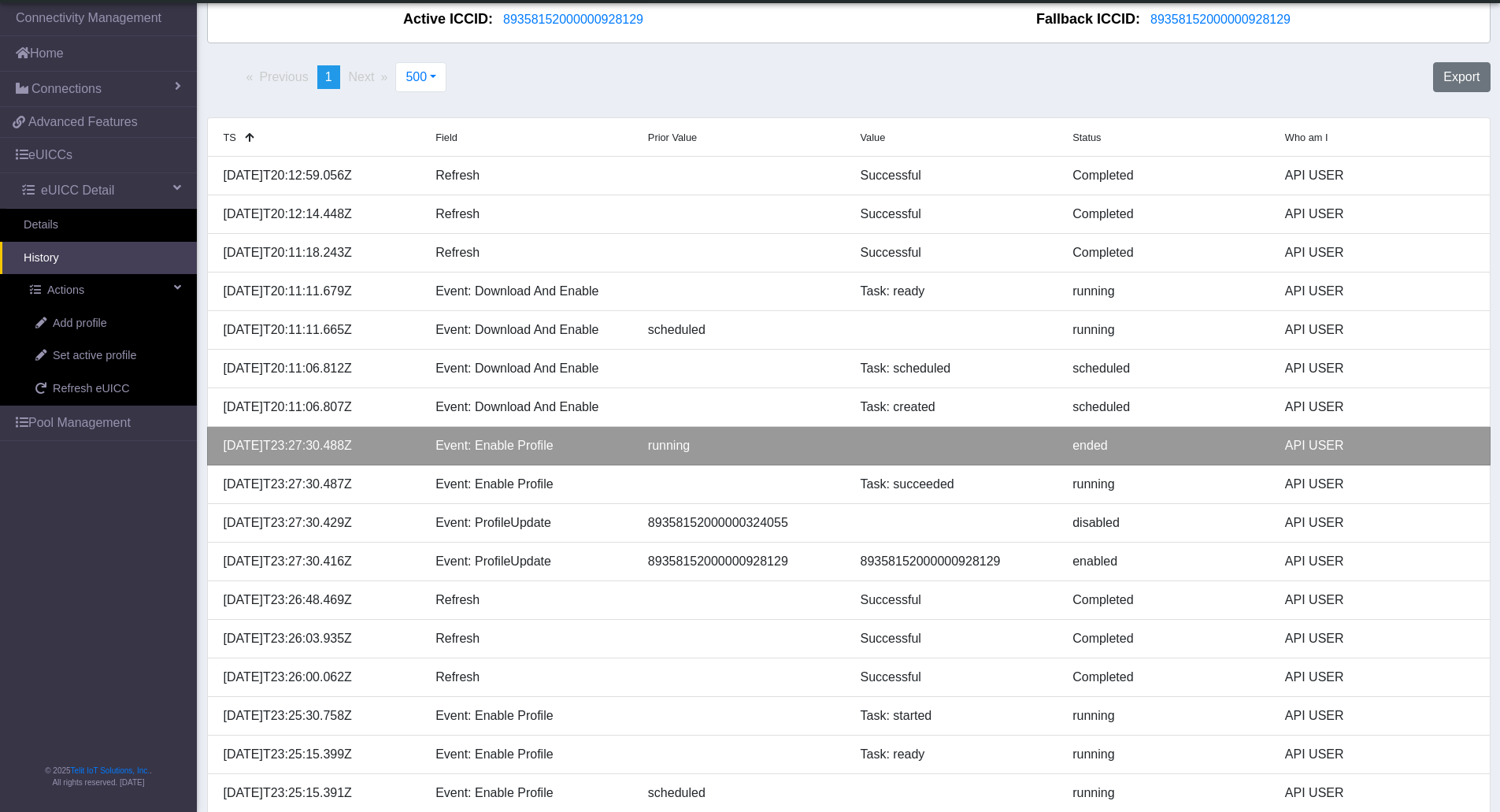
scroll to position [0, 0]
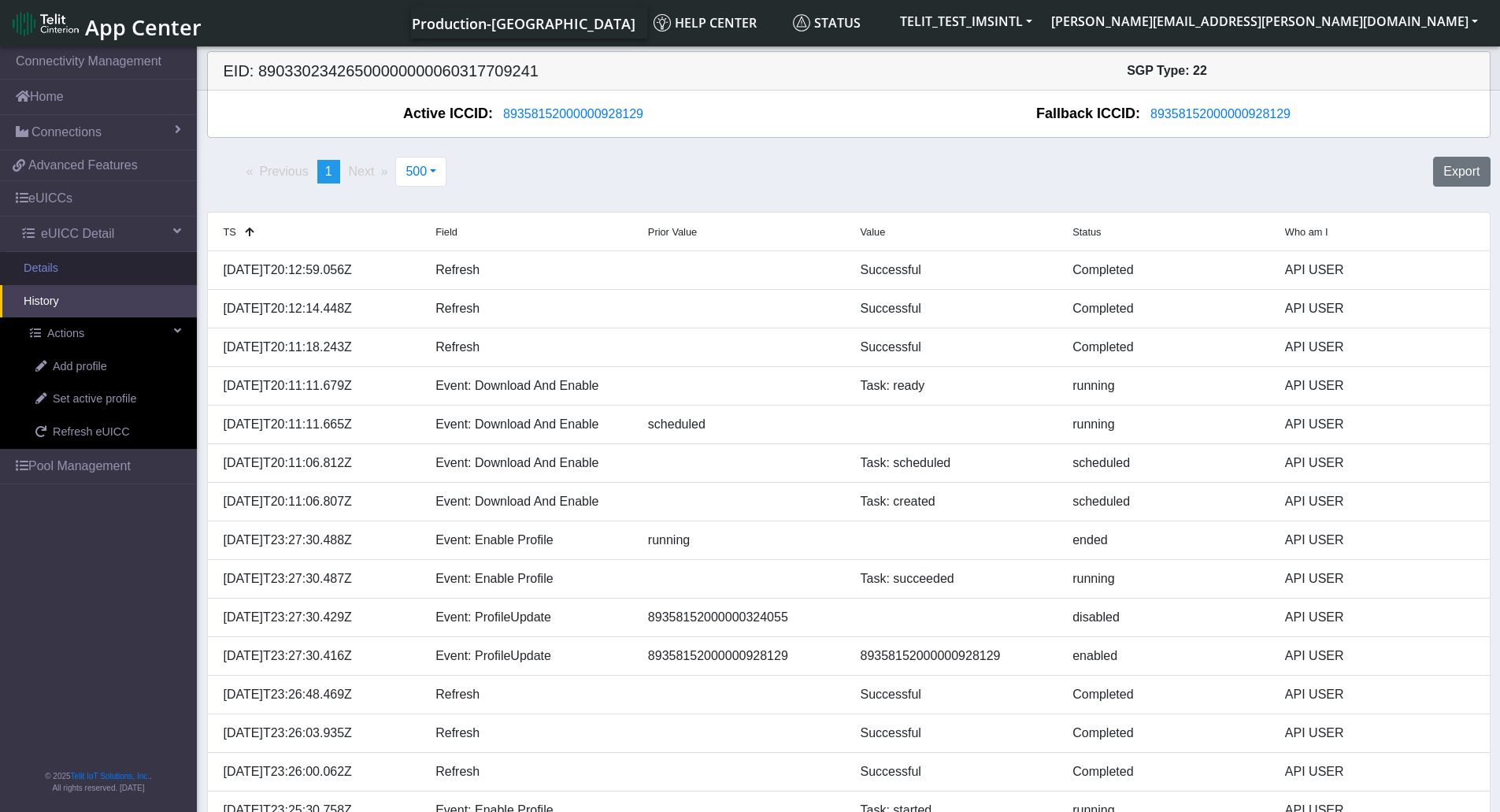
click at [93, 272] on link "Details" at bounding box center [98, 268] width 197 height 33
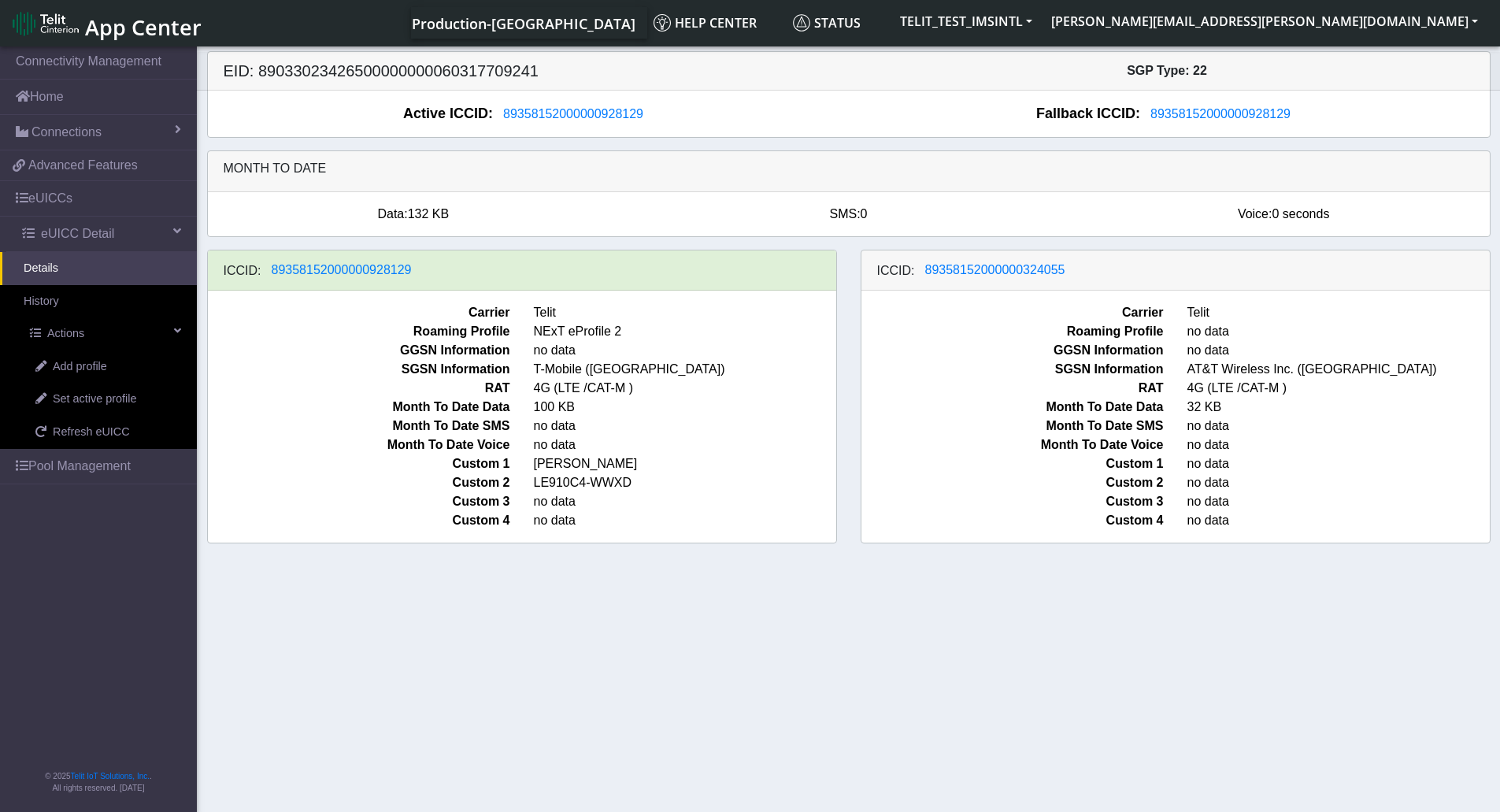
click at [398, 182] on div "Month to date" at bounding box center [849, 172] width 1282 height 41
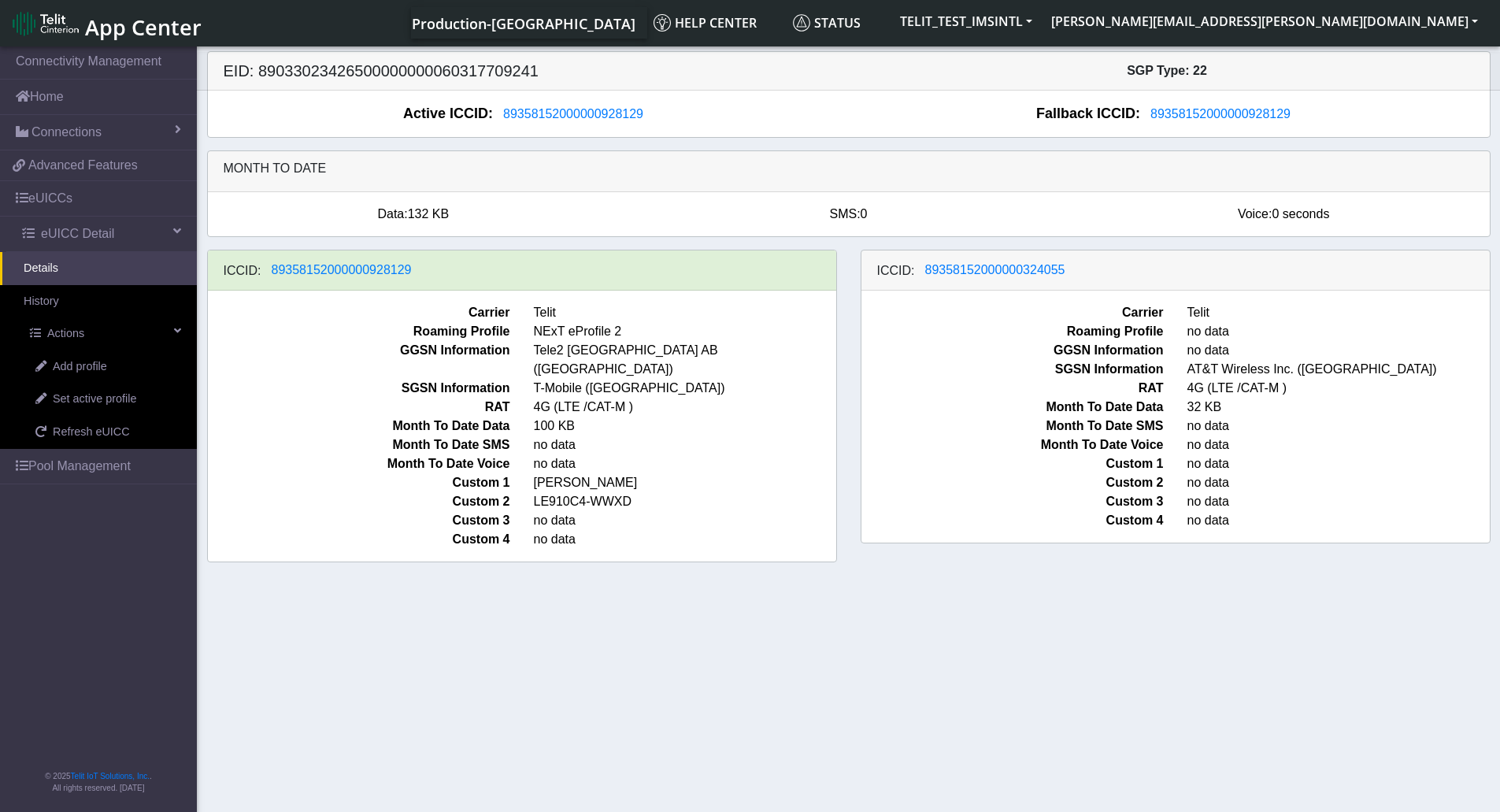
click at [719, 682] on section "Connectivity Management Home Connections List Map 4072bcecc518312b991994f59ab07…" at bounding box center [750, 430] width 1500 height 774
click at [100, 429] on span "Refresh eUICC" at bounding box center [92, 432] width 77 height 17
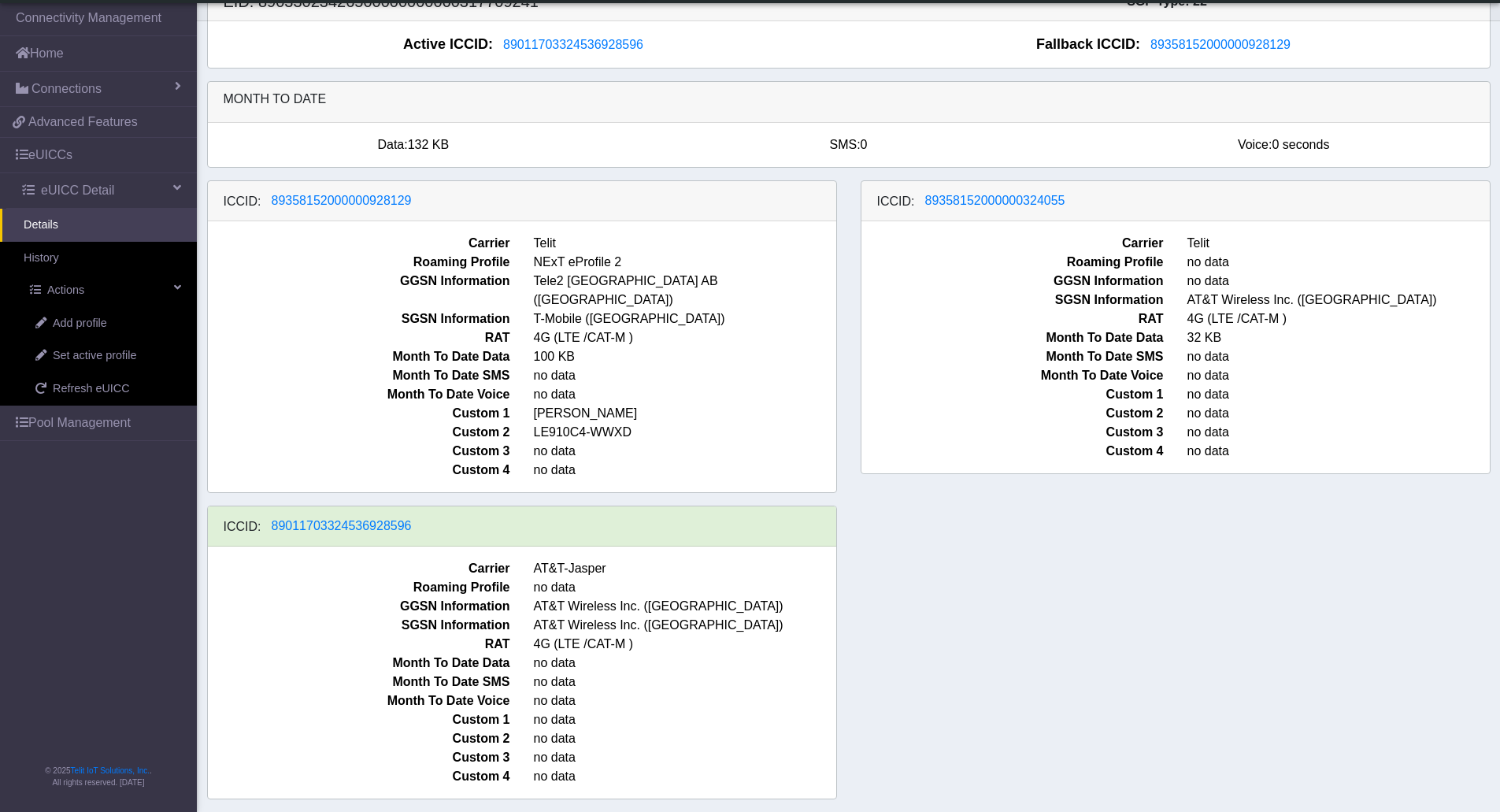
scroll to position [9, 0]
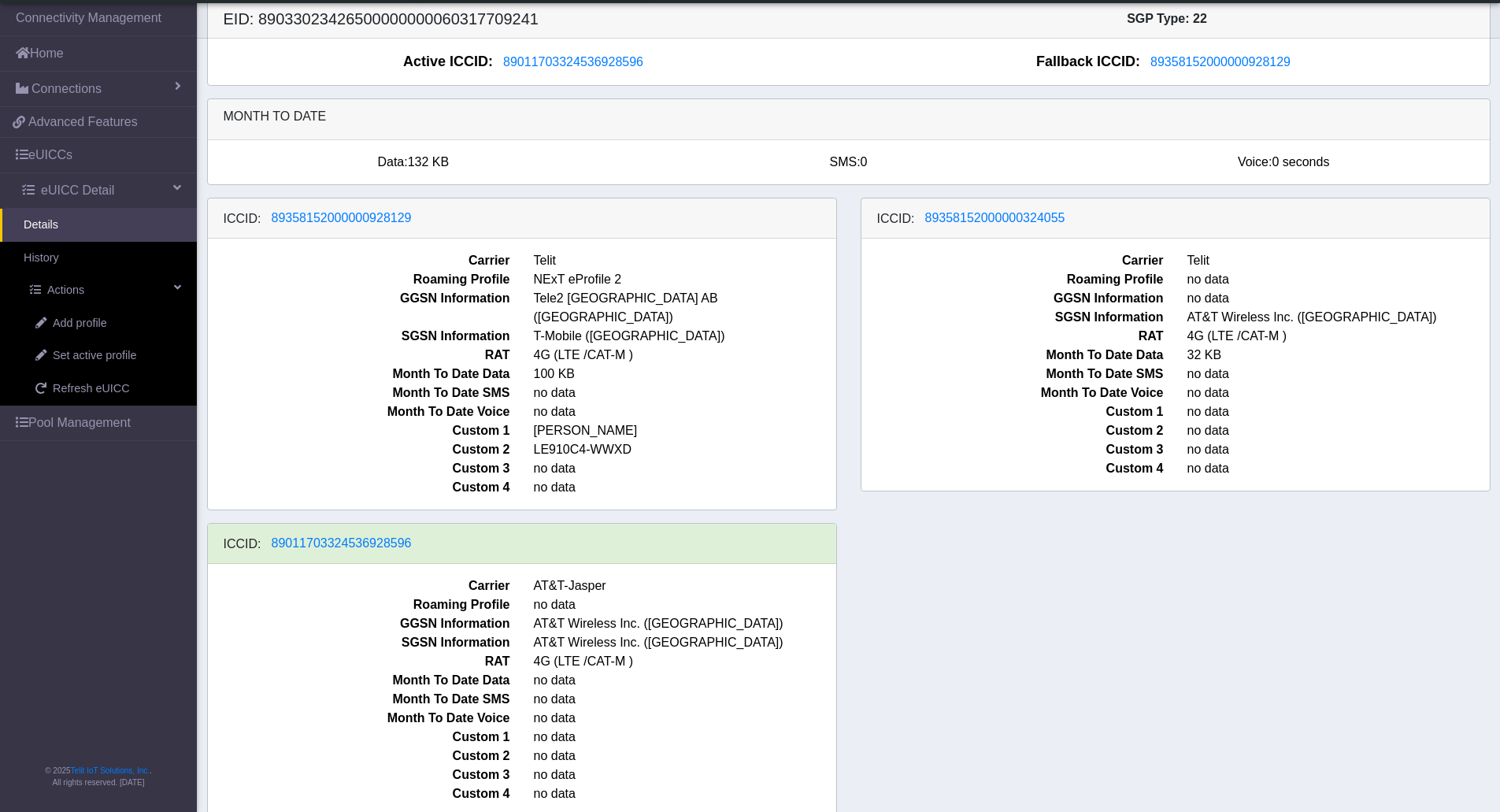
click at [1298, 754] on div "ICCID: 89358152000000928129 Carrier Telit Roaming Profile NExT eProfile 2 GGSN …" at bounding box center [849, 513] width 1308 height 631
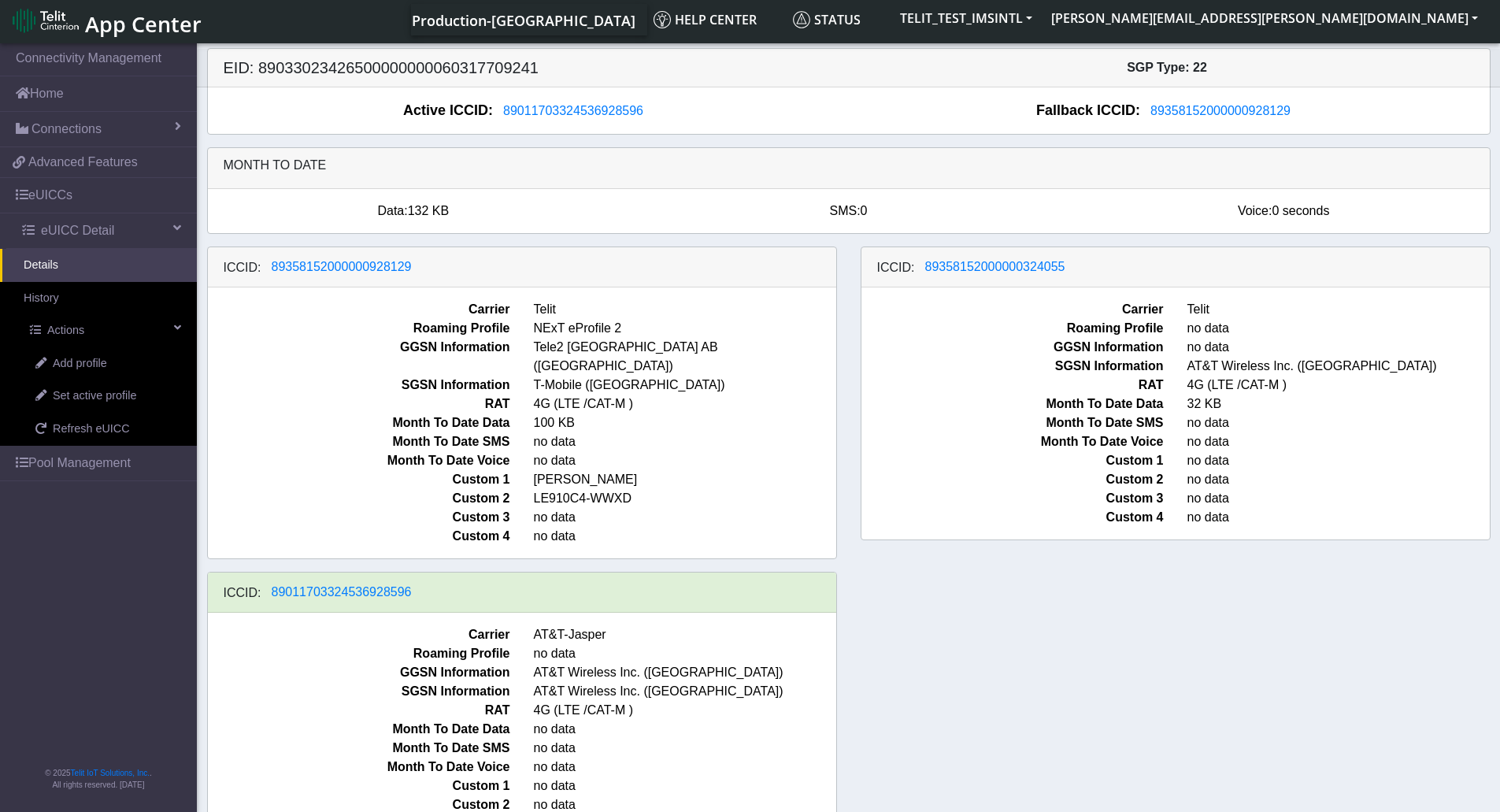
scroll to position [0, 0]
